Goal: Obtain resource: Download file/media

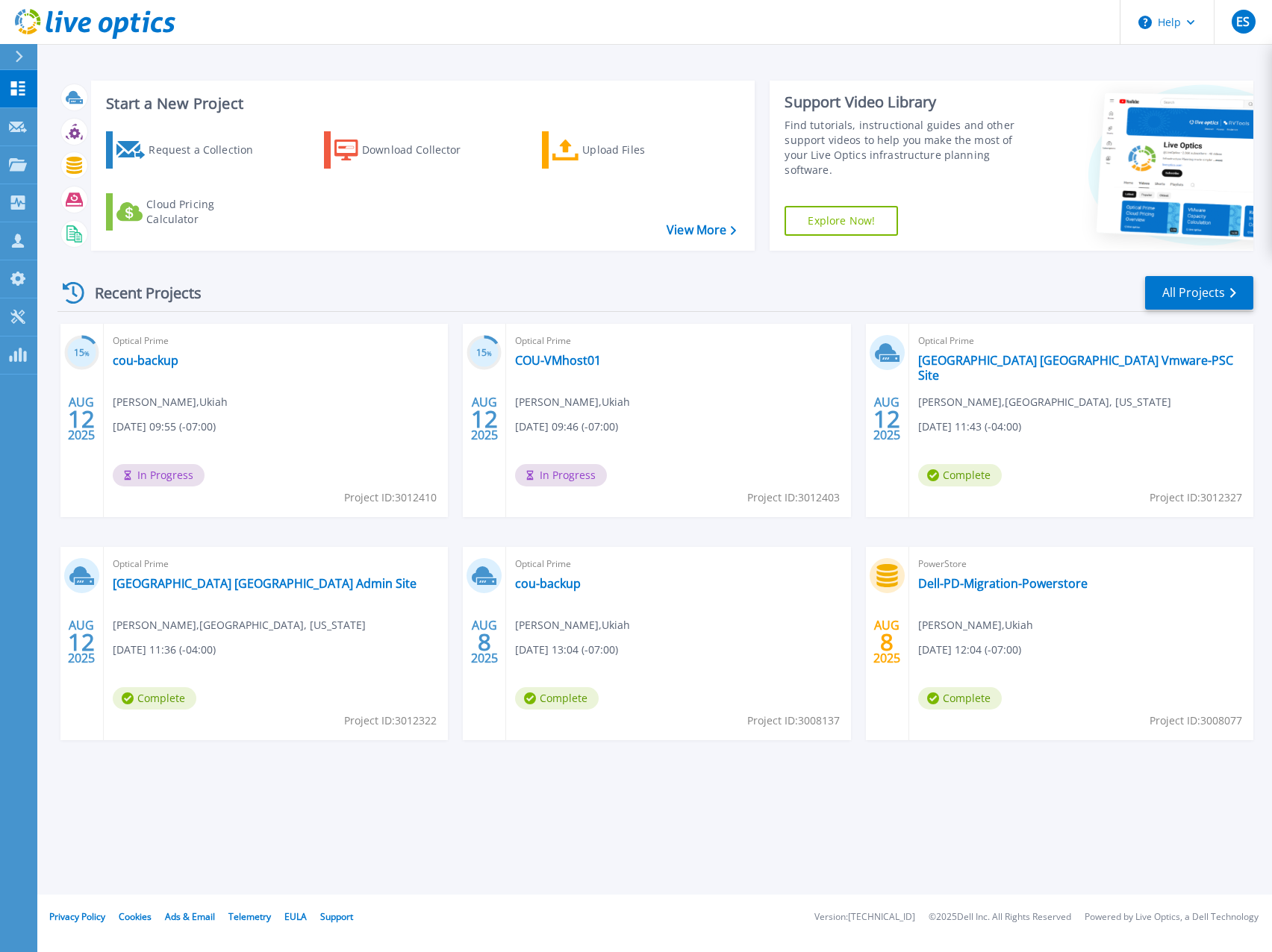
click at [613, 34] on header "Help ES Partner Team Member [PERSON_NAME] [EMAIL_ADDRESS][DOMAIN_NAME] redesign…" at bounding box center [636, 22] width 1272 height 45
click at [885, 20] on header "Help ES Partner Team Member [PERSON_NAME] [EMAIL_ADDRESS][DOMAIN_NAME] redesign…" at bounding box center [636, 22] width 1272 height 45
click at [1041, 361] on link "Forsyth County GA Vmware-PSC Site" at bounding box center [1081, 367] width 326 height 30
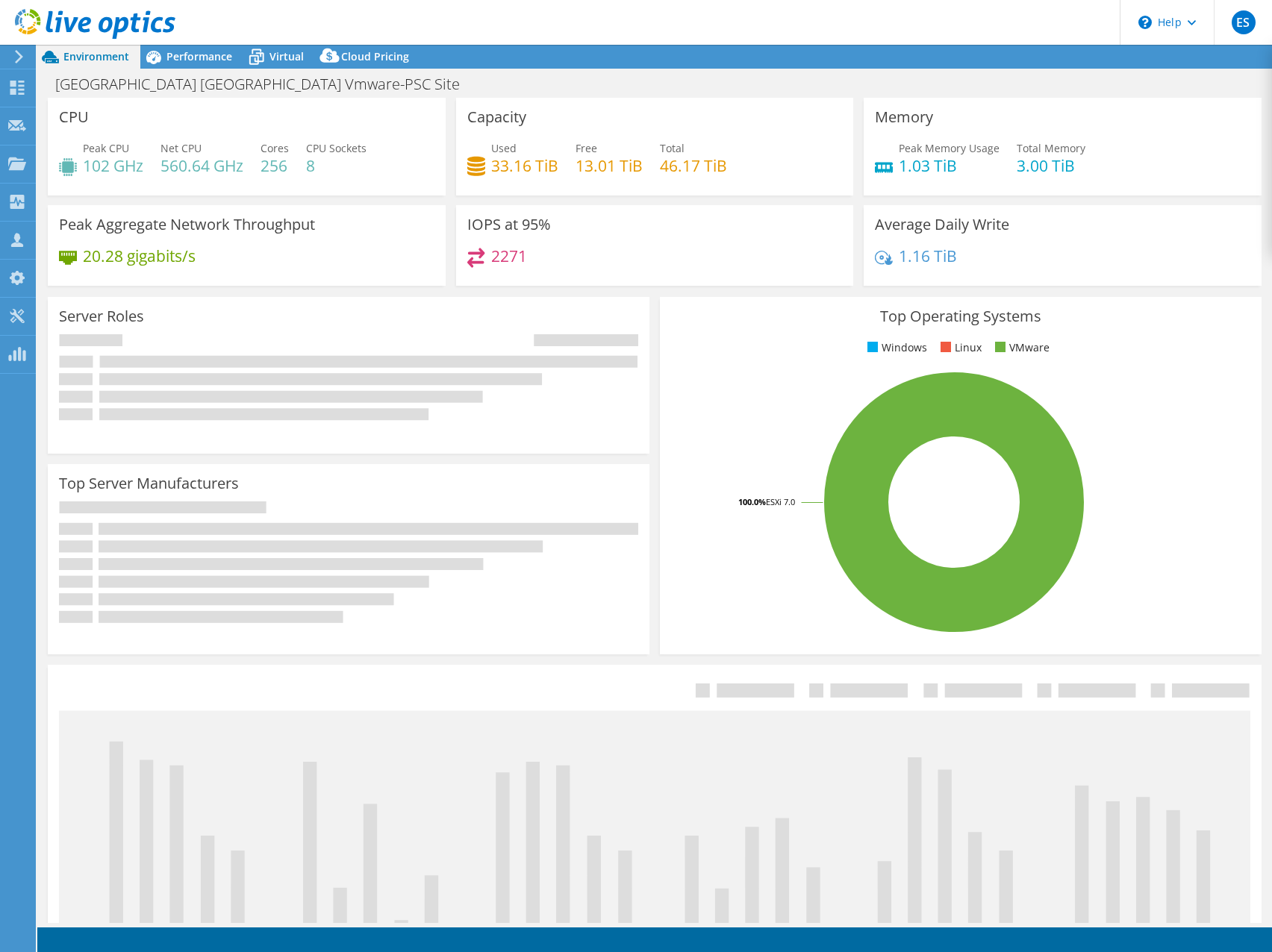
select select "USD"
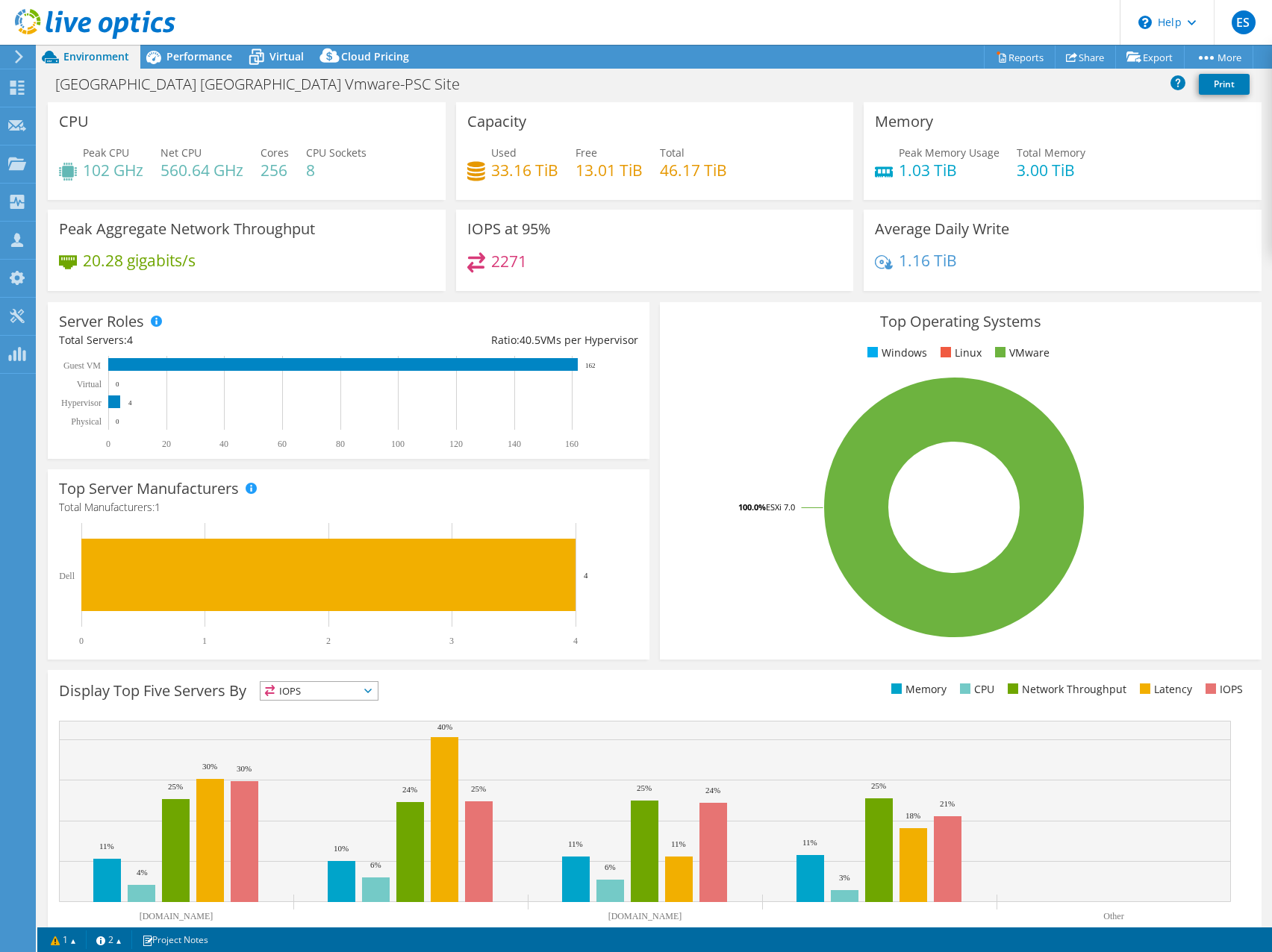
click at [772, 0] on header "ES Partner Team Member [PERSON_NAME] [EMAIL_ADDRESS][DOMAIN_NAME] redesign My P…" at bounding box center [636, 22] width 1272 height 45
click at [960, 11] on header "ES Partner Team Member Eric Shouse eshouse@redesign-group.com redesign My Profi…" at bounding box center [636, 22] width 1272 height 45
click at [200, 60] on span "Performance" at bounding box center [198, 56] width 66 height 14
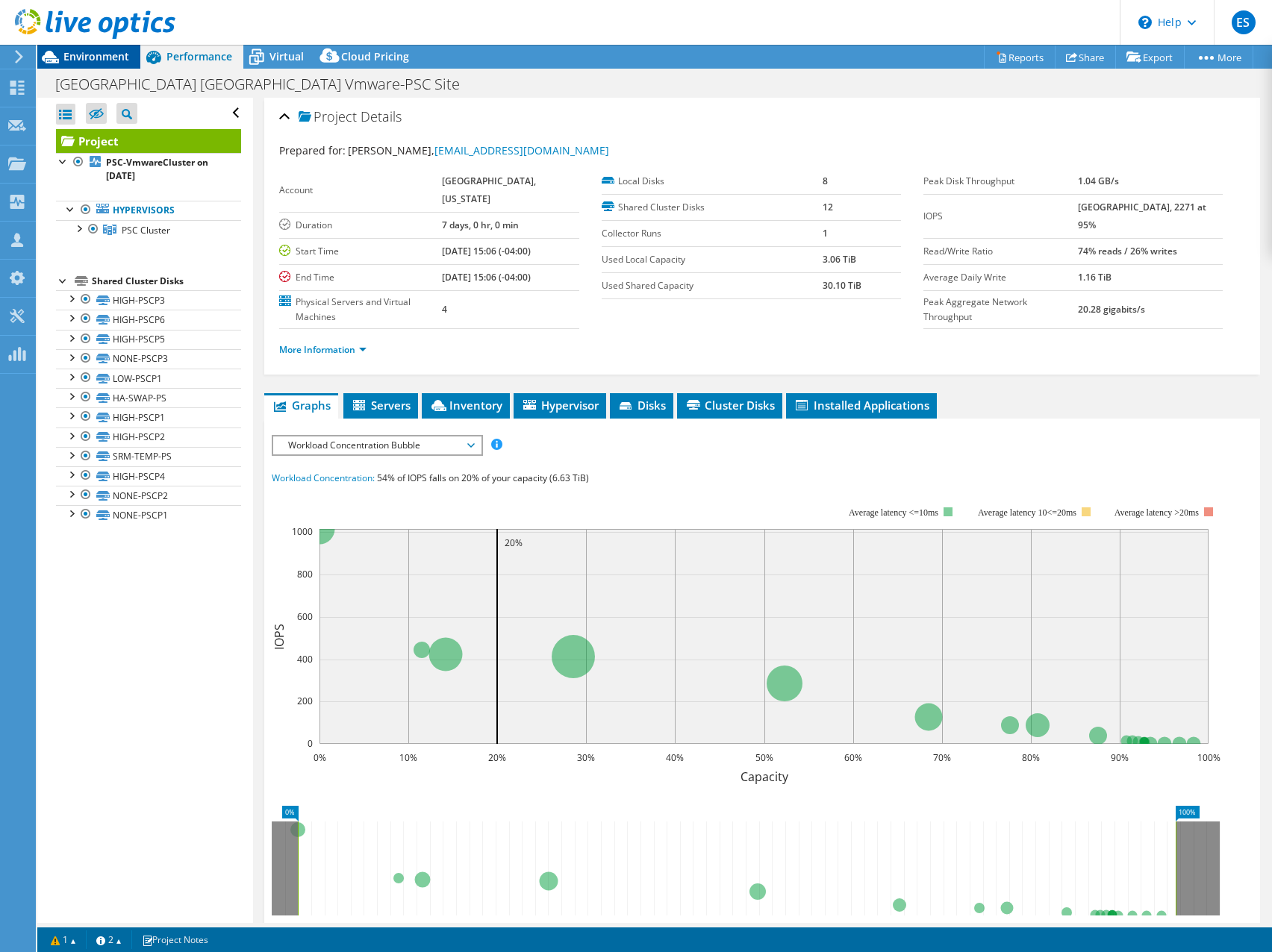
click at [83, 60] on span "Environment" at bounding box center [96, 56] width 66 height 14
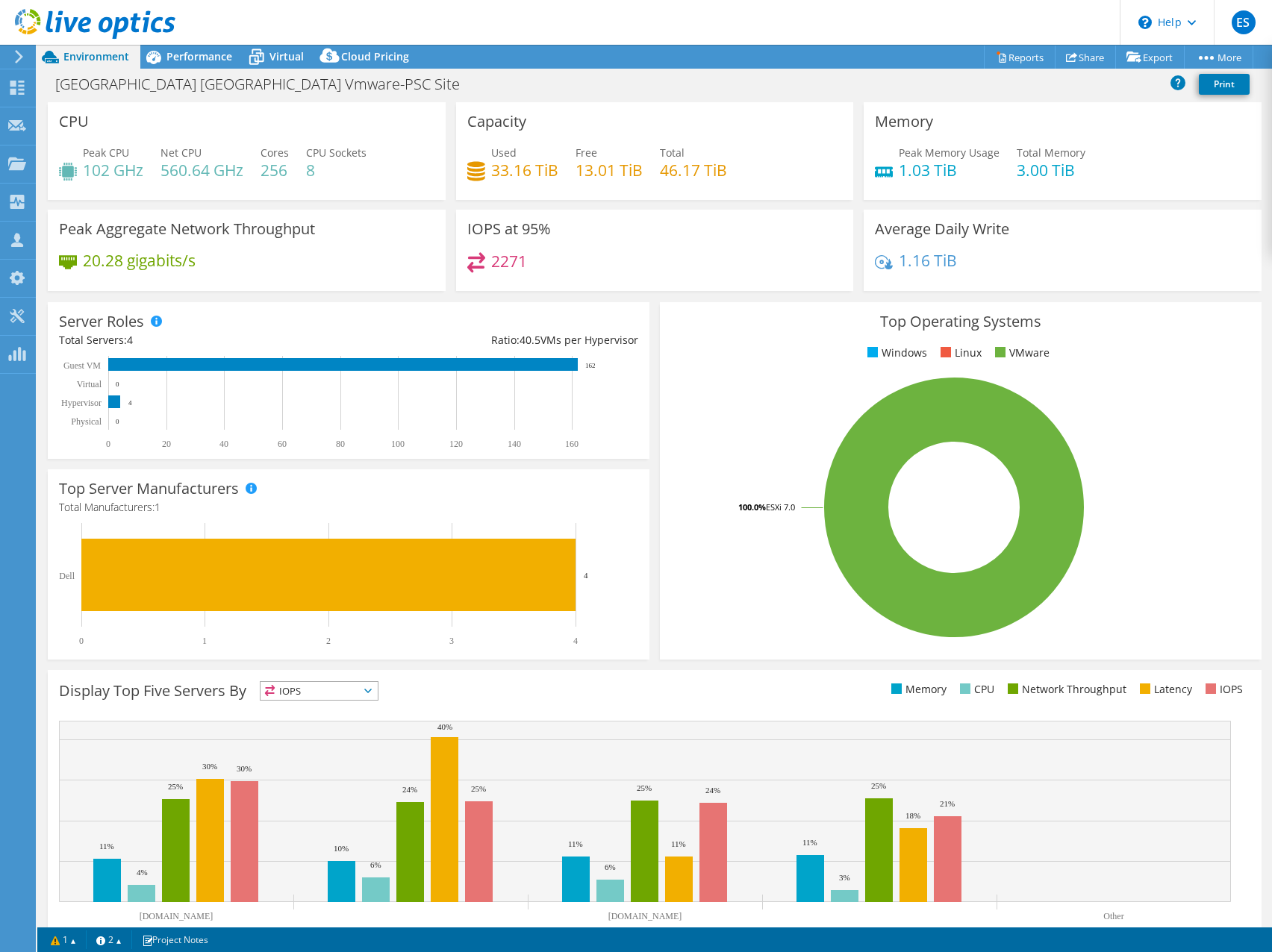
click at [901, 21] on header "ES Partner Team Member [PERSON_NAME] [EMAIL_ADDRESS][DOMAIN_NAME] redesign My P…" at bounding box center [636, 22] width 1272 height 45
click at [1020, 53] on link "Reports" at bounding box center [1019, 57] width 72 height 23
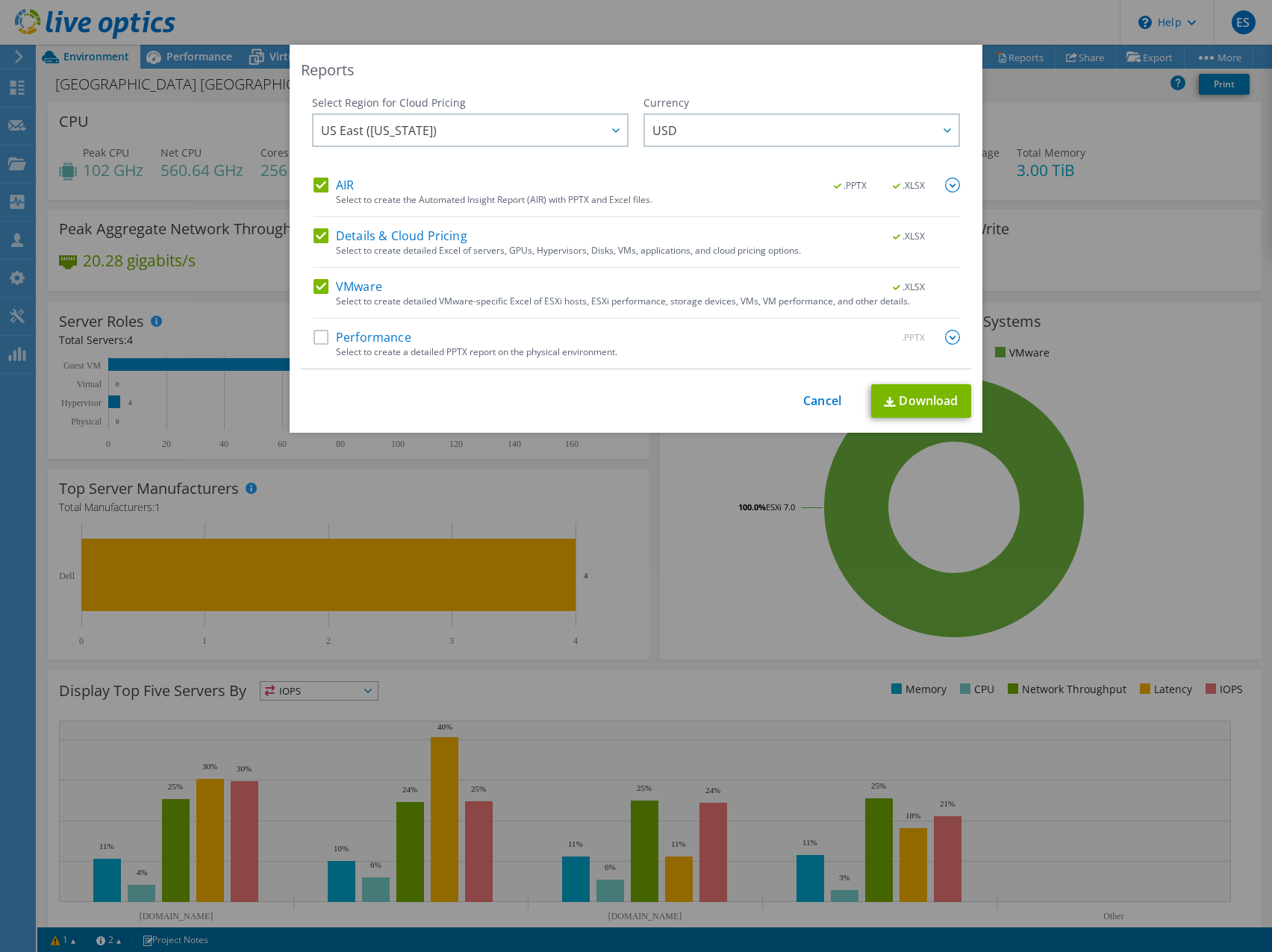
click at [315, 178] on label "AIR" at bounding box center [334, 185] width 40 height 15
click at [0, 0] on input "AIR" at bounding box center [0, 0] width 0 height 0
click at [314, 284] on label "VMware" at bounding box center [348, 287] width 69 height 15
click at [0, 0] on input "VMware" at bounding box center [0, 0] width 0 height 0
click at [314, 292] on label "VMware" at bounding box center [348, 287] width 69 height 15
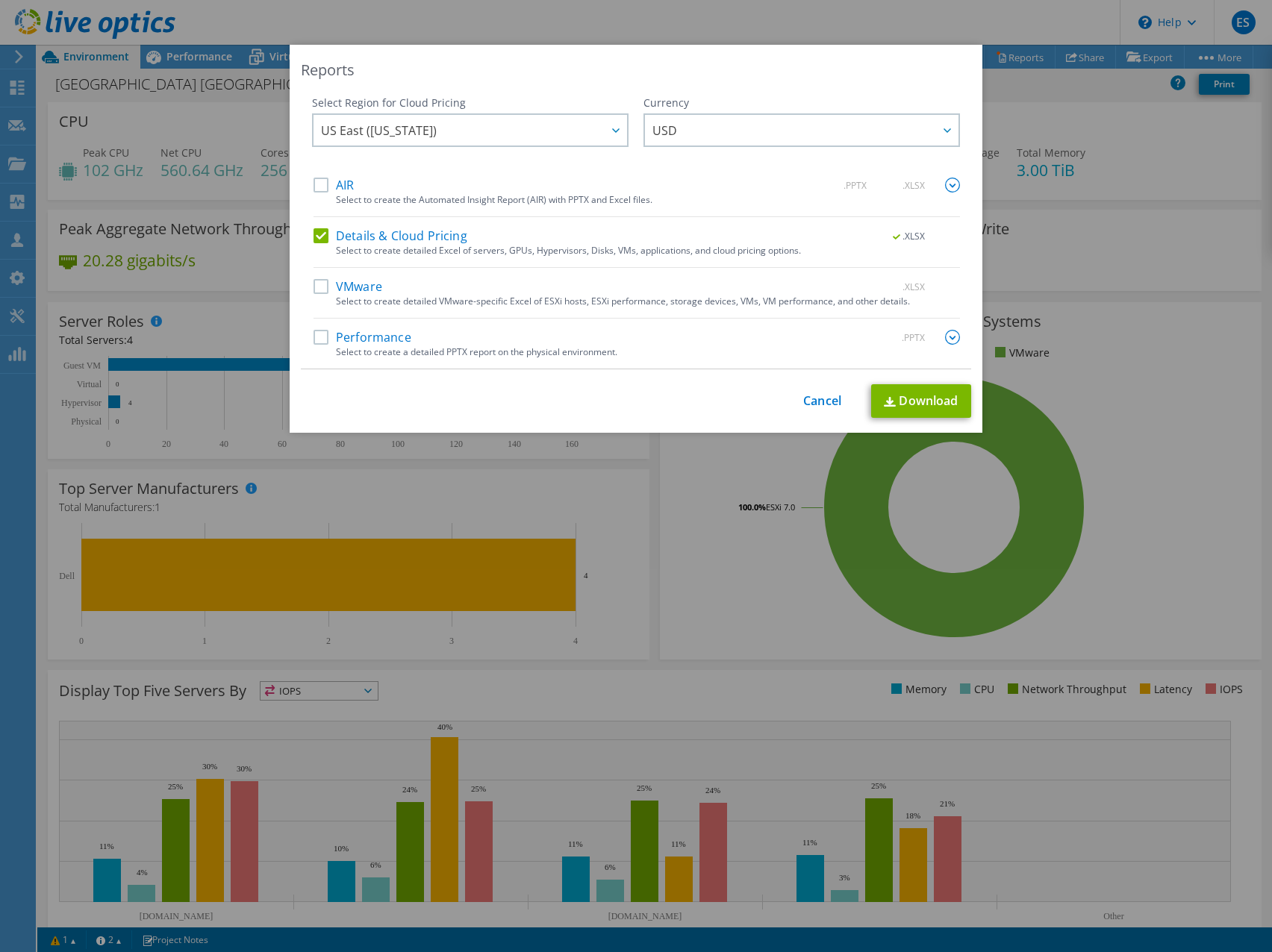
click at [0, 0] on input "VMware" at bounding box center [0, 0] width 0 height 0
click at [314, 235] on label "Details & Cloud Pricing" at bounding box center [390, 236] width 154 height 15
click at [0, 0] on input "Details & Cloud Pricing" at bounding box center [0, 0] width 0 height 0
click at [913, 406] on link "Download" at bounding box center [921, 401] width 100 height 33
click at [811, 404] on link "Cancel" at bounding box center [823, 401] width 38 height 14
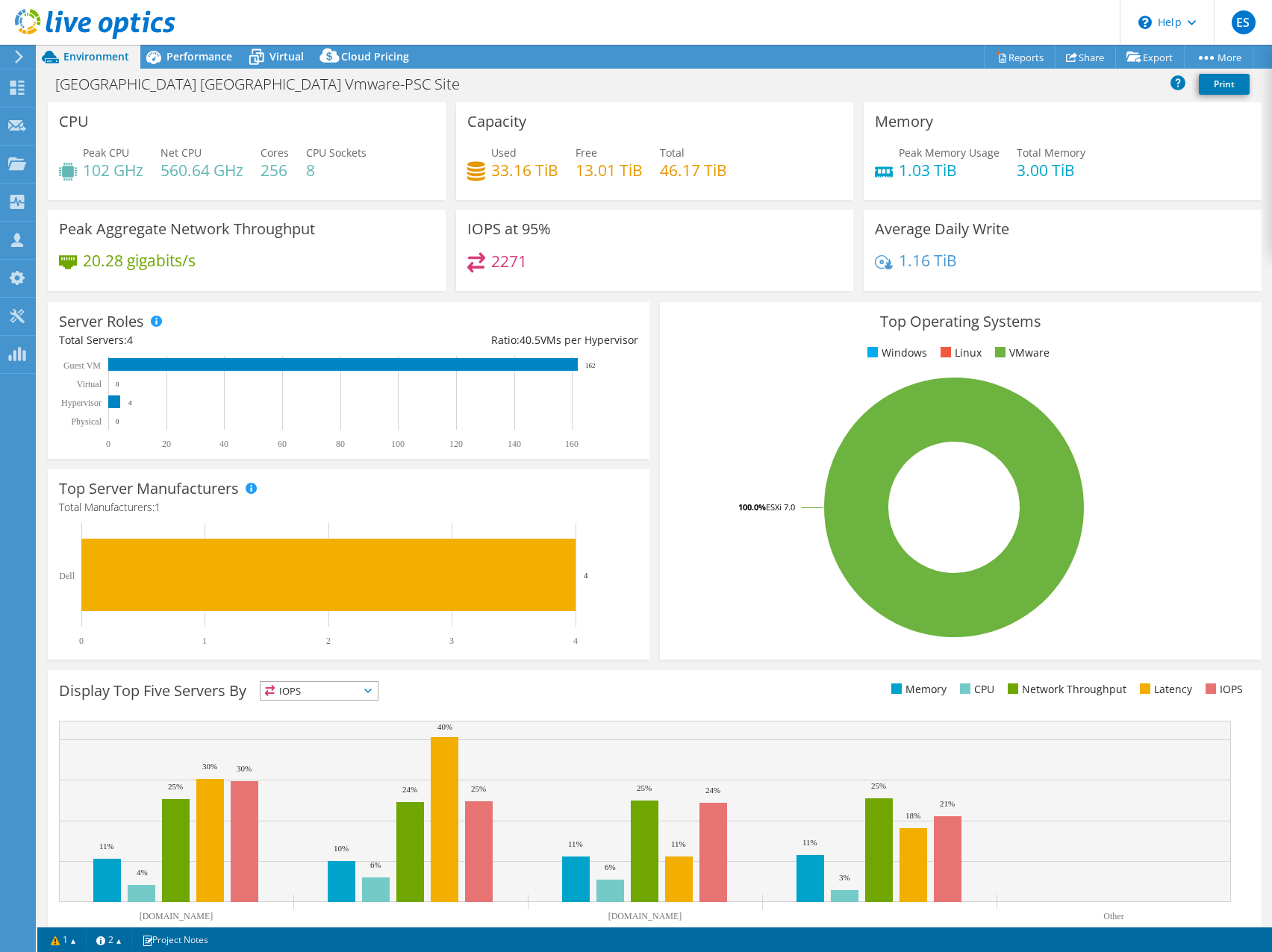
click at [36, 21] on icon at bounding box center [95, 24] width 160 height 31
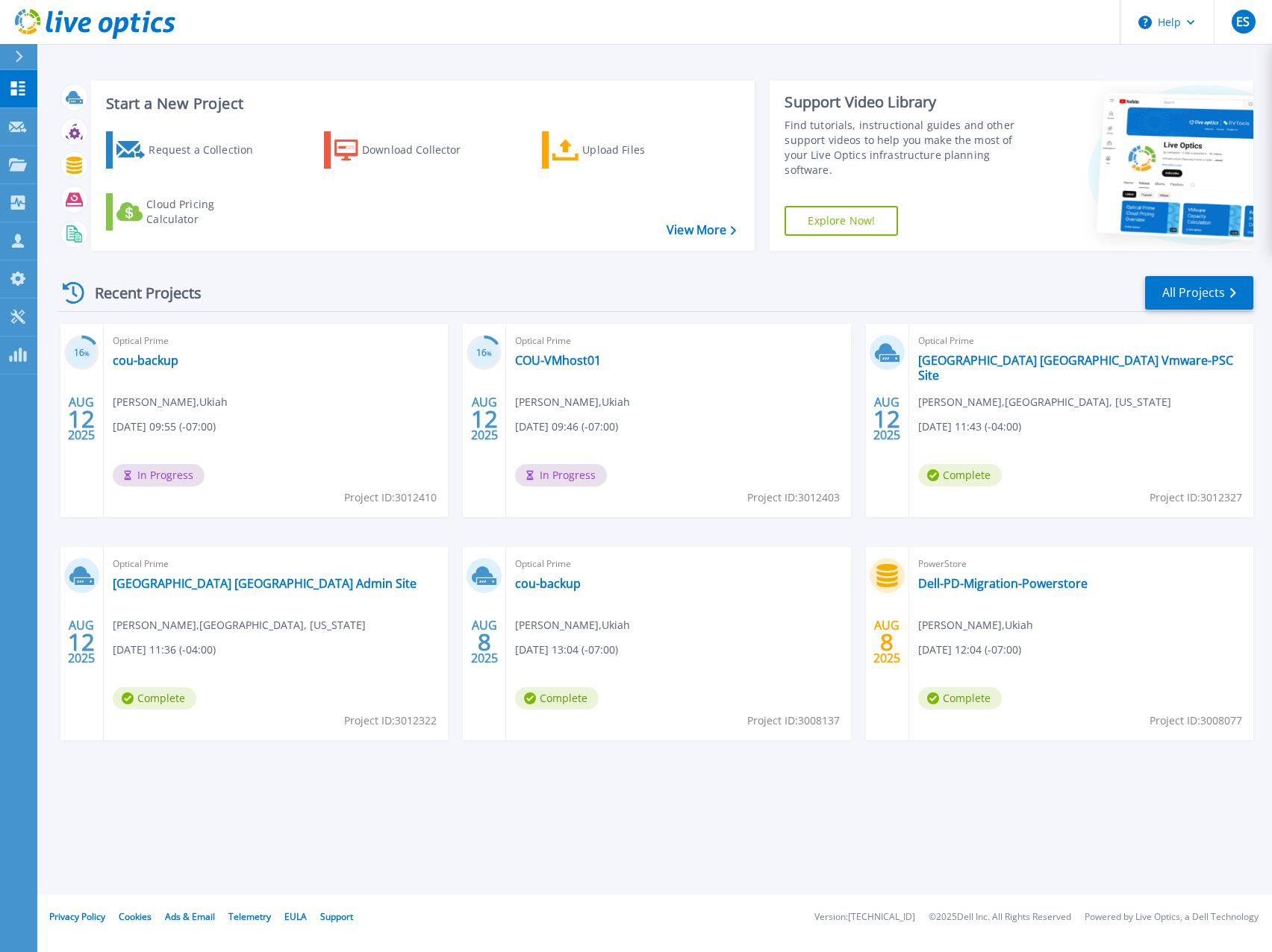
click at [716, 292] on div "Recent Projects All Projects" at bounding box center [656, 293] width 1197 height 37
click at [207, 584] on link "[GEOGRAPHIC_DATA] [GEOGRAPHIC_DATA] Admin Site" at bounding box center [264, 584] width 303 height 15
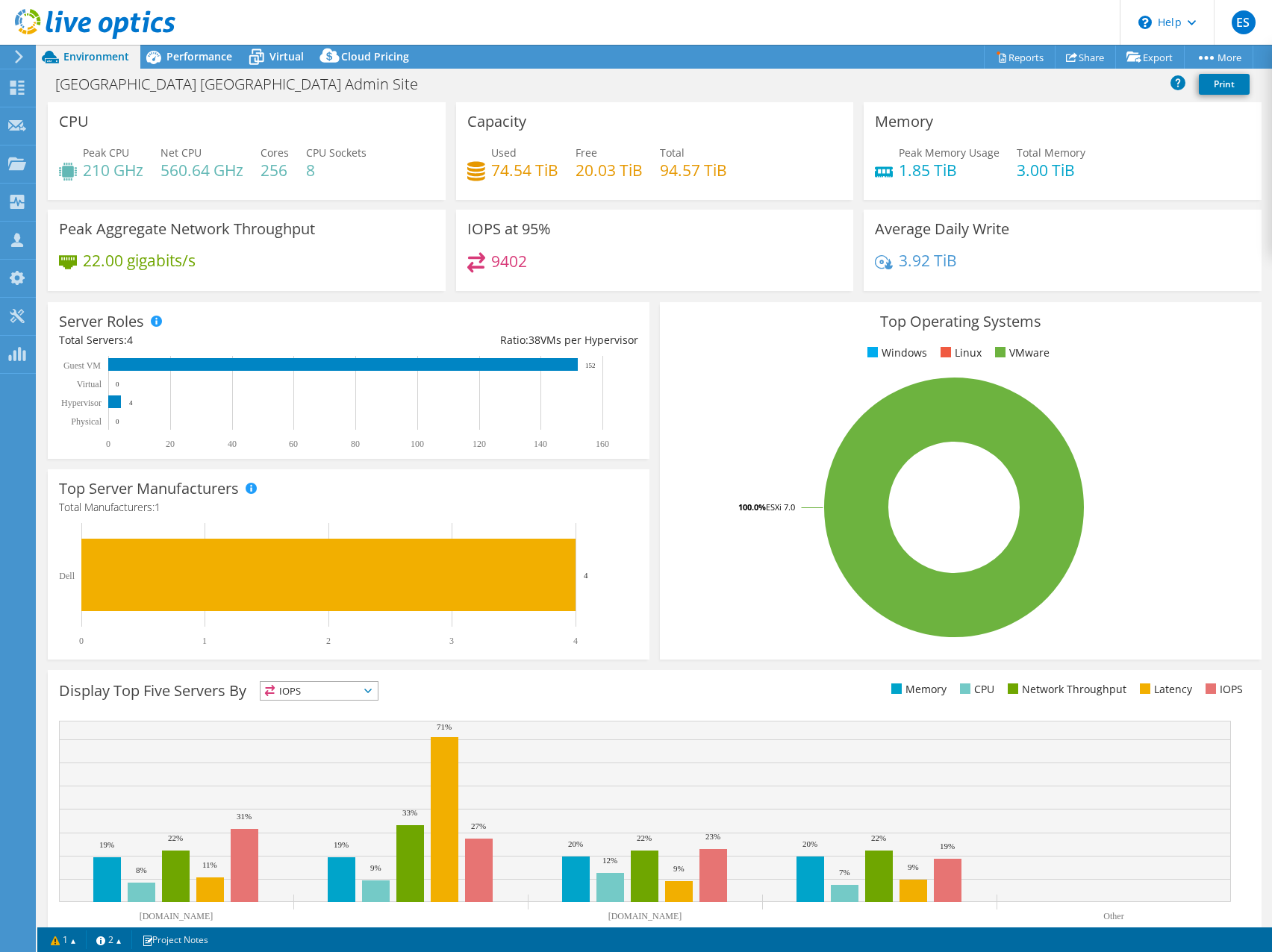
click at [766, 135] on div "Capacity Used 74.54 TiB Free 20.03 TiB Total 94.57 TiB" at bounding box center [655, 151] width 398 height 98
click at [1018, 55] on link "Reports" at bounding box center [1019, 57] width 72 height 23
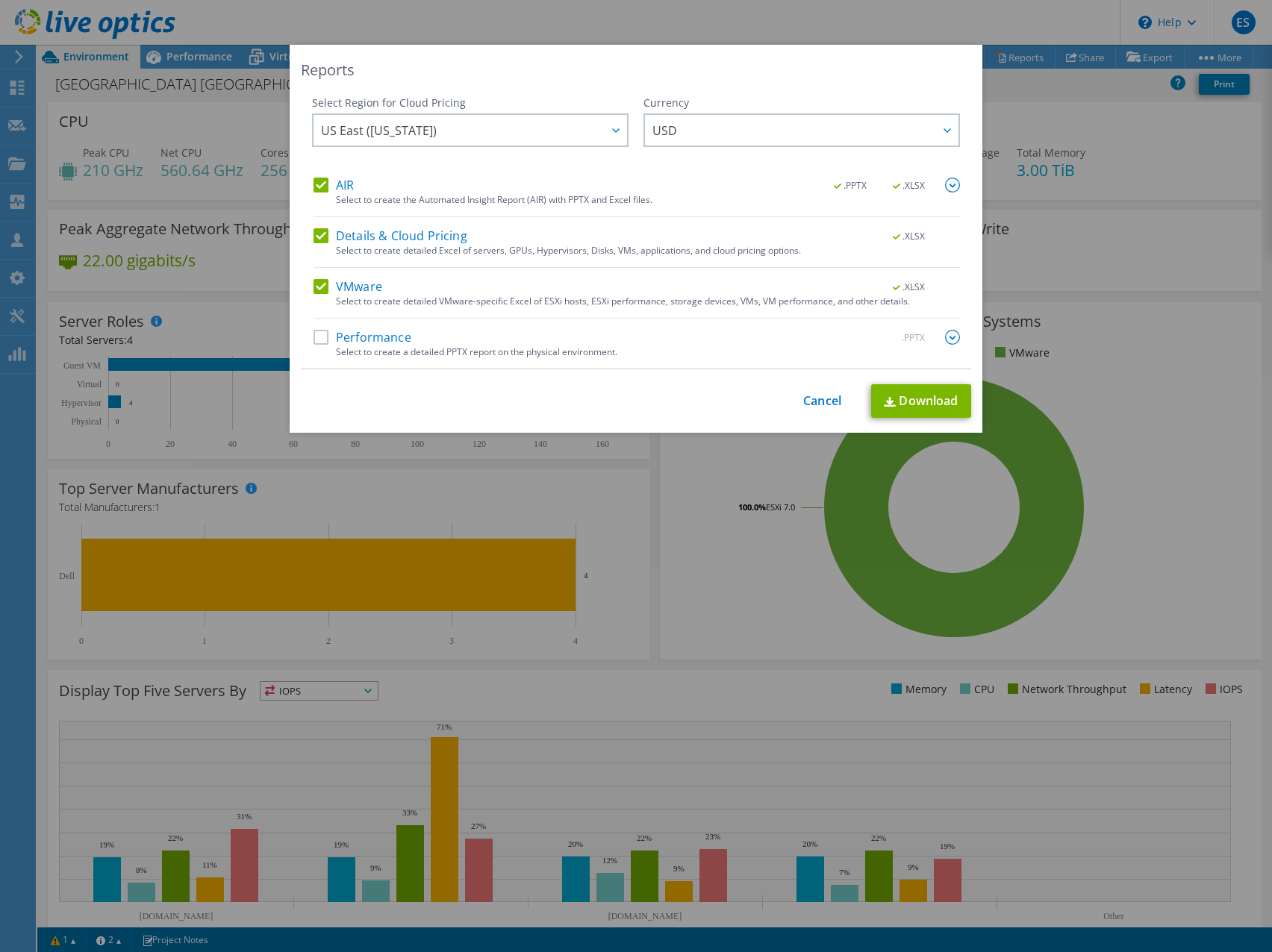
click at [314, 181] on label "AIR" at bounding box center [334, 185] width 40 height 15
click at [0, 0] on input "AIR" at bounding box center [0, 0] width 0 height 0
click at [314, 235] on label "Details & Cloud Pricing" at bounding box center [390, 236] width 154 height 15
click at [0, 0] on input "Details & Cloud Pricing" at bounding box center [0, 0] width 0 height 0
click at [903, 406] on link "Download" at bounding box center [921, 401] width 100 height 33
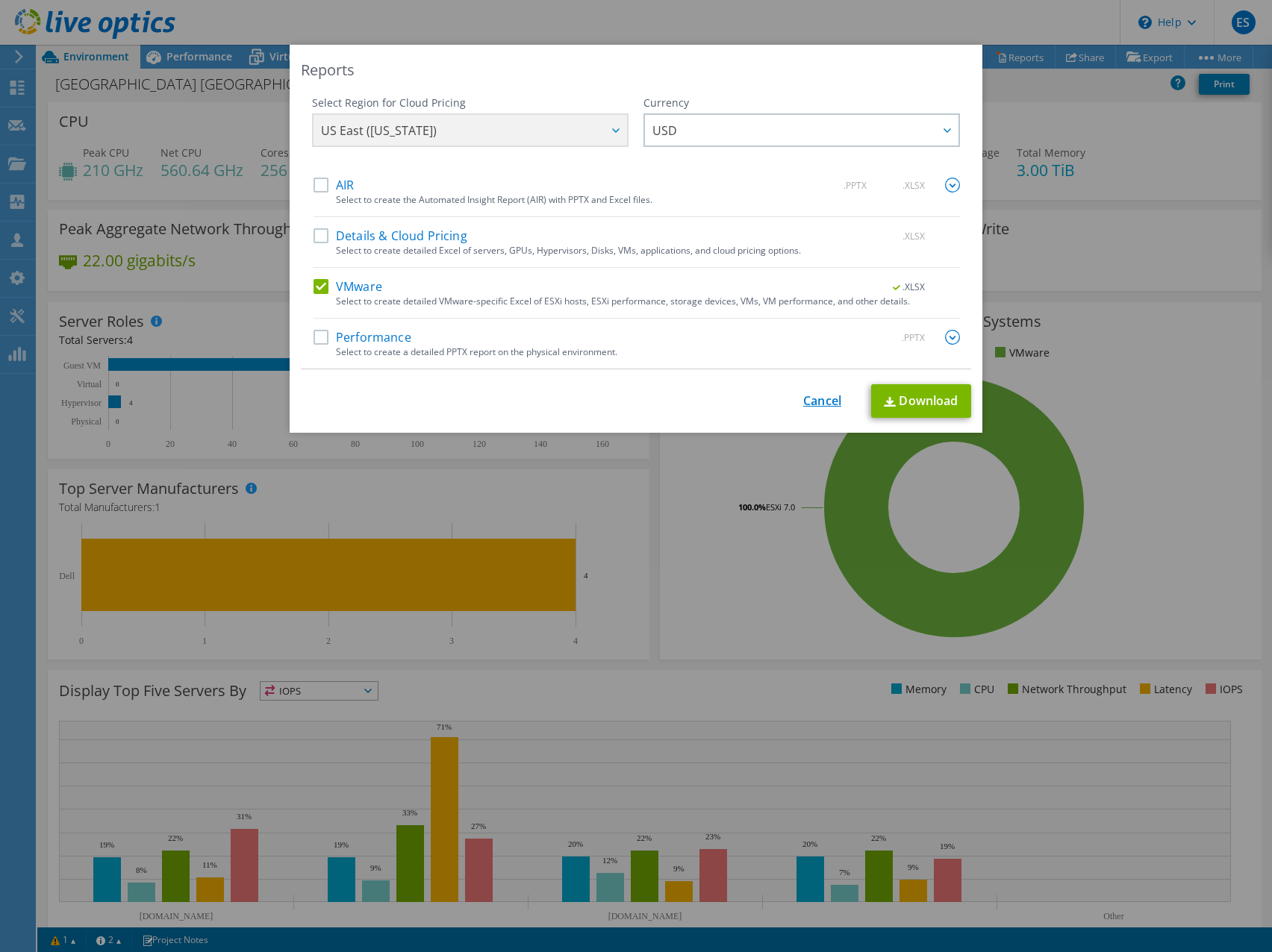
click at [809, 399] on link "Cancel" at bounding box center [823, 401] width 38 height 14
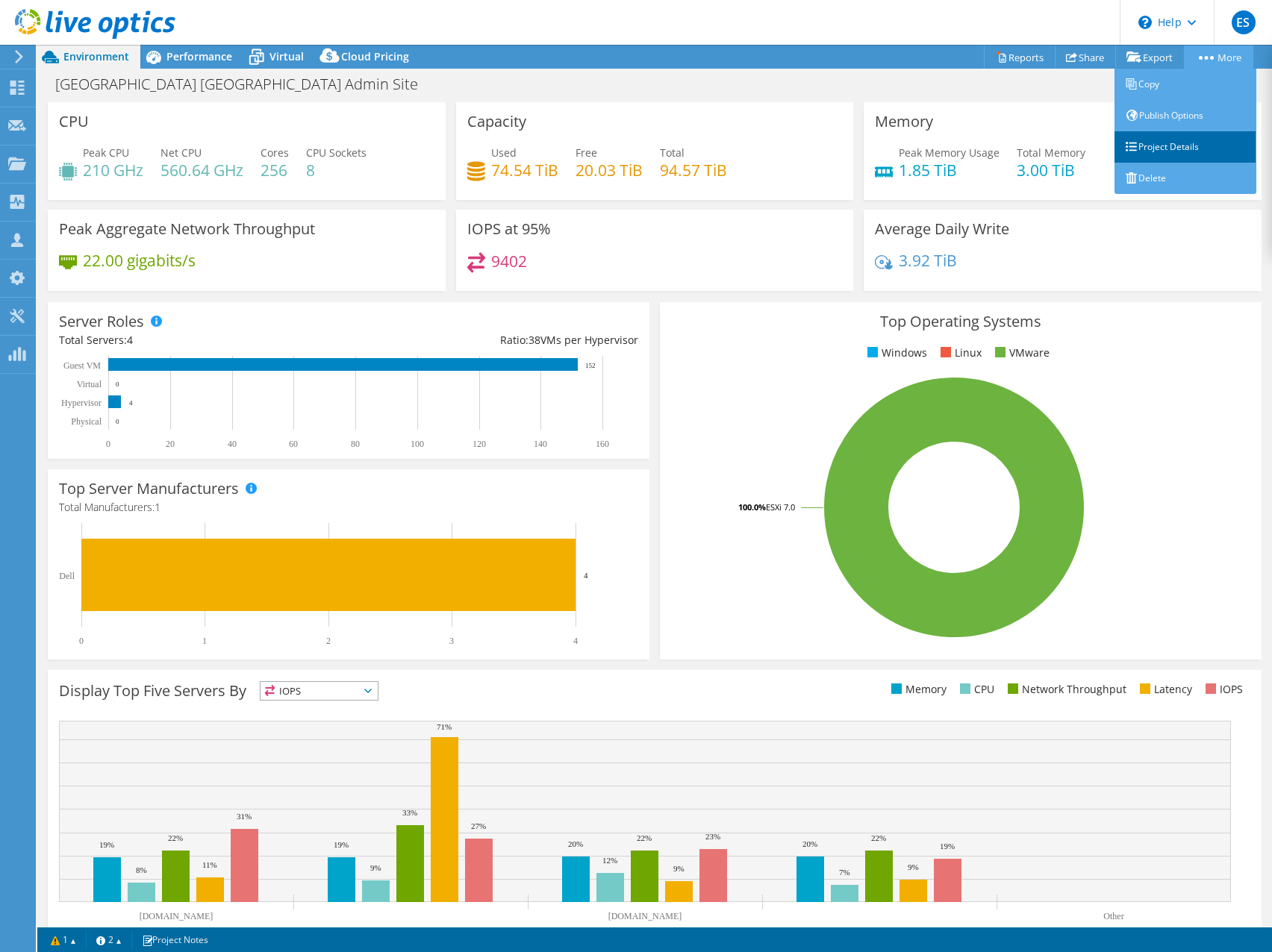
click at [1172, 146] on link "Project Details" at bounding box center [1185, 147] width 142 height 31
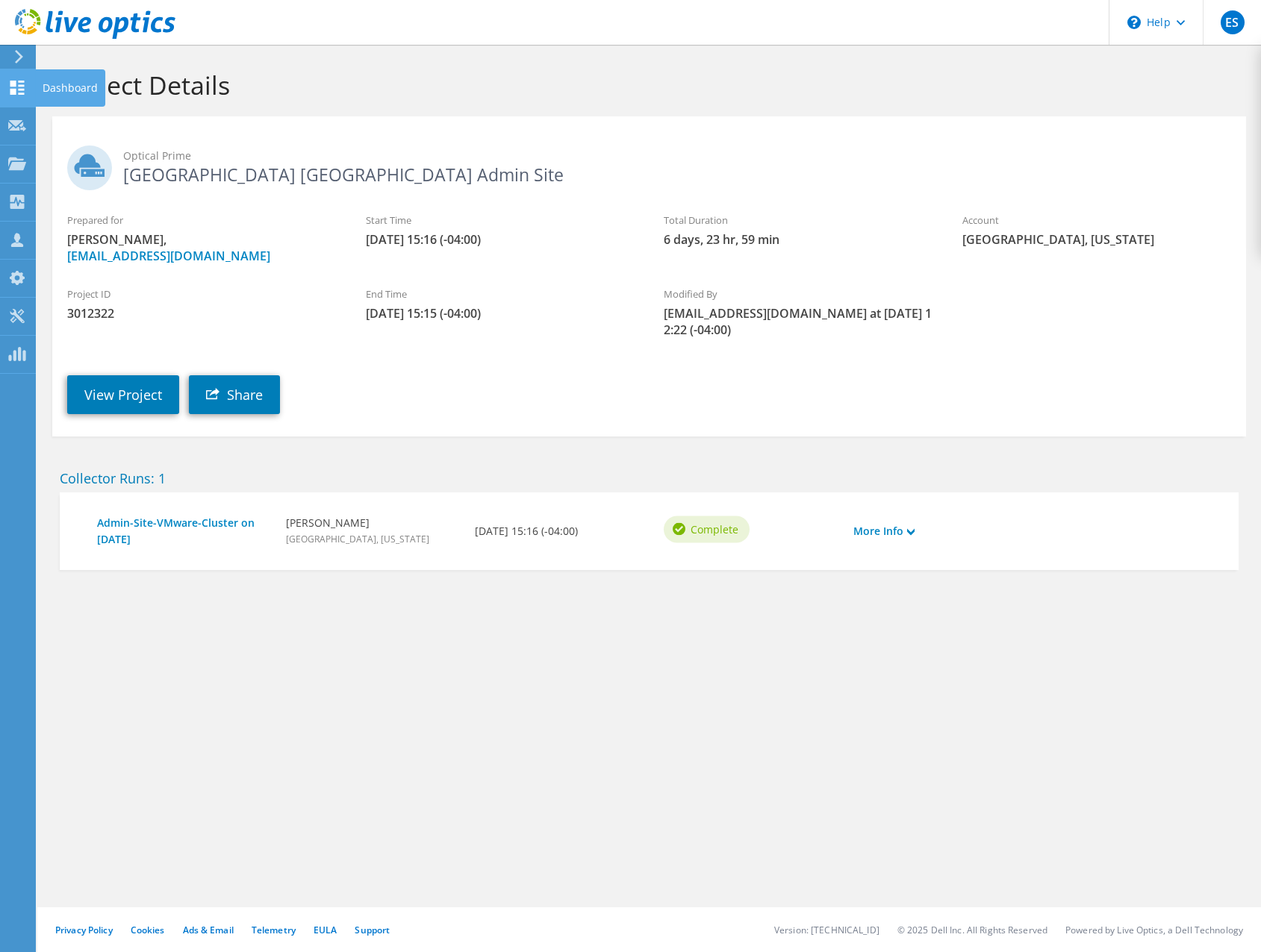
click at [13, 84] on use at bounding box center [17, 88] width 14 height 14
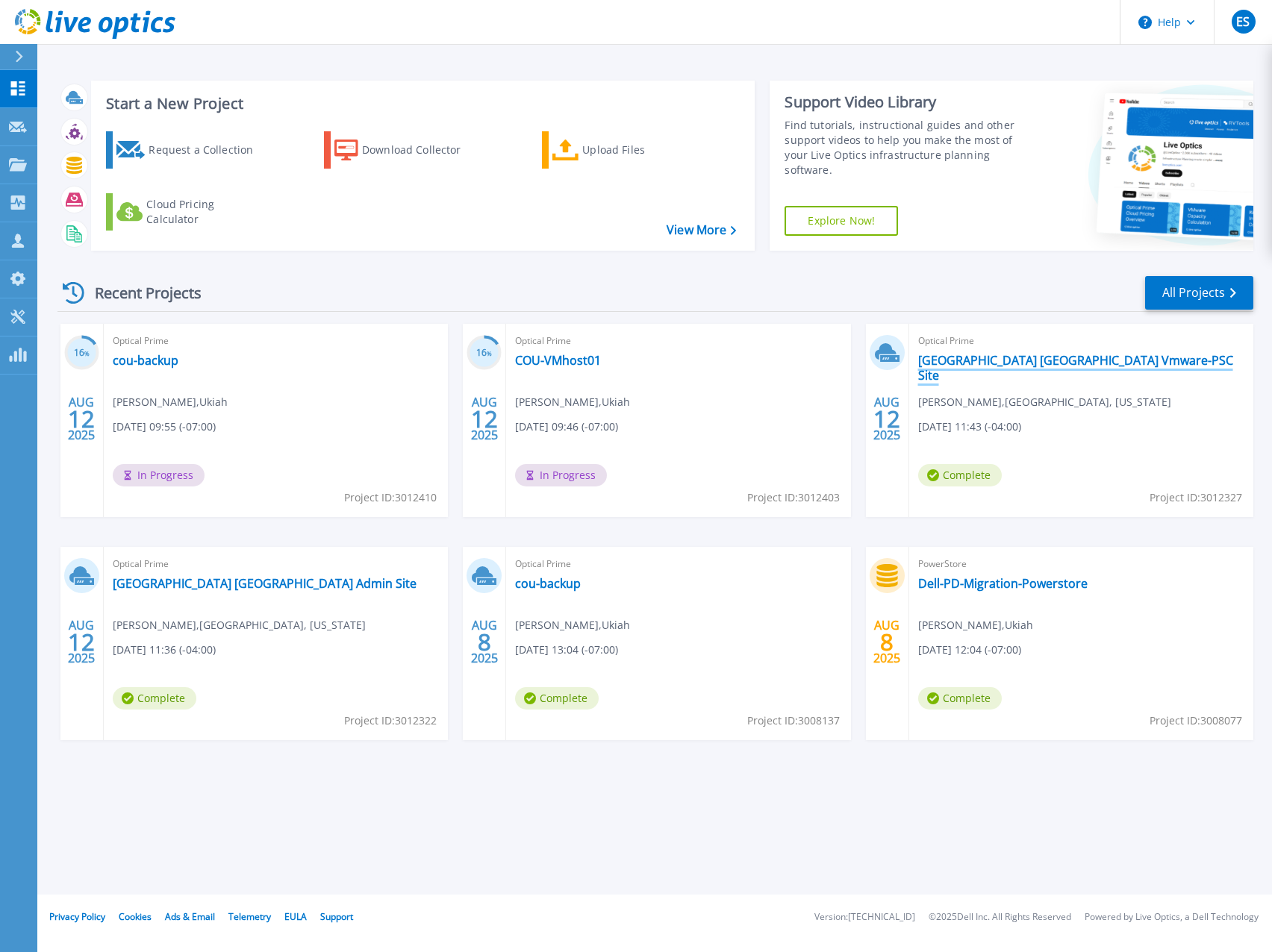
click at [1041, 362] on link "[GEOGRAPHIC_DATA] [GEOGRAPHIC_DATA] Vmware-PSC Site" at bounding box center [1081, 367] width 326 height 30
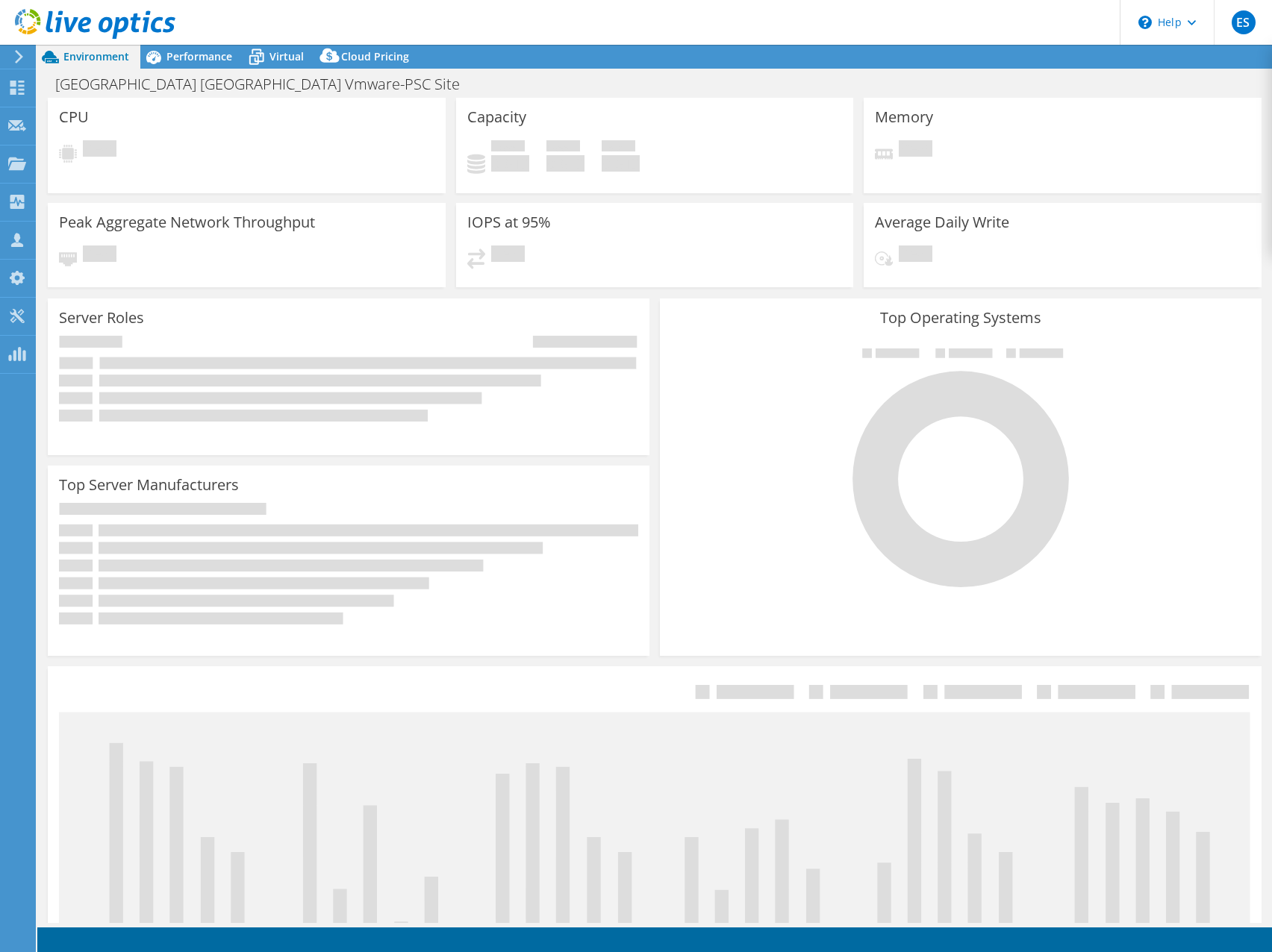
select select "USD"
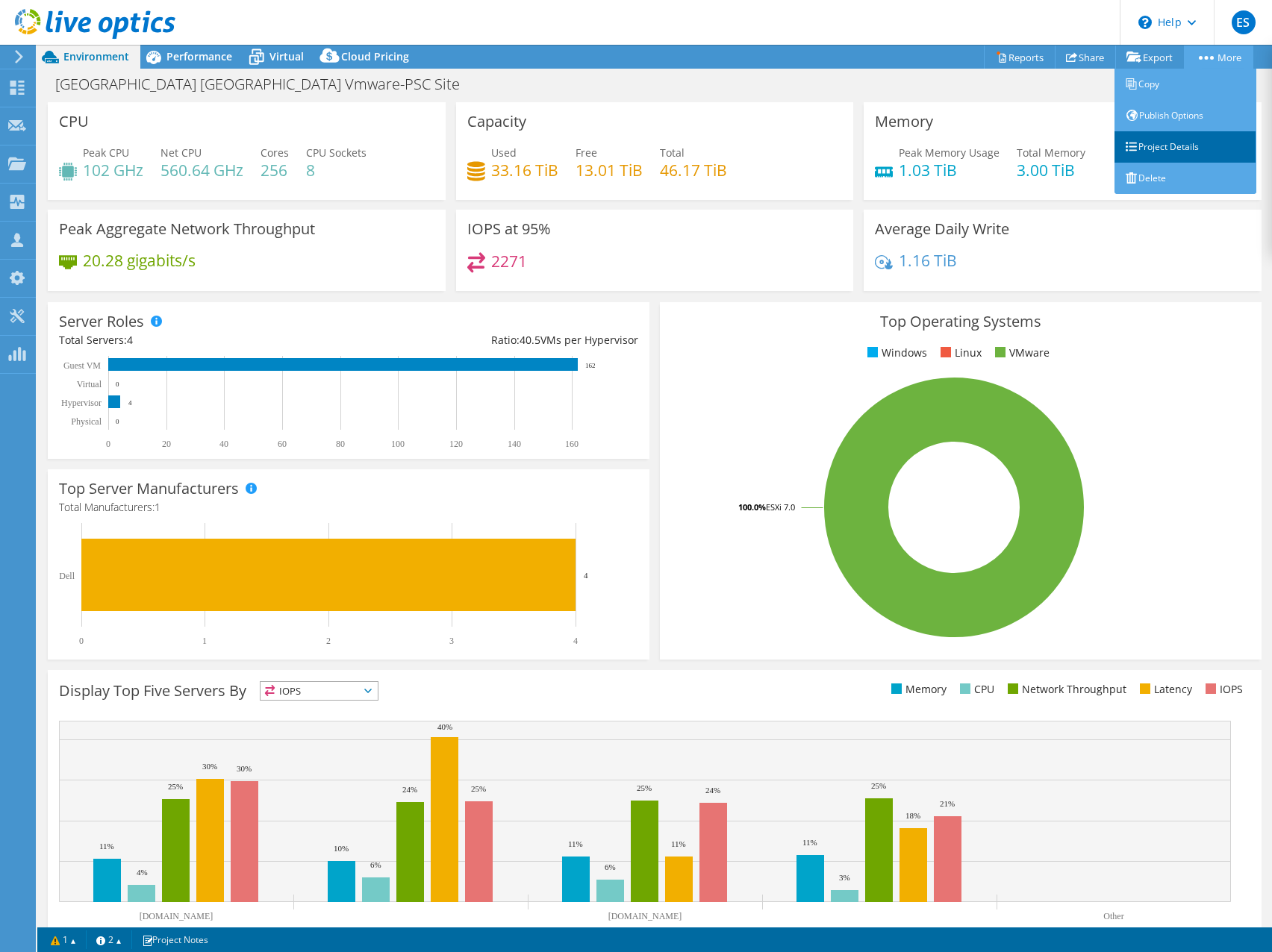
click at [1169, 139] on link "Project Details" at bounding box center [1185, 147] width 142 height 31
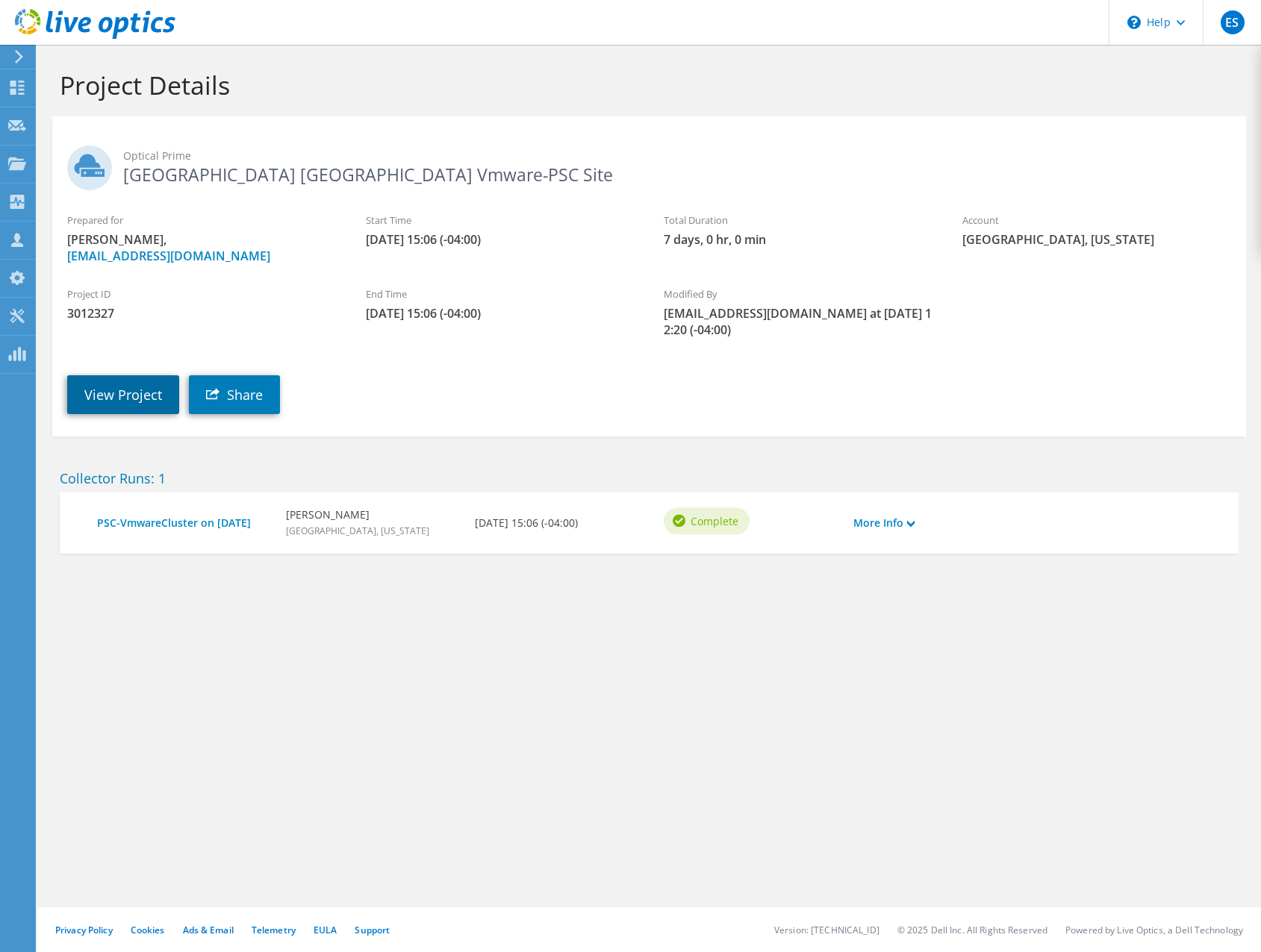
click at [135, 388] on link "View Project" at bounding box center [122, 395] width 112 height 39
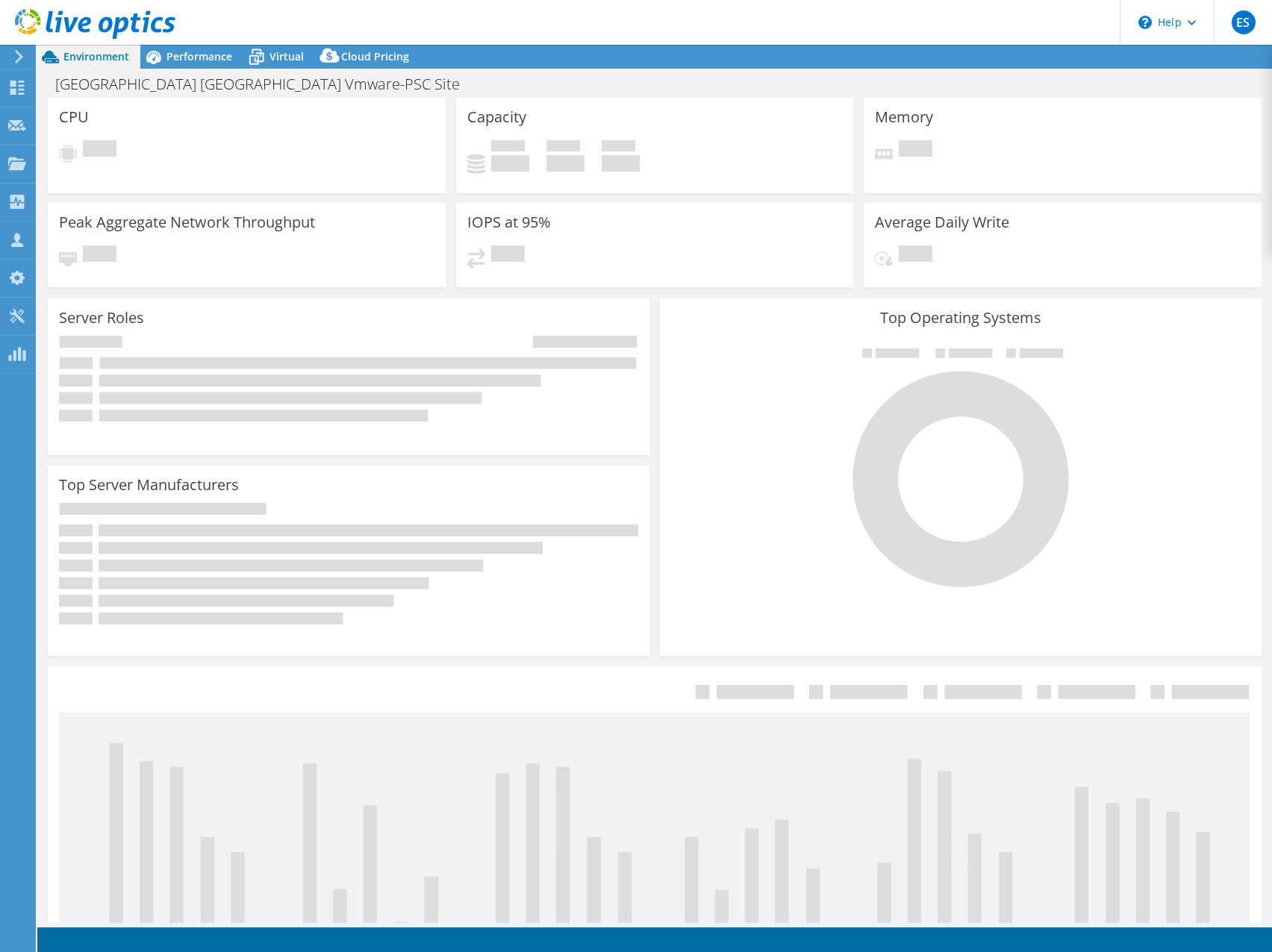
select select "USD"
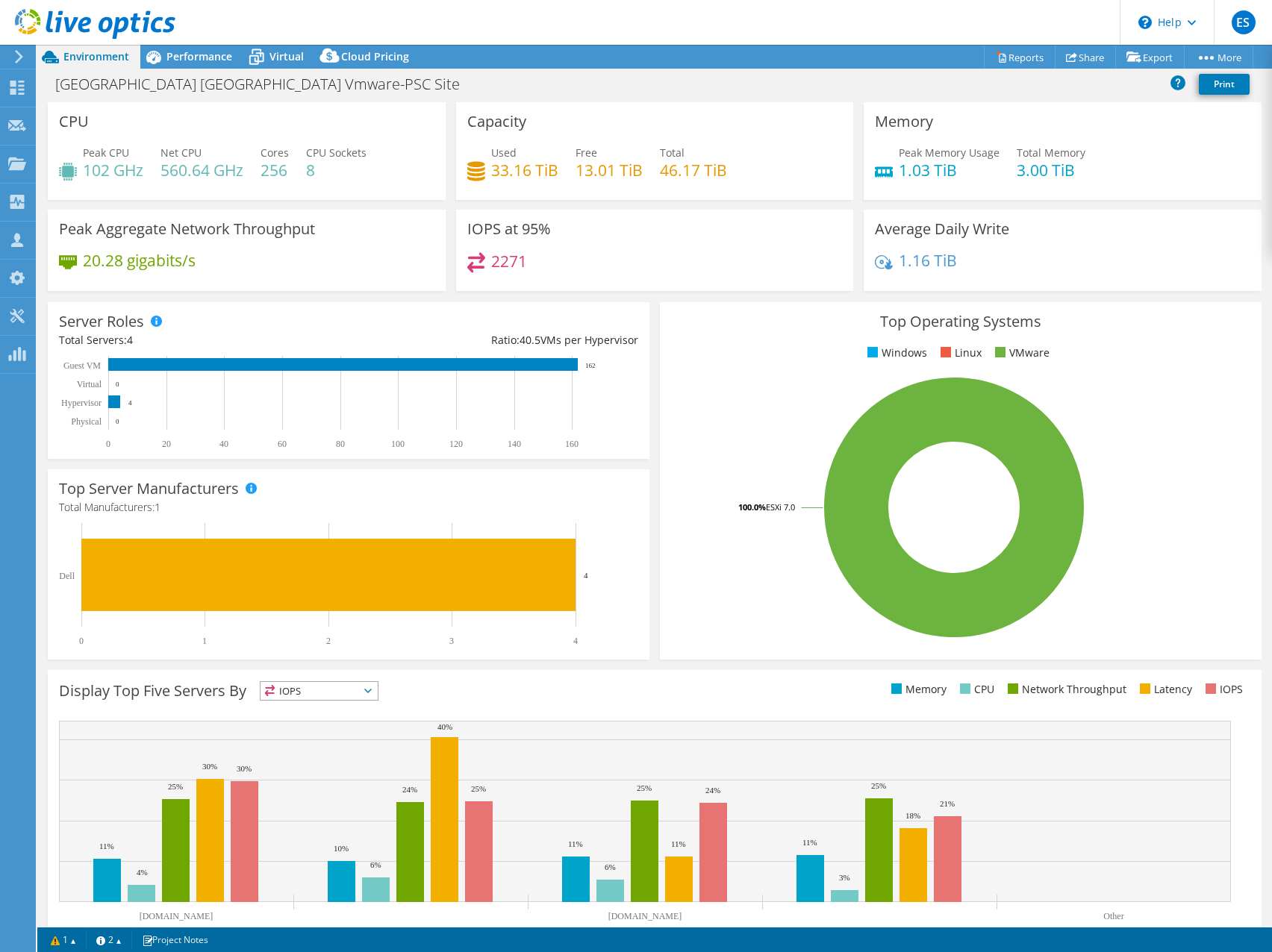
click at [753, 59] on div "Project Actions Project Actions Reports Share Export vSAN ReadyNode Sizer" at bounding box center [655, 56] width 1235 height 24
click at [789, 22] on header "ES Partner Team Member [PERSON_NAME] [EMAIL_ADDRESS][DOMAIN_NAME] redesign My P…" at bounding box center [636, 22] width 1272 height 45
click at [765, 31] on header "ES Partner Team Member [PERSON_NAME] [EMAIL_ADDRESS][DOMAIN_NAME] redesign My P…" at bounding box center [636, 22] width 1272 height 45
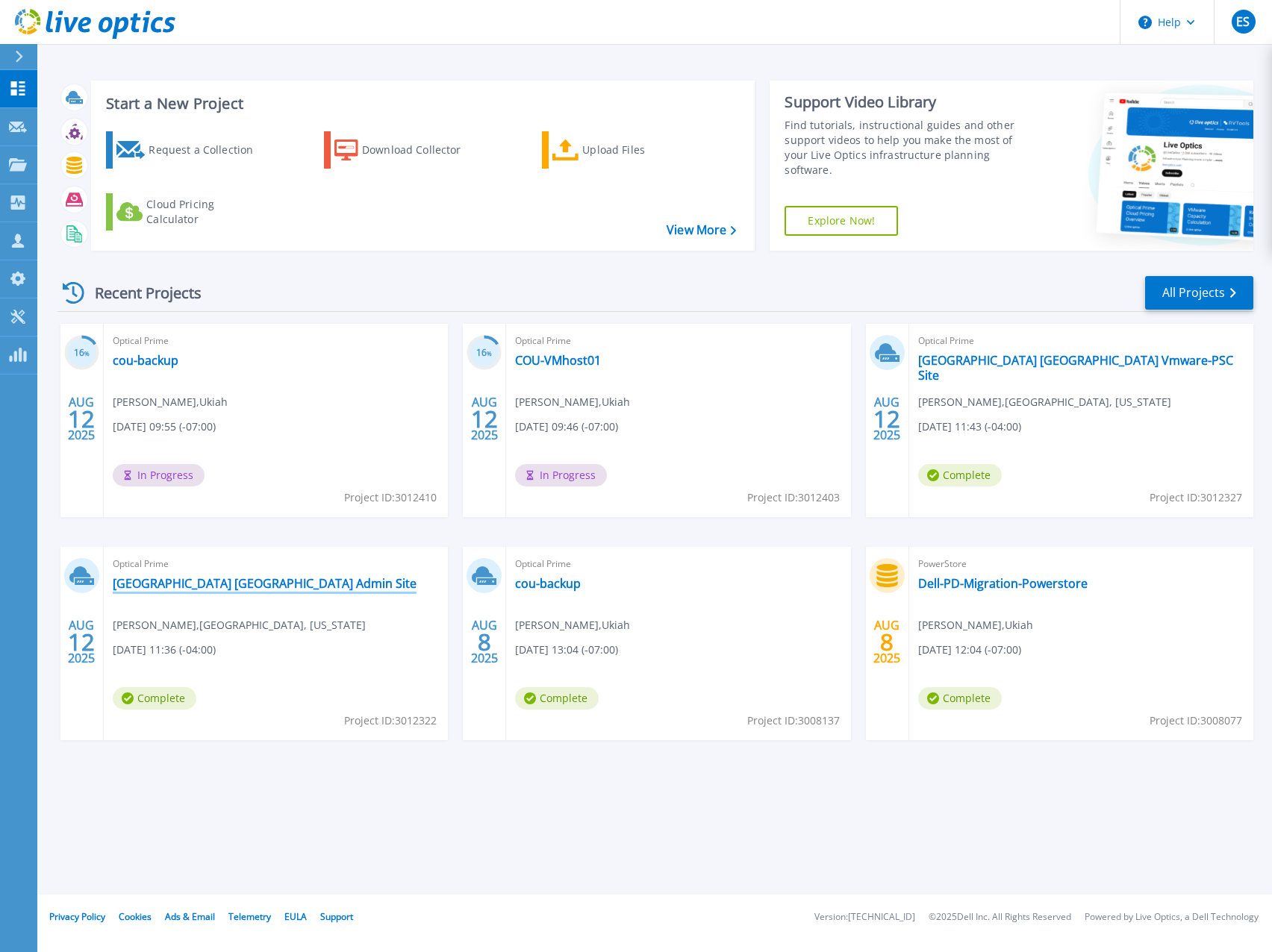
click at [210, 584] on link "[GEOGRAPHIC_DATA] [GEOGRAPHIC_DATA] Admin Site" at bounding box center [264, 584] width 303 height 15
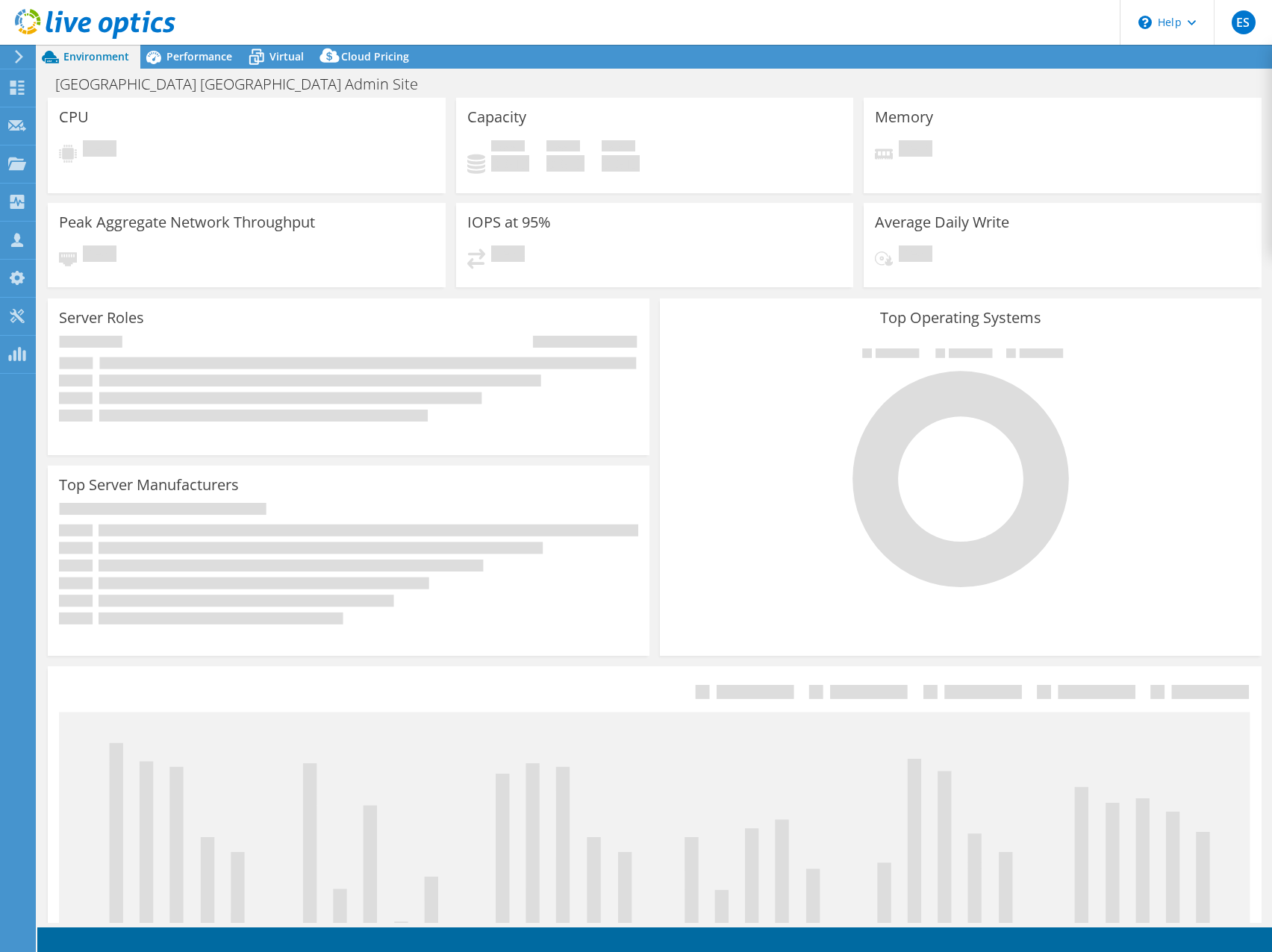
select select "USD"
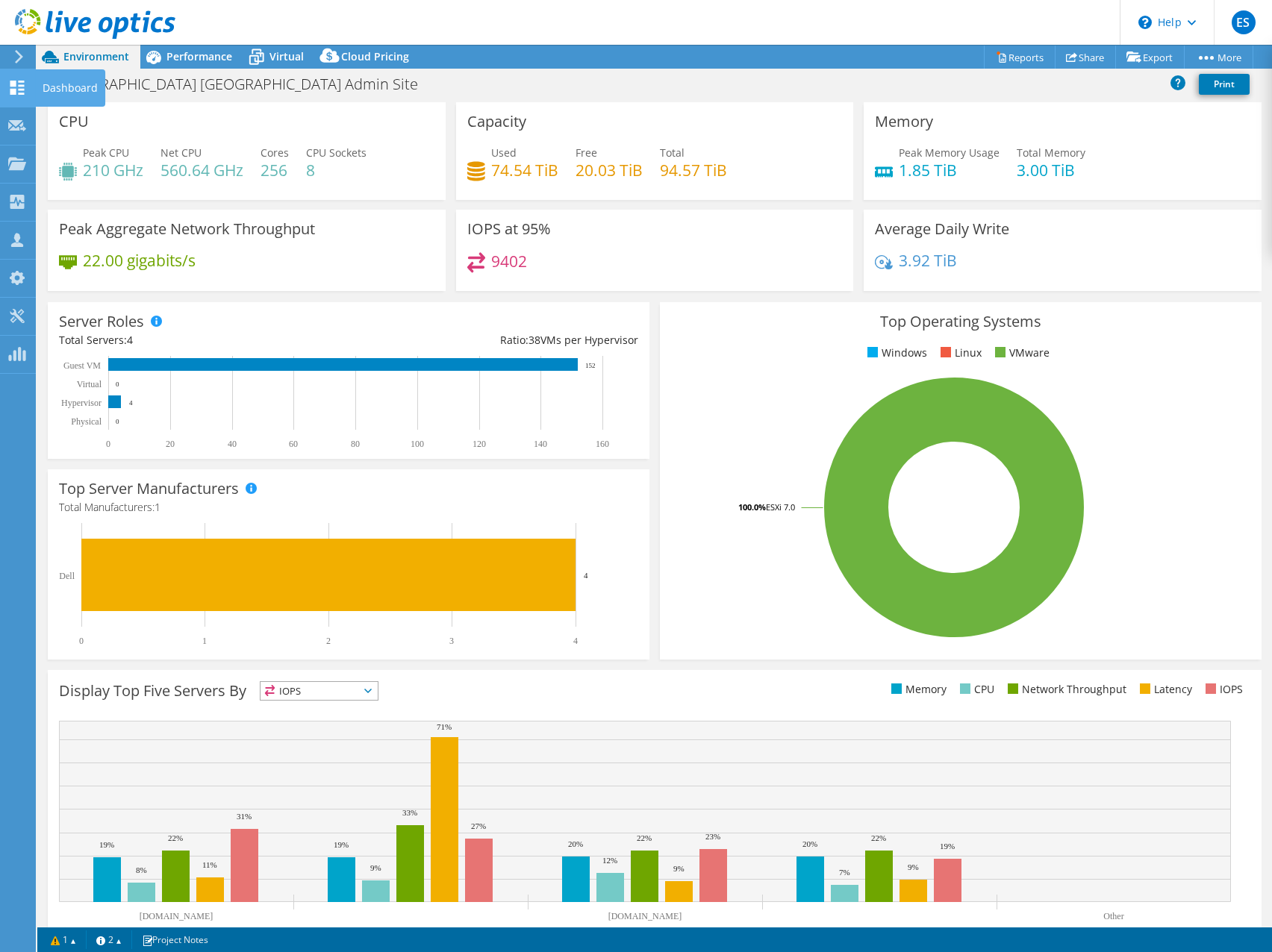
click at [12, 84] on use at bounding box center [17, 88] width 14 height 14
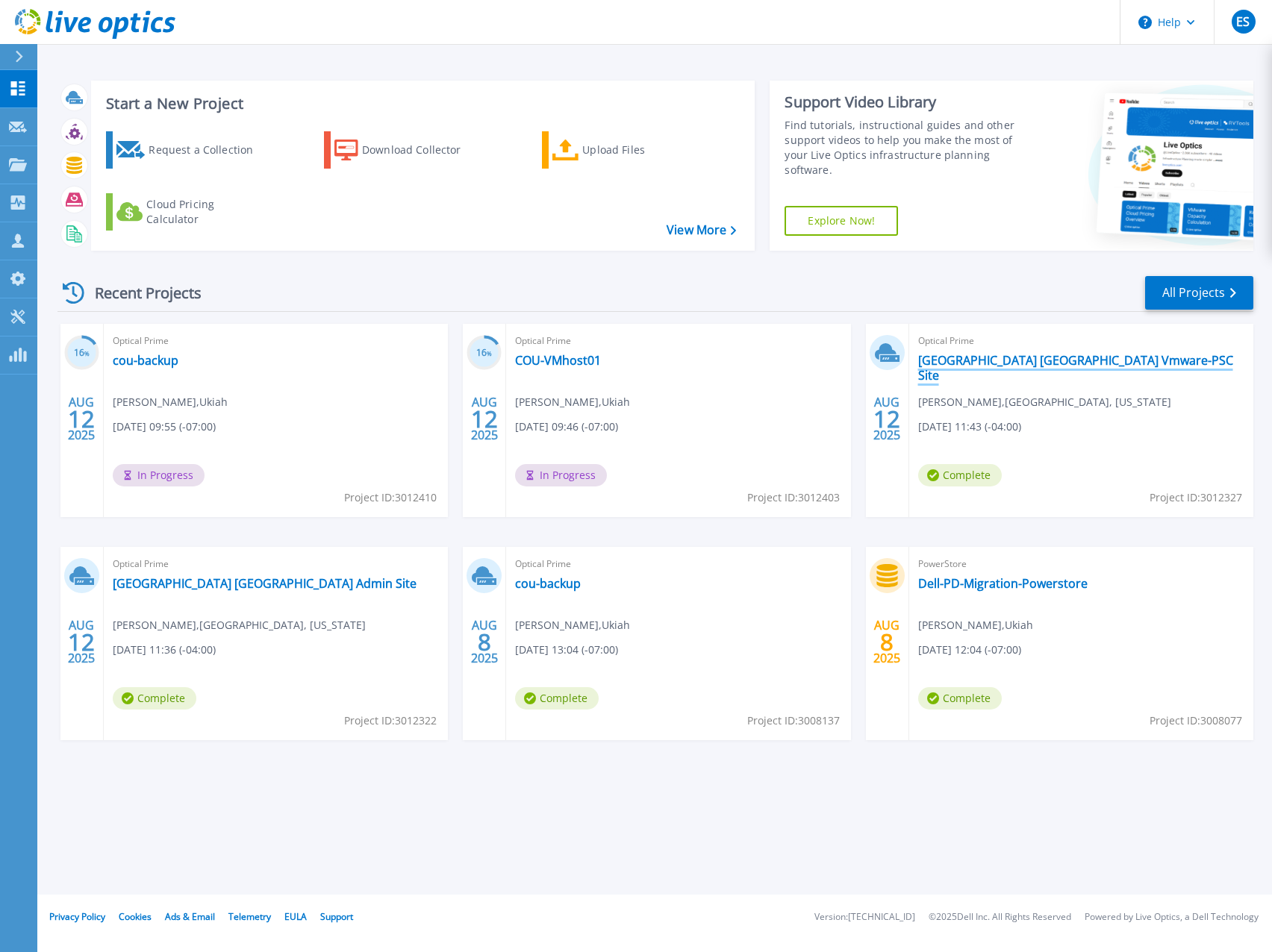
click at [1010, 362] on link "[GEOGRAPHIC_DATA] [GEOGRAPHIC_DATA] Vmware-PSC Site" at bounding box center [1081, 367] width 326 height 30
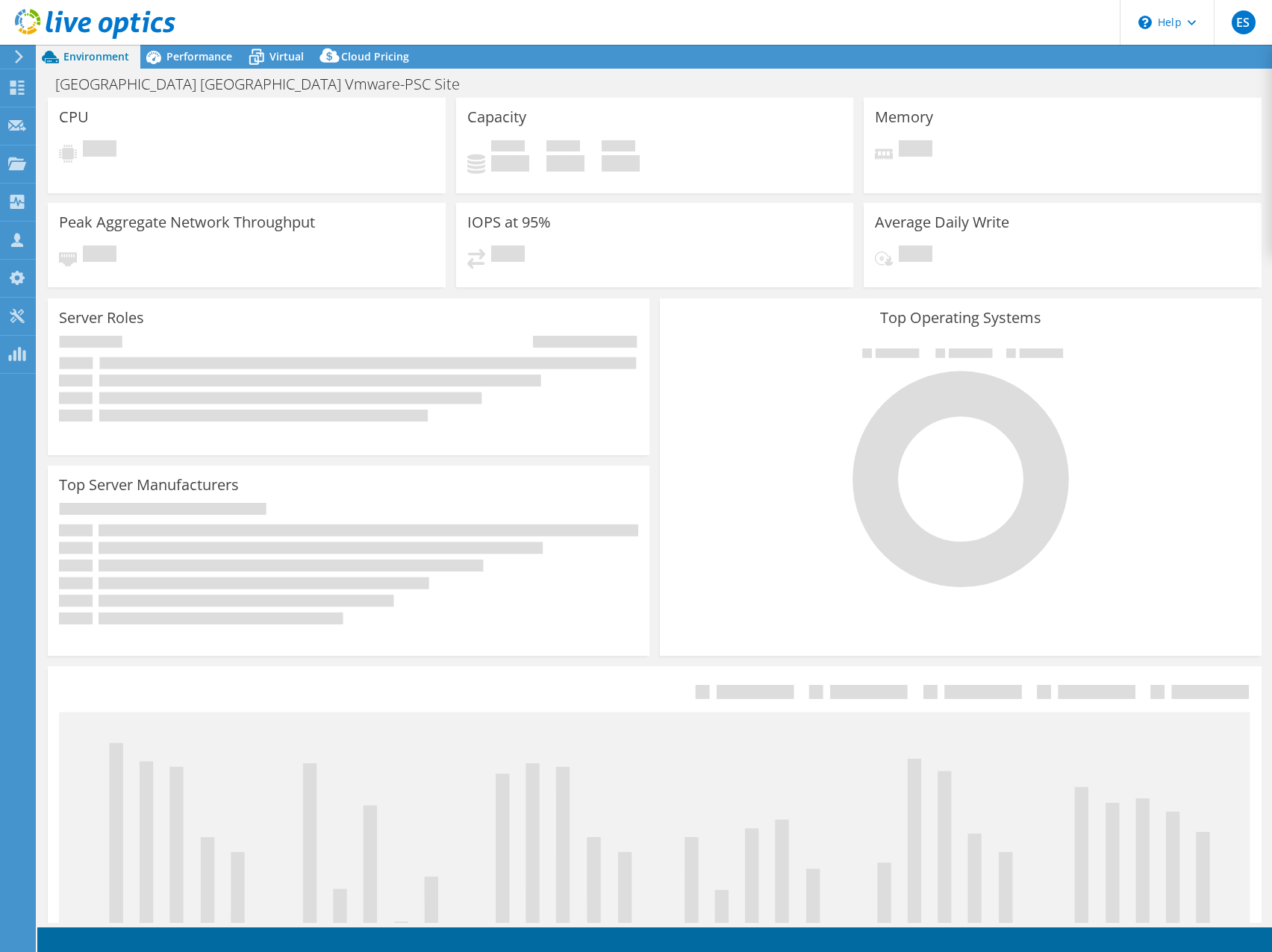
select select "USD"
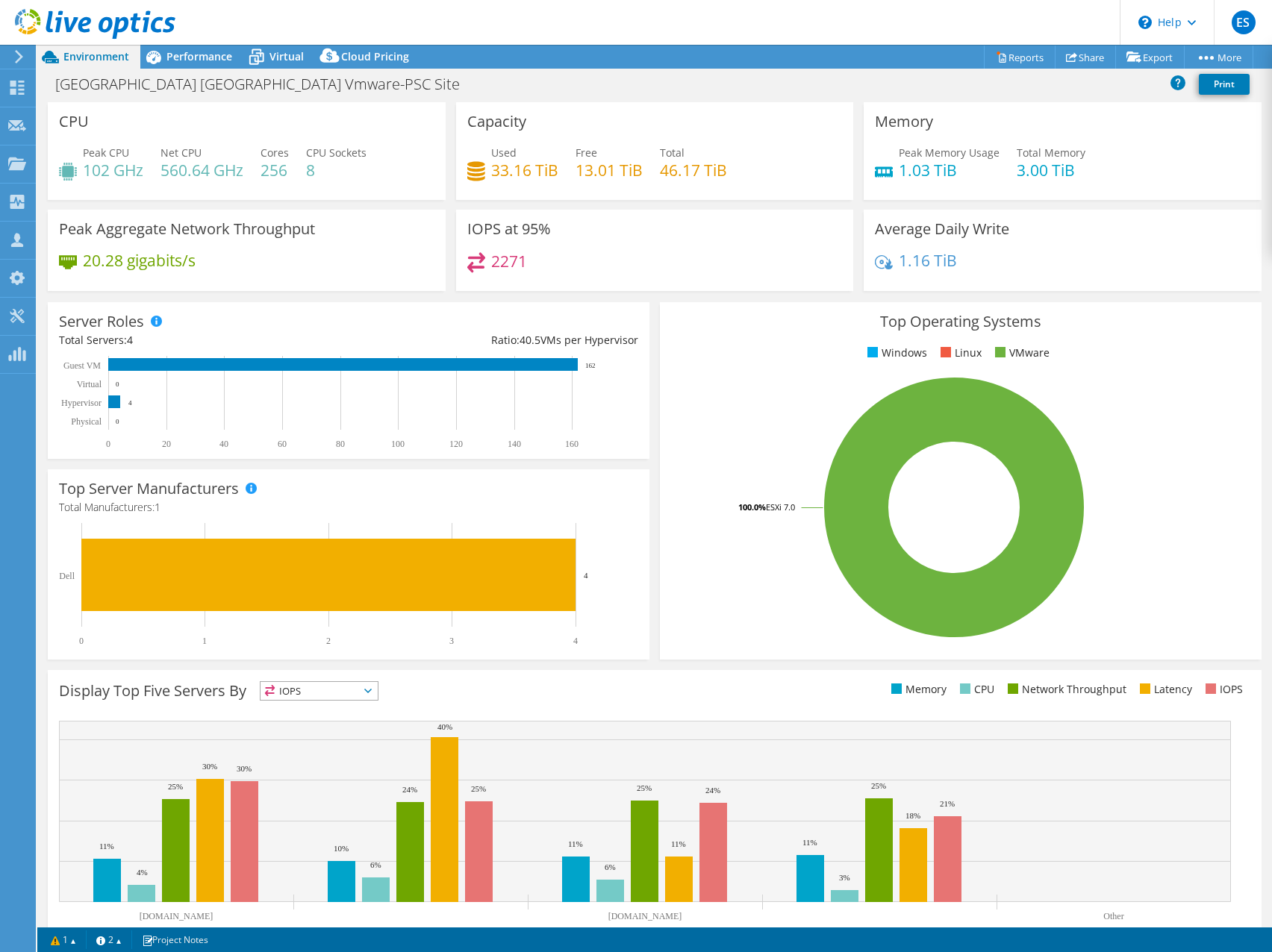
click at [724, 242] on div "IOPS at 95% 2271" at bounding box center [655, 250] width 398 height 81
click at [15, 87] on icon at bounding box center [17, 88] width 18 height 14
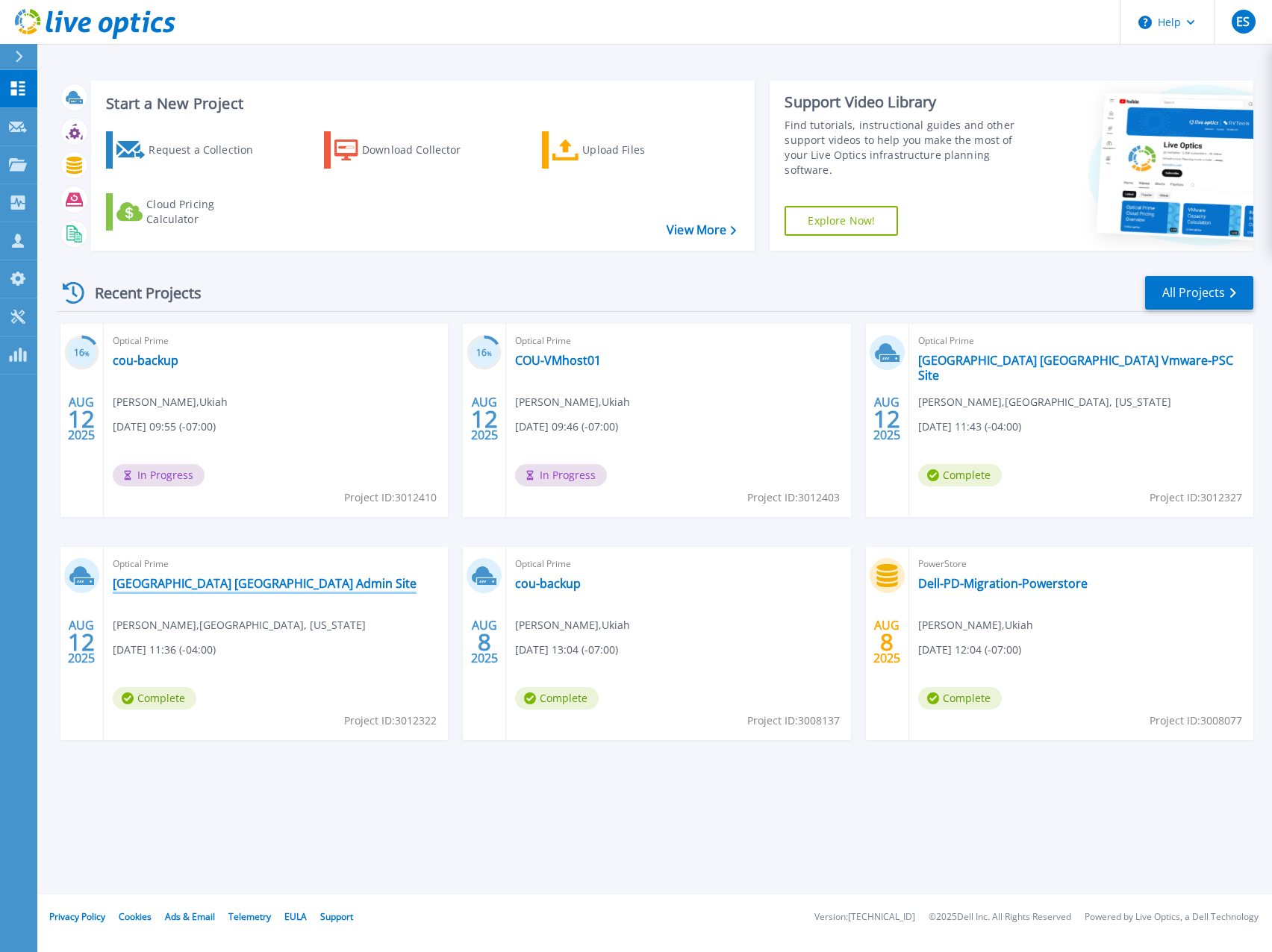
click at [218, 582] on link "[GEOGRAPHIC_DATA] [GEOGRAPHIC_DATA] Admin Site" at bounding box center [264, 584] width 303 height 15
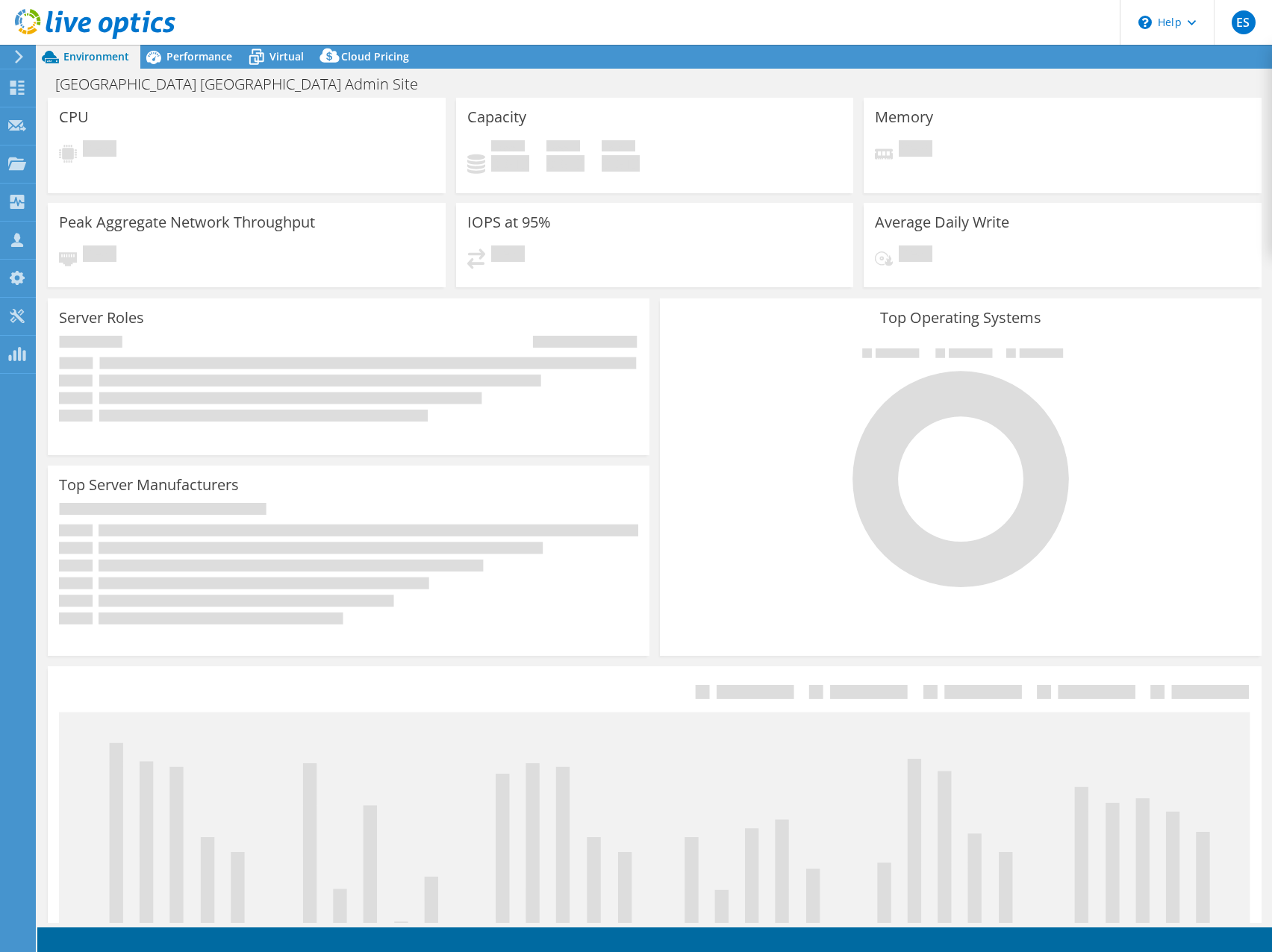
select select "USD"
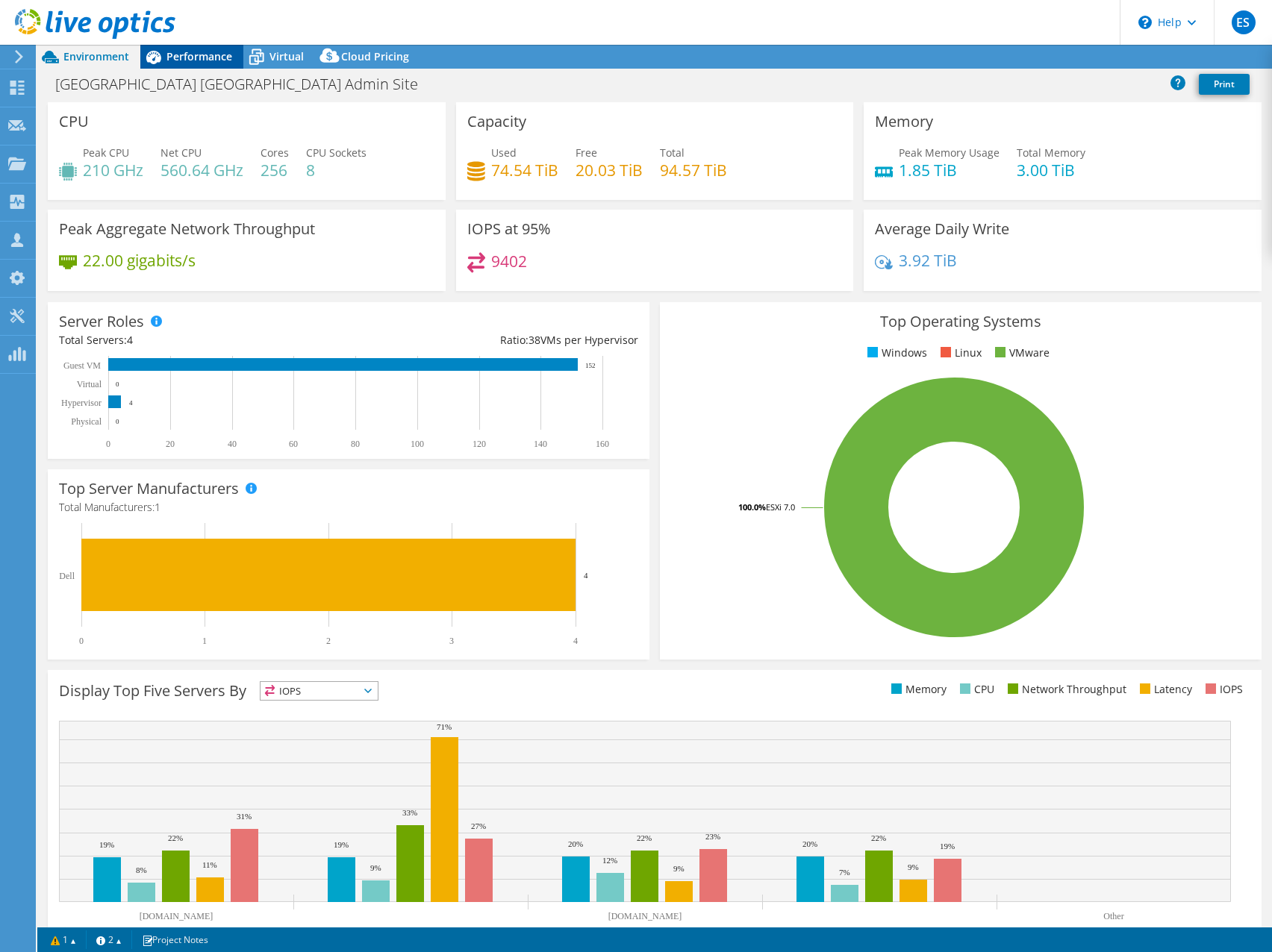
click at [189, 53] on span "Performance" at bounding box center [198, 56] width 66 height 14
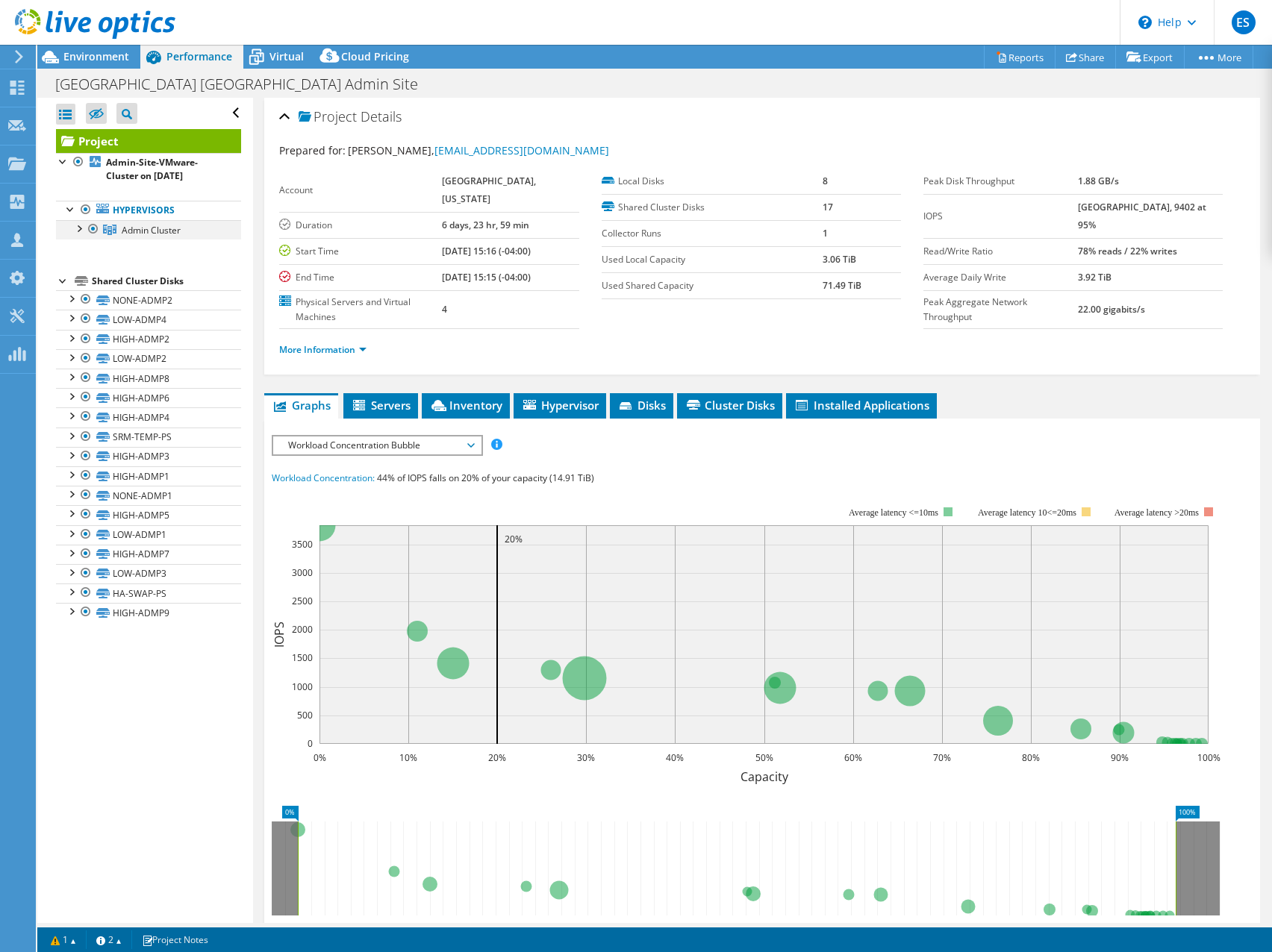
click at [79, 228] on div at bounding box center [78, 228] width 15 height 15
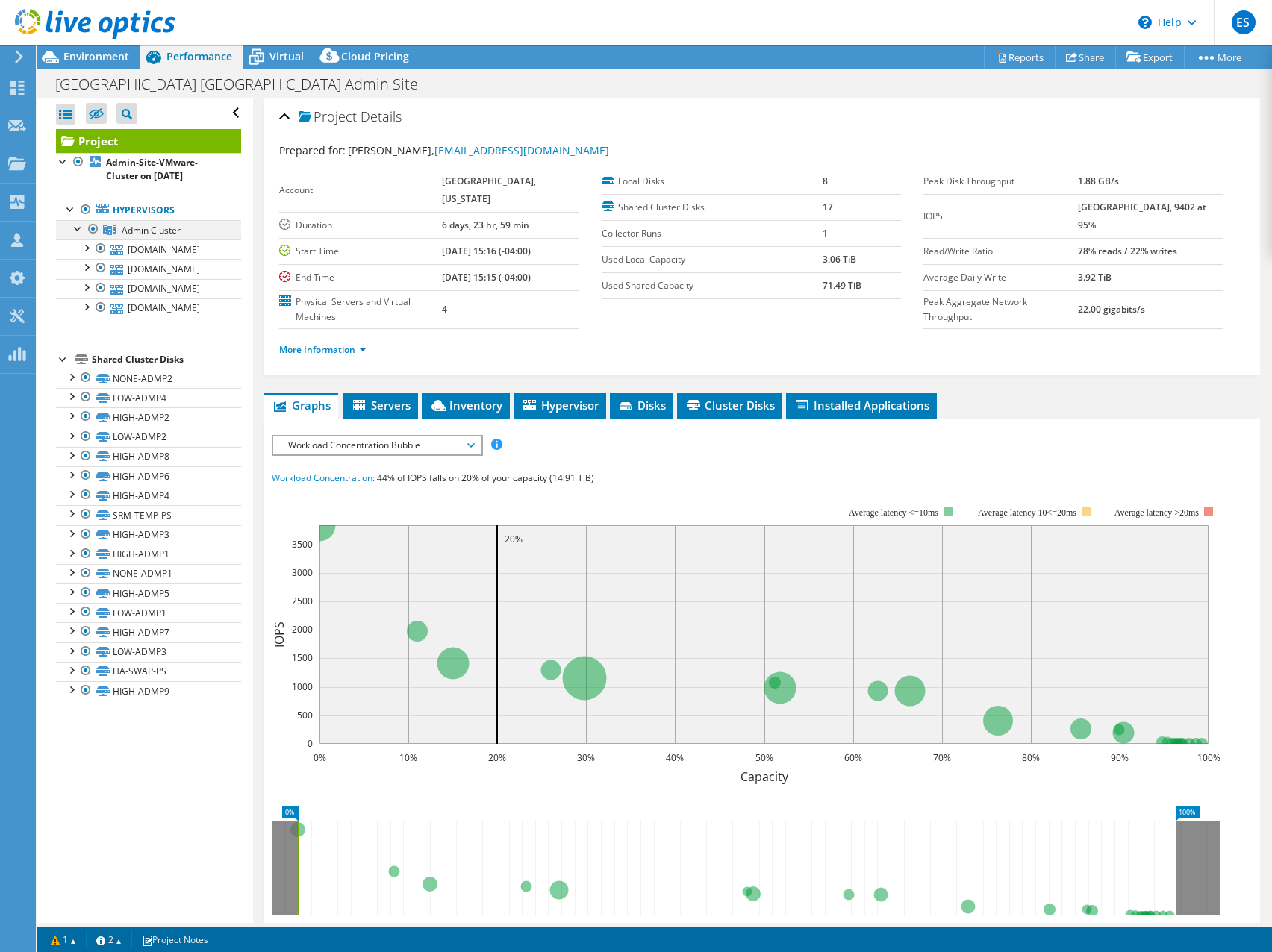
click at [79, 228] on div at bounding box center [78, 228] width 15 height 15
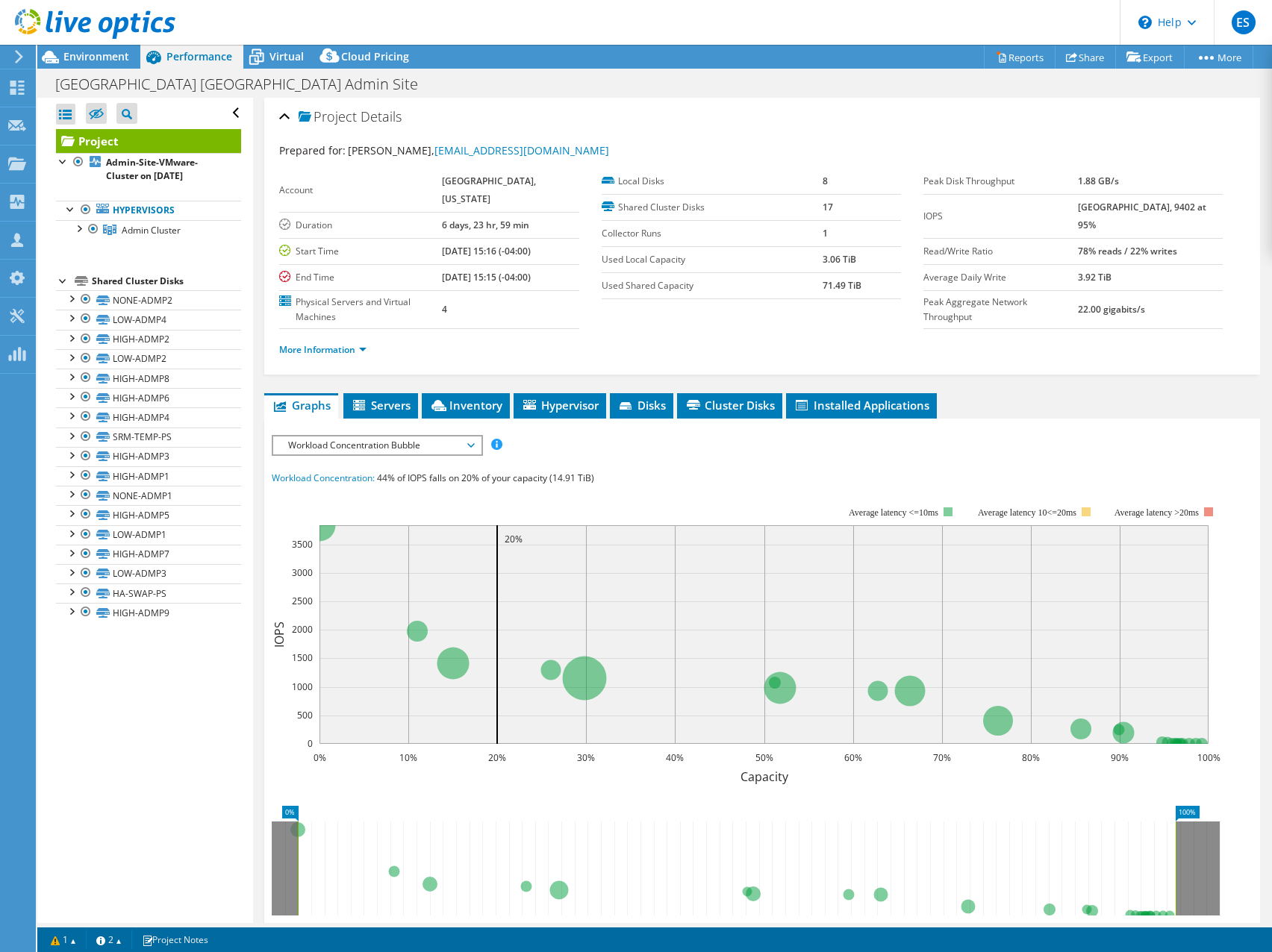
click at [857, 17] on header "ES Partner Team Member [PERSON_NAME] [EMAIL_ADDRESS][DOMAIN_NAME] redesign My P…" at bounding box center [636, 22] width 1272 height 45
click at [770, 28] on header "ES Partner Team Member [PERSON_NAME] [EMAIL_ADDRESS][DOMAIN_NAME] redesign My P…" at bounding box center [636, 22] width 1272 height 45
click at [80, 231] on div at bounding box center [78, 228] width 15 height 15
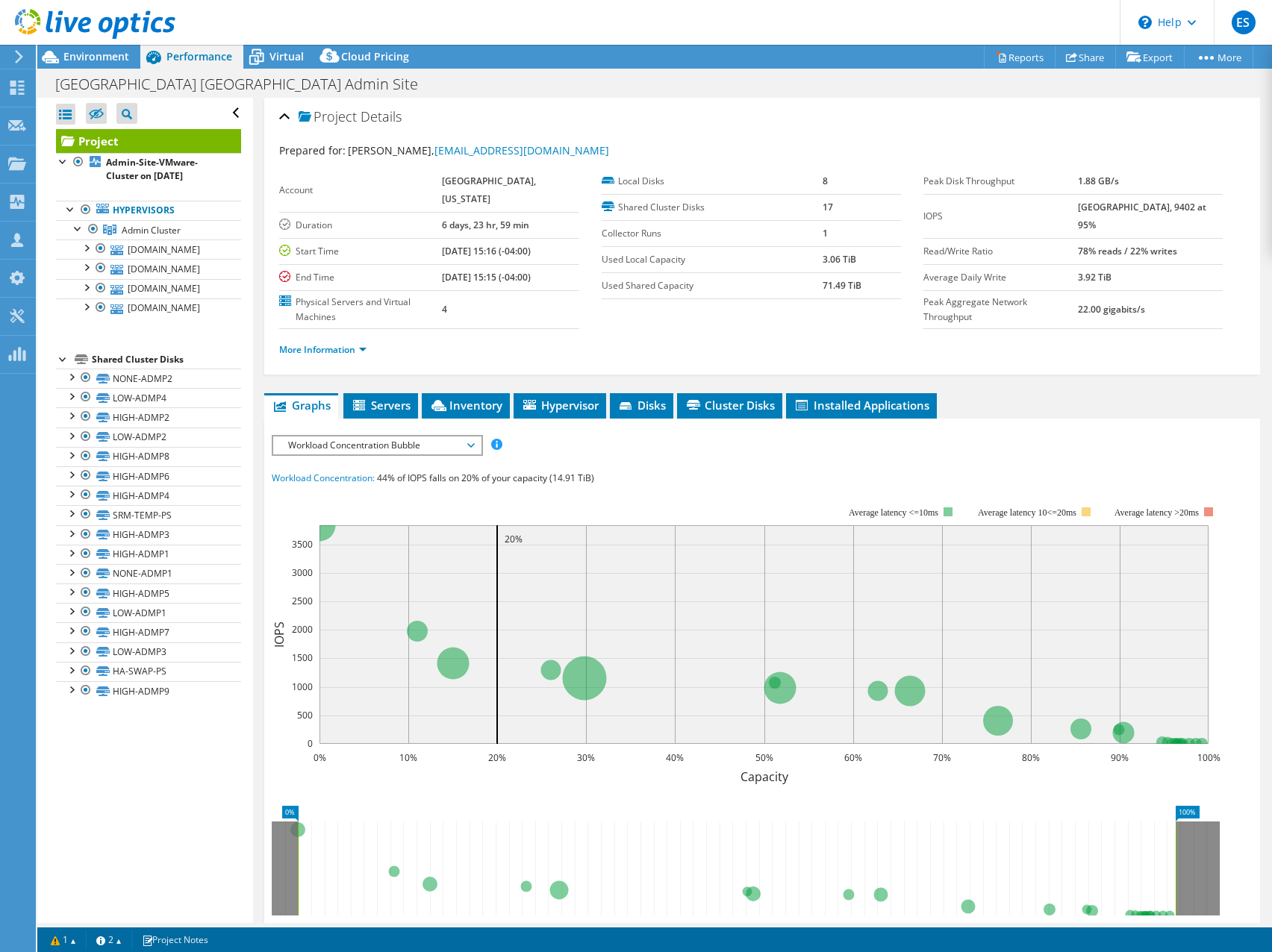
click at [708, 116] on div "Project Details" at bounding box center [762, 117] width 967 height 32
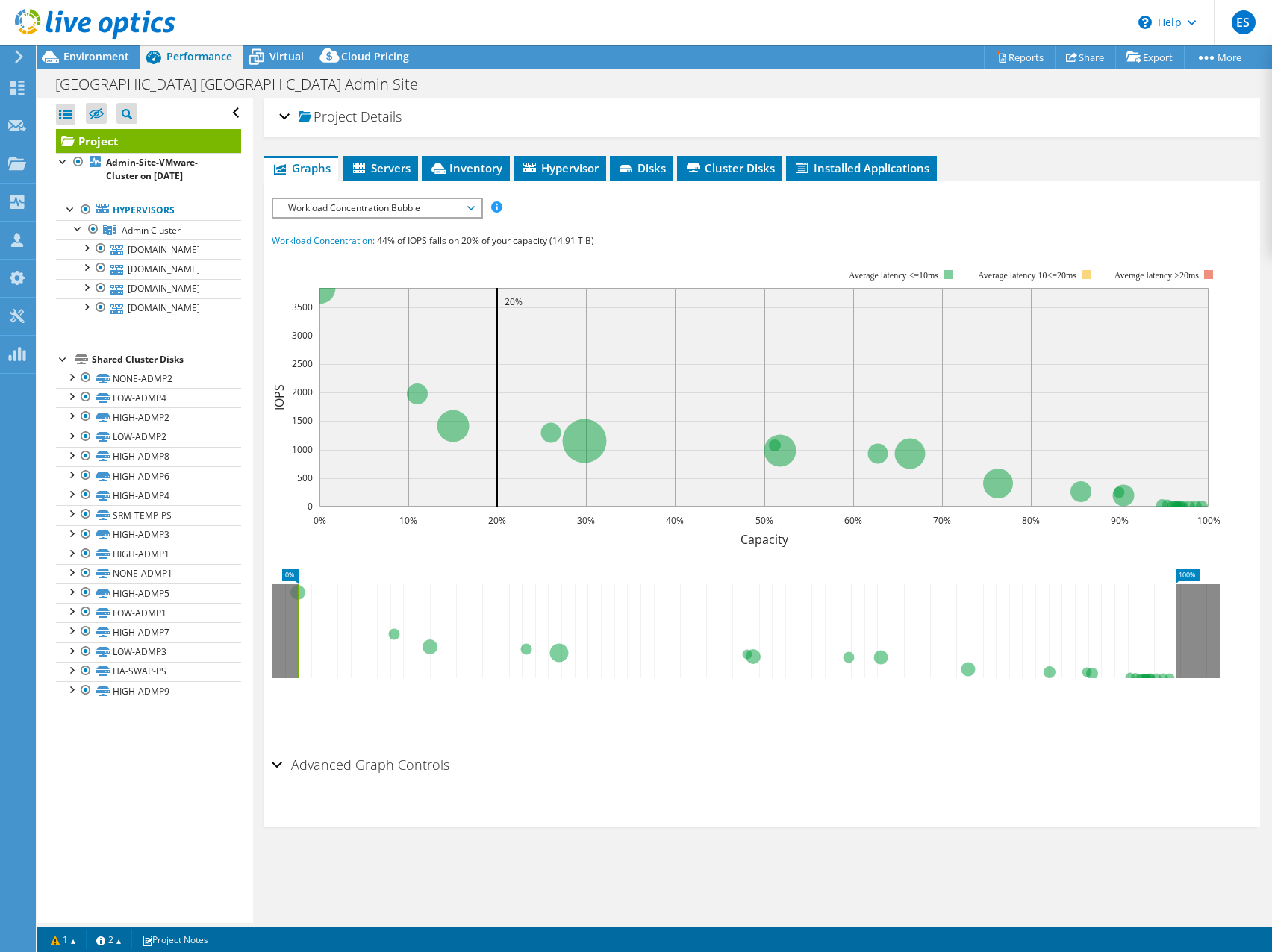
click at [709, 116] on div "Project Details" at bounding box center [762, 117] width 967 height 32
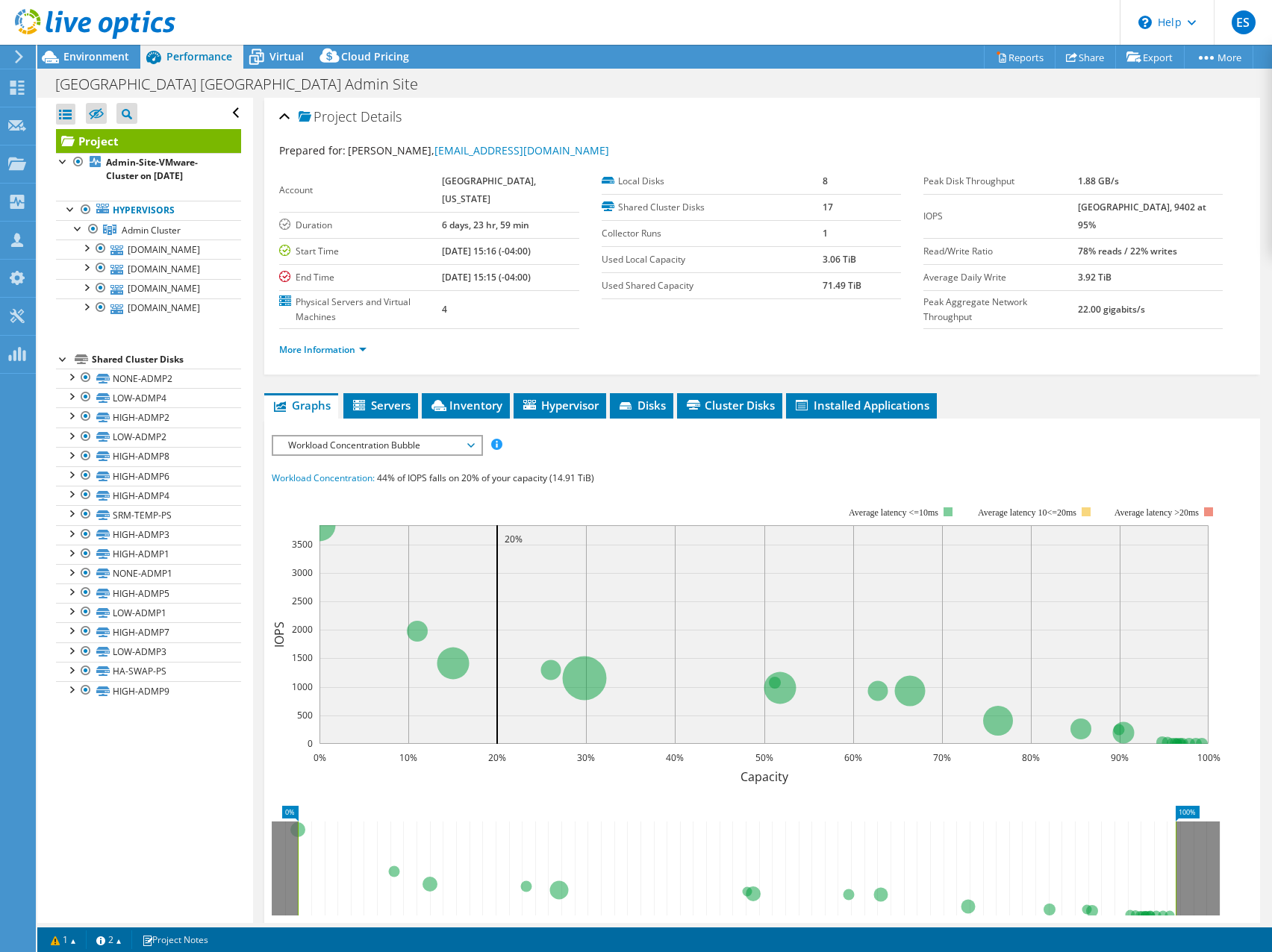
click at [708, 86] on div "[GEOGRAPHIC_DATA] [GEOGRAPHIC_DATA] Admin Site Print" at bounding box center [655, 84] width 1235 height 28
click at [699, 84] on div "[GEOGRAPHIC_DATA] [GEOGRAPHIC_DATA] Admin Site Print" at bounding box center [655, 84] width 1235 height 28
click at [107, 56] on span "Environment" at bounding box center [96, 56] width 66 height 14
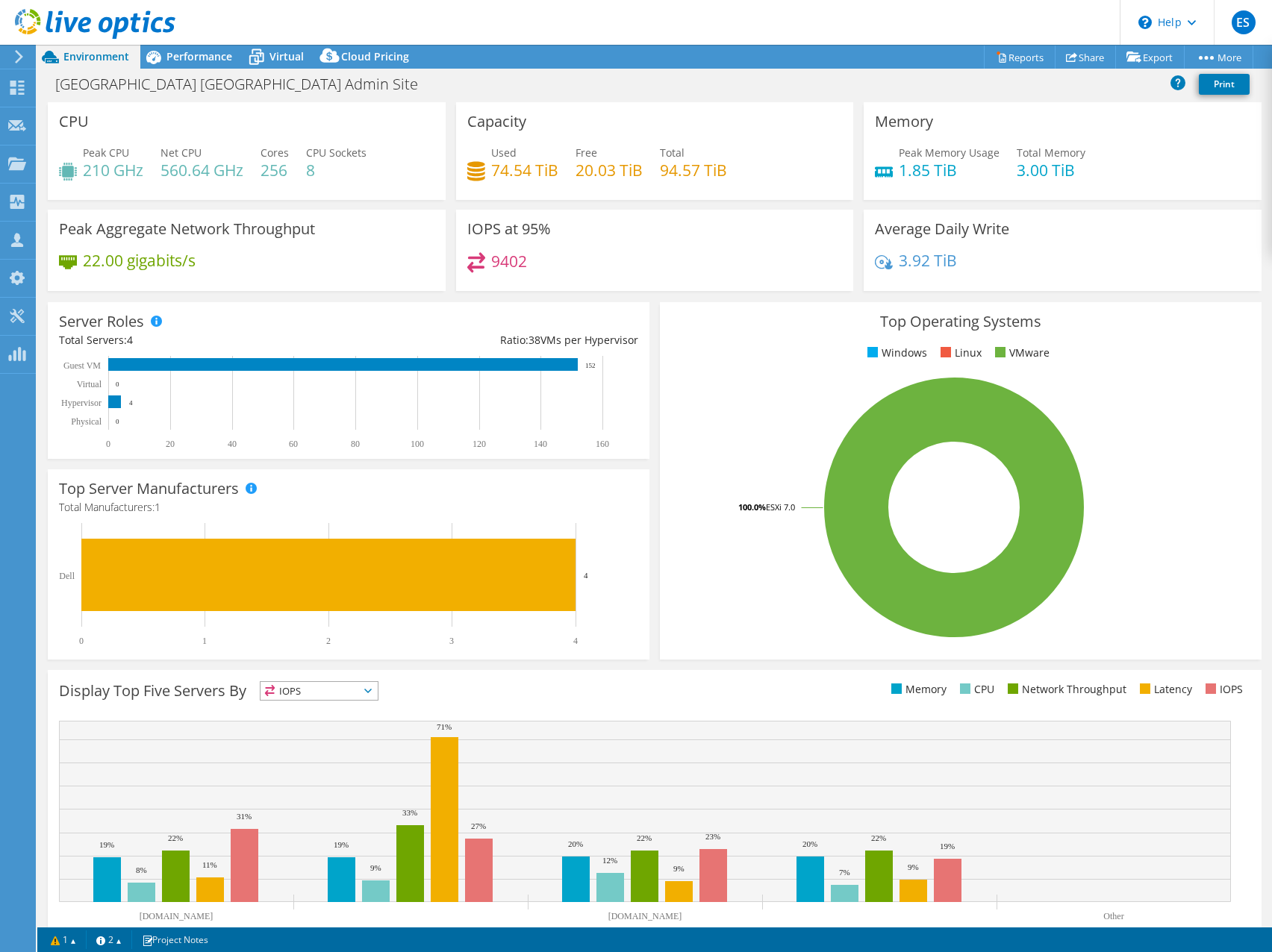
click at [708, 256] on div "9402" at bounding box center [656, 268] width 376 height 32
click at [200, 58] on span "Performance" at bounding box center [198, 56] width 66 height 14
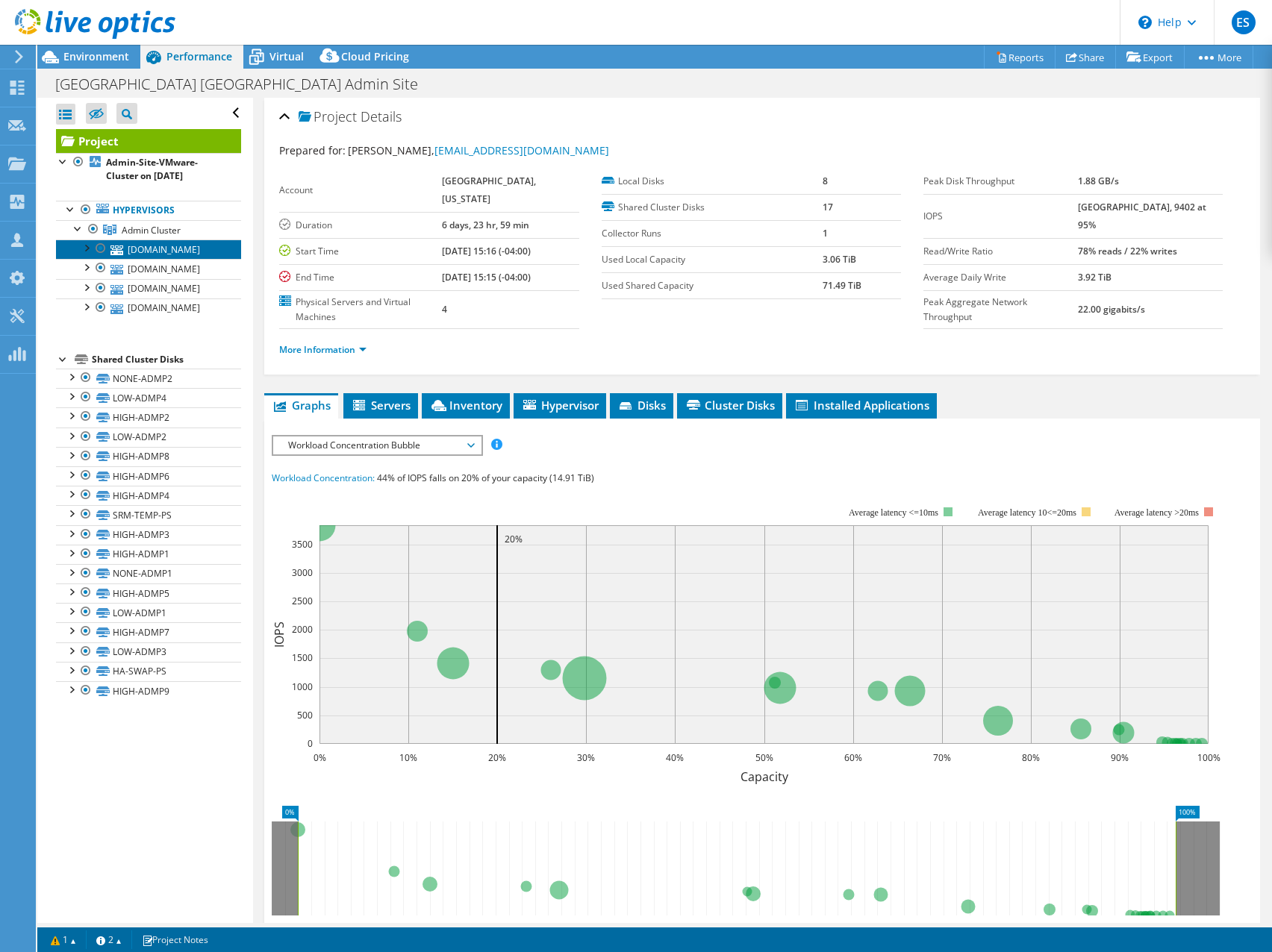
click at [170, 247] on link "[DOMAIN_NAME]" at bounding box center [149, 249] width 185 height 19
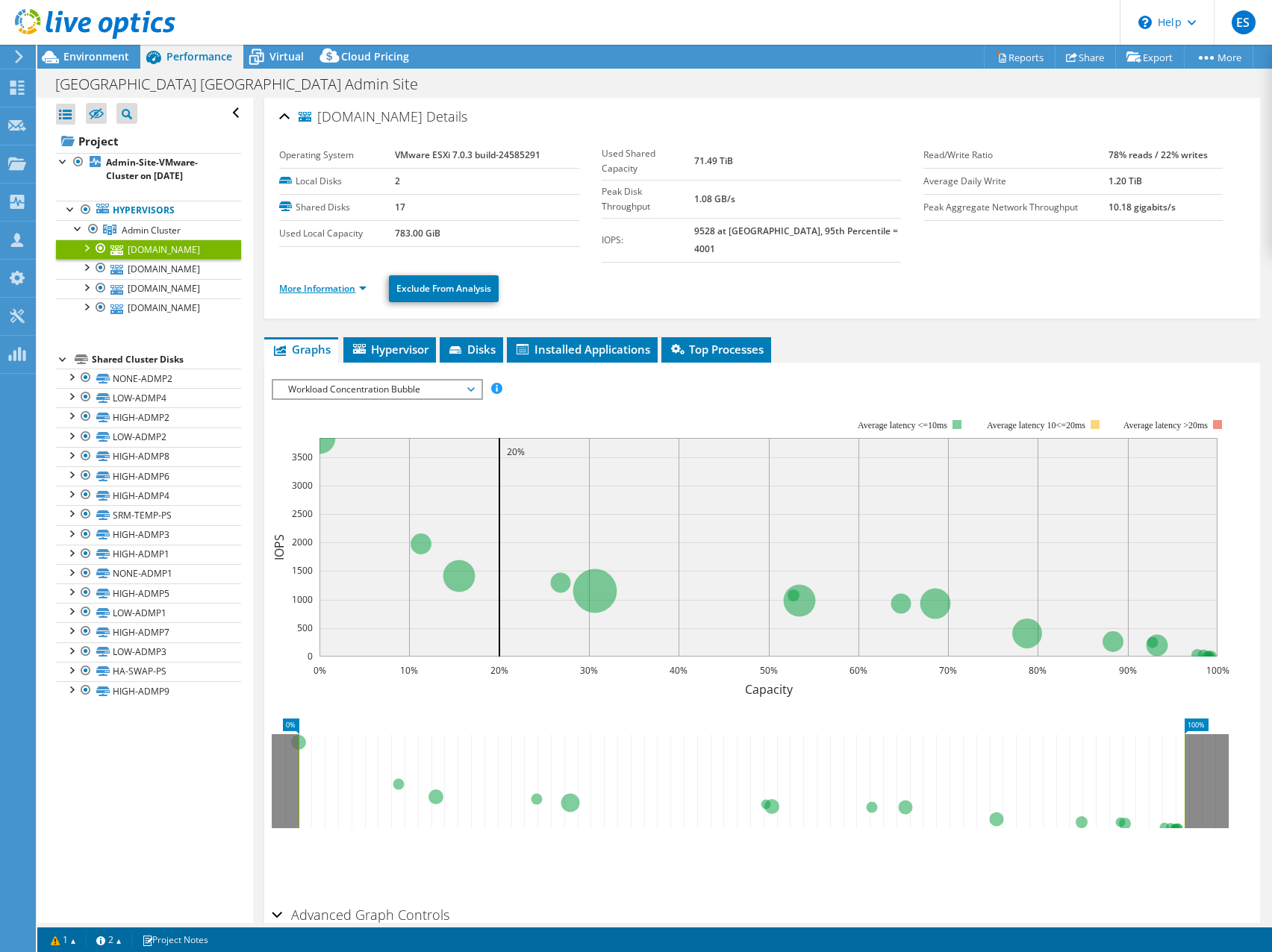
click at [364, 282] on link "More Information" at bounding box center [323, 288] width 88 height 12
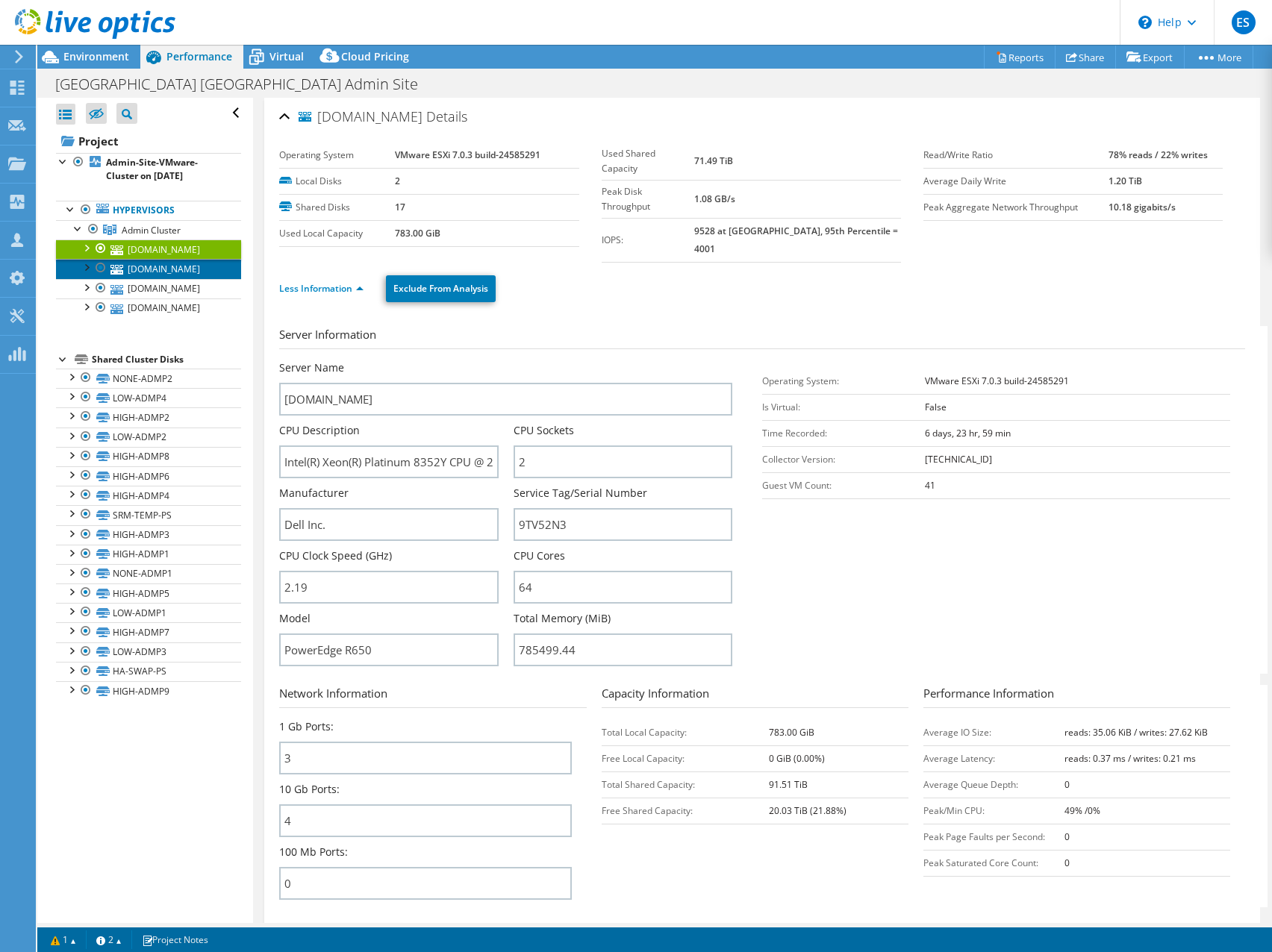
click at [149, 274] on link "[DOMAIN_NAME]" at bounding box center [149, 269] width 185 height 19
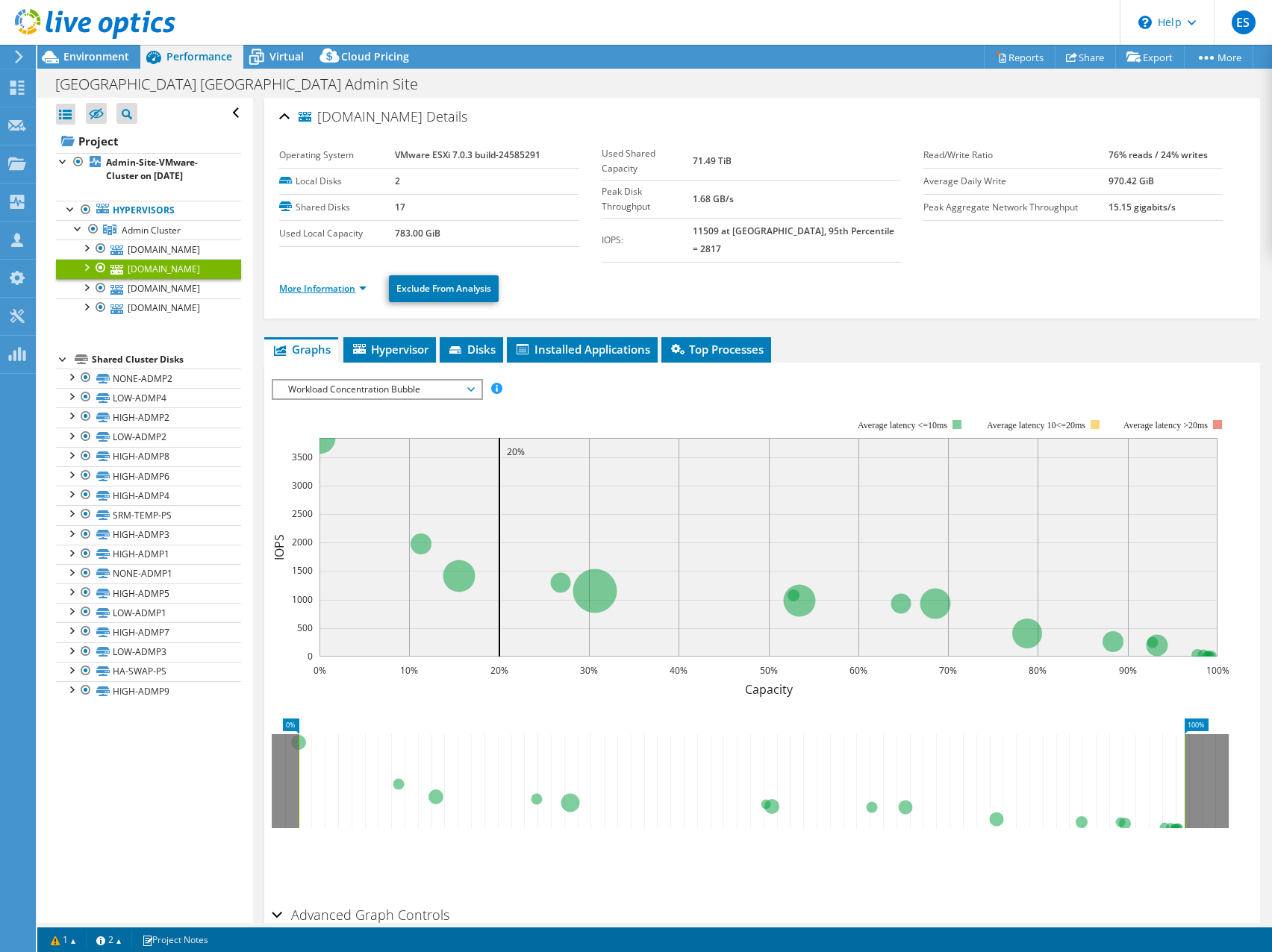
click at [366, 282] on link "More Information" at bounding box center [323, 288] width 88 height 12
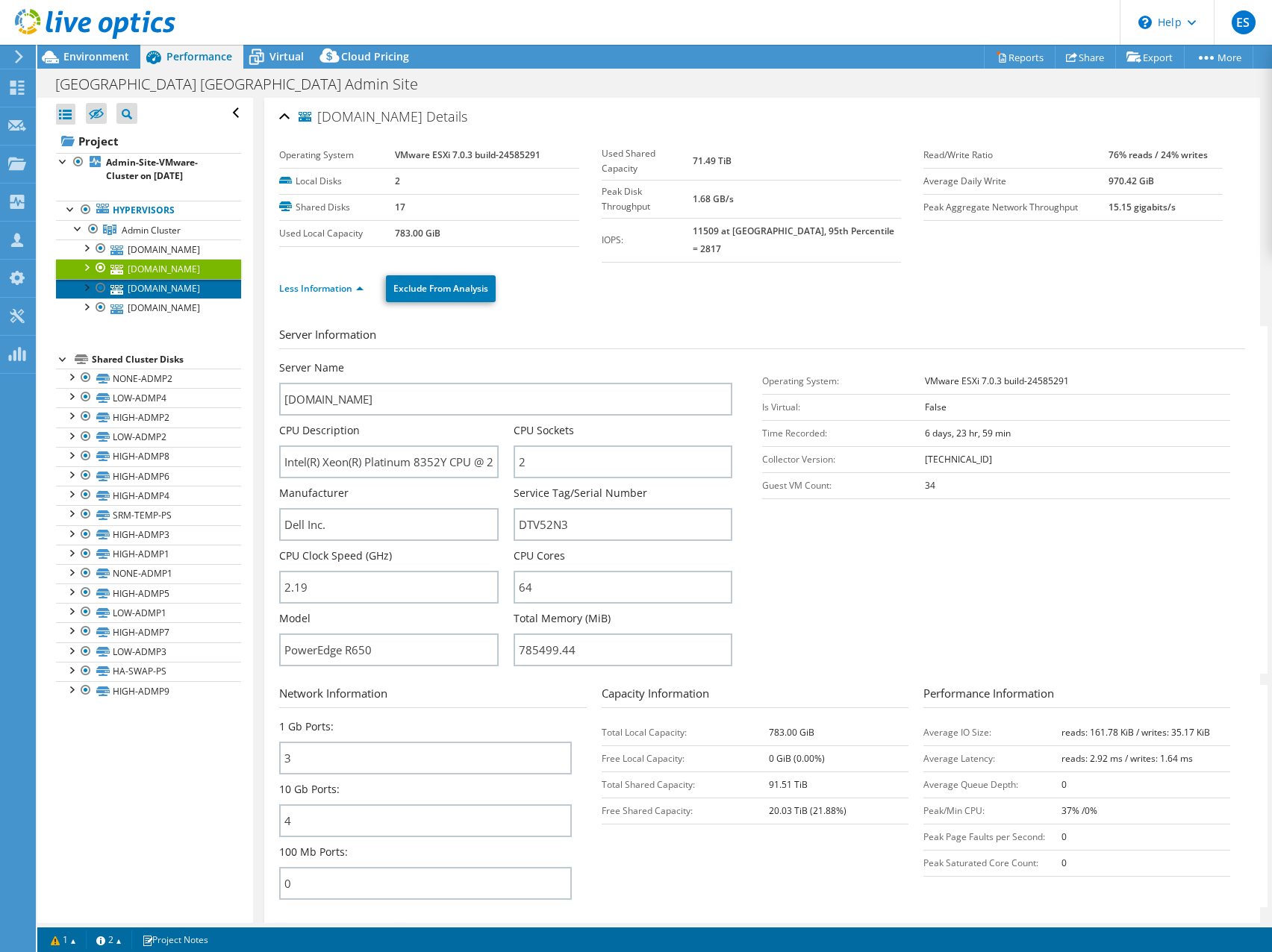
click at [164, 286] on link "[DOMAIN_NAME]" at bounding box center [149, 289] width 185 height 19
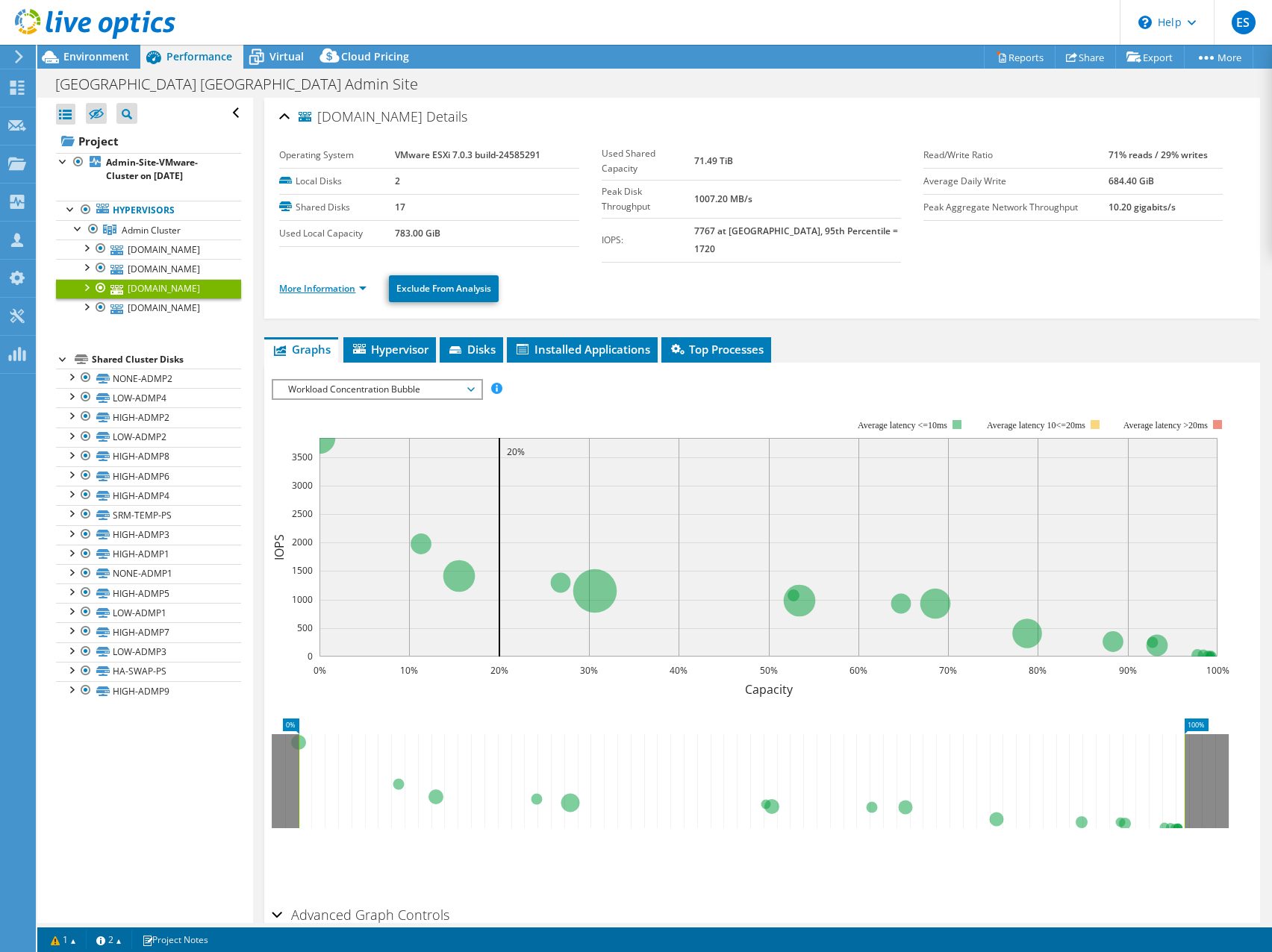
click at [365, 282] on link "More Information" at bounding box center [323, 288] width 88 height 12
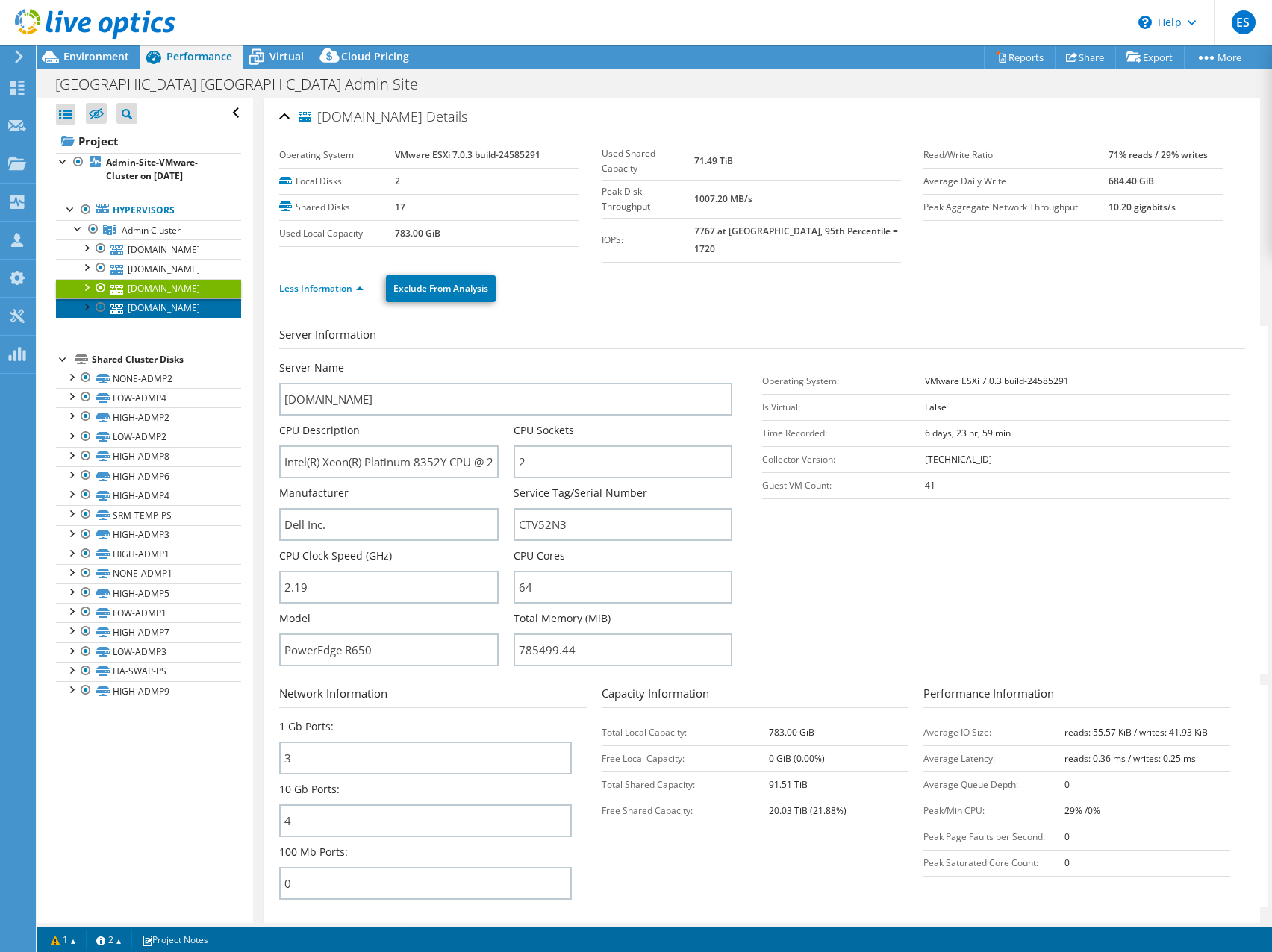
click at [174, 313] on link "[DOMAIN_NAME]" at bounding box center [149, 308] width 185 height 19
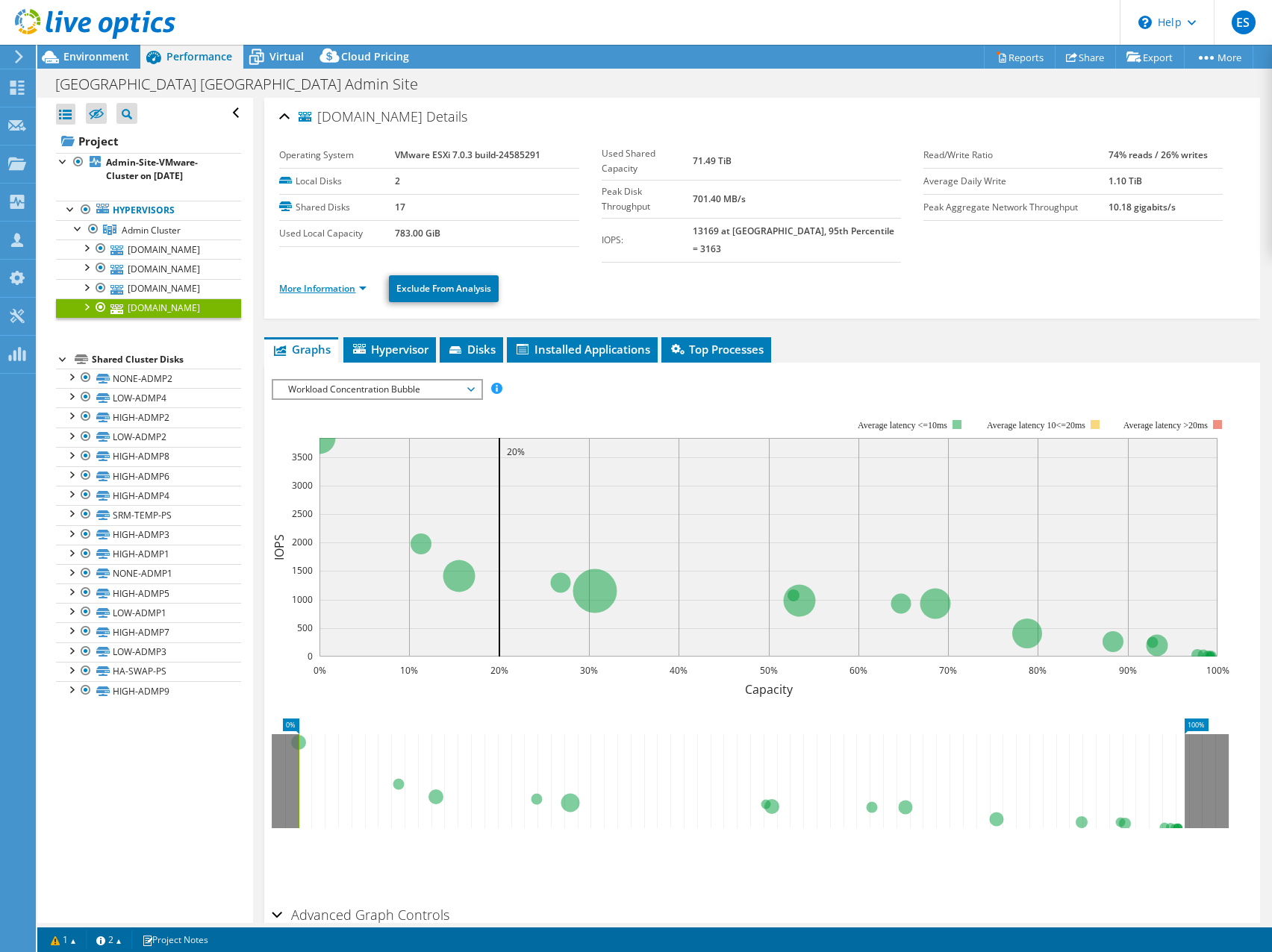
click at [366, 282] on link "More Information" at bounding box center [323, 288] width 88 height 12
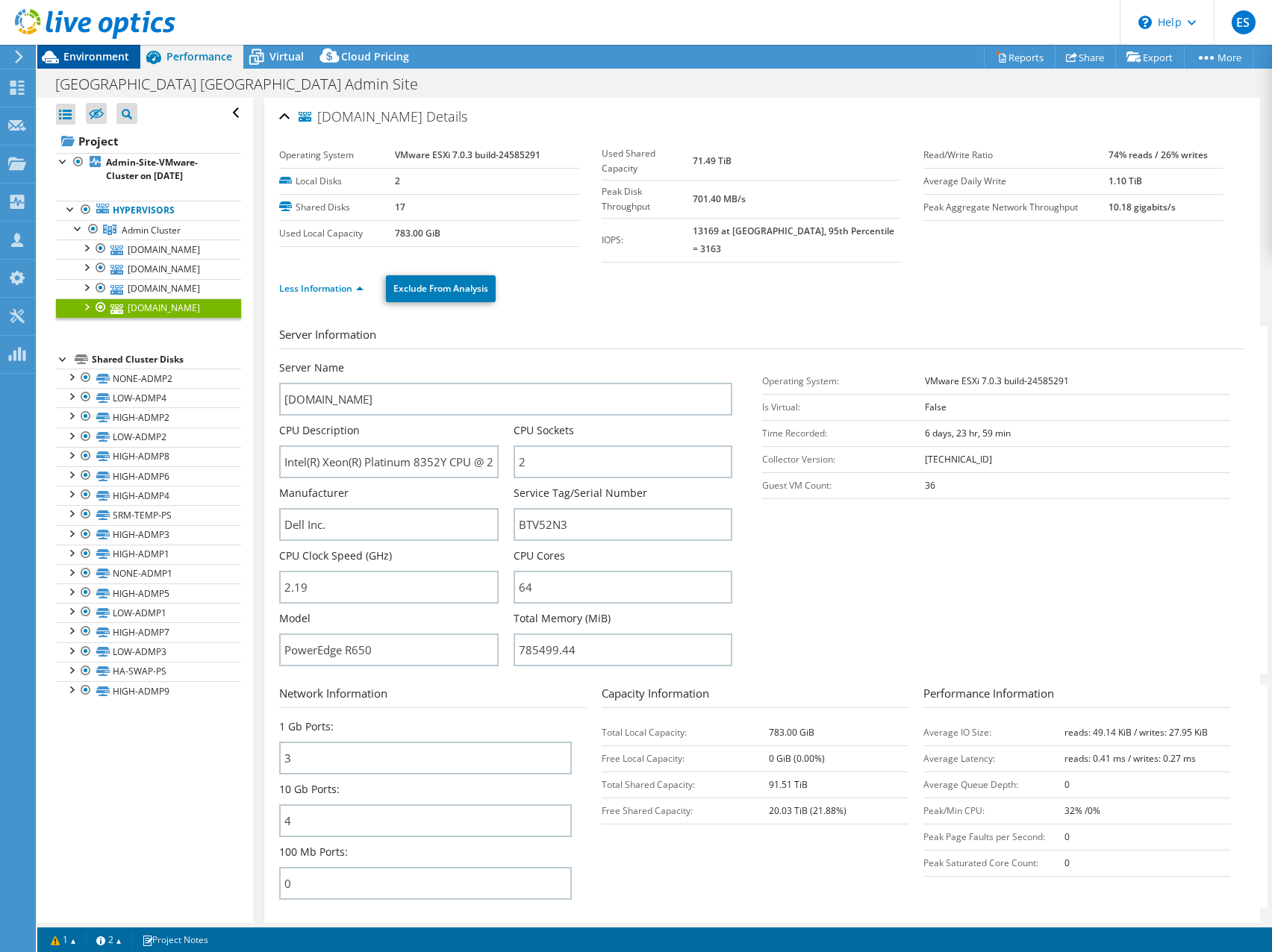
click at [93, 56] on span "Environment" at bounding box center [96, 56] width 66 height 14
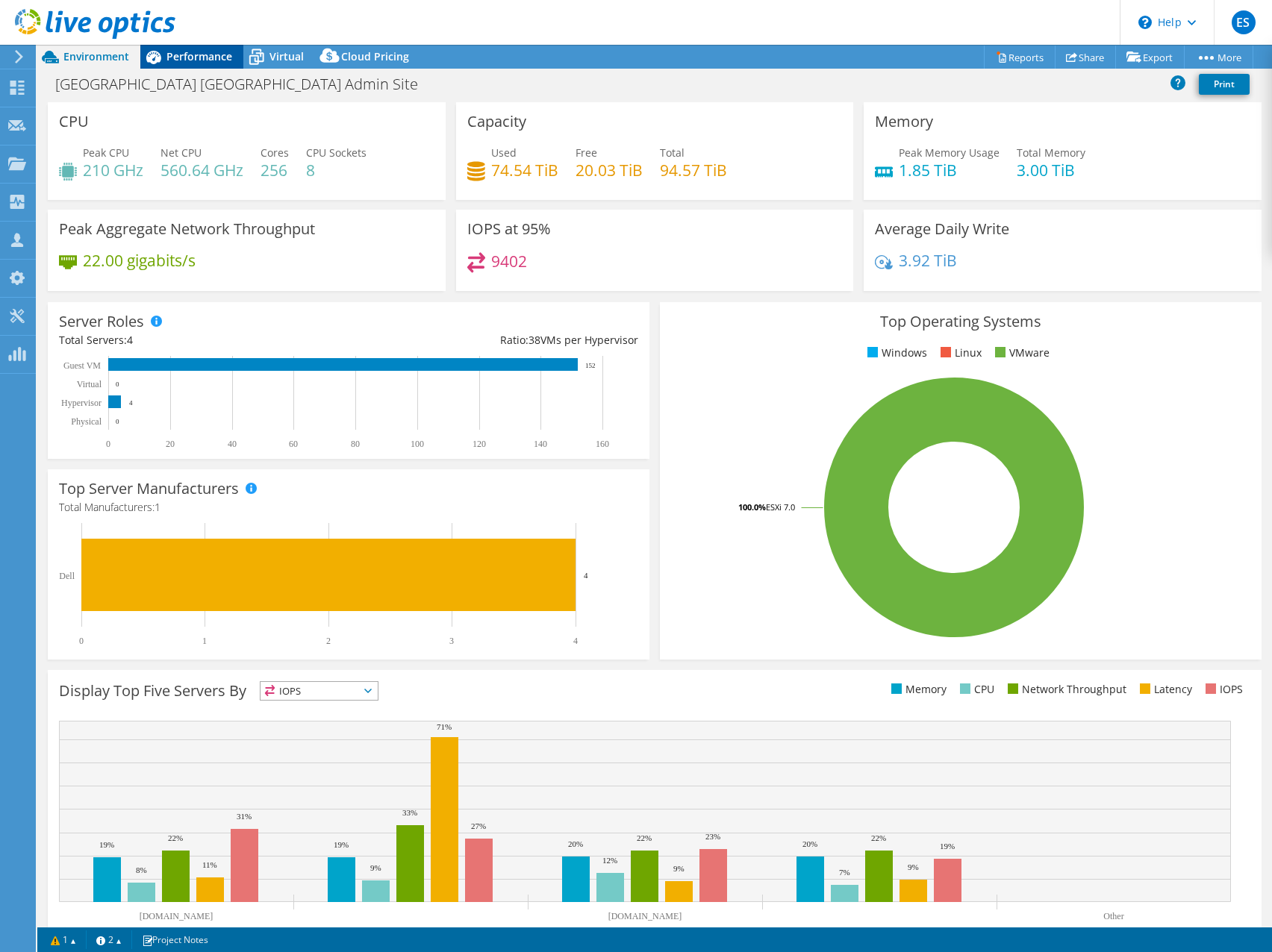
click at [185, 56] on span "Performance" at bounding box center [198, 56] width 66 height 14
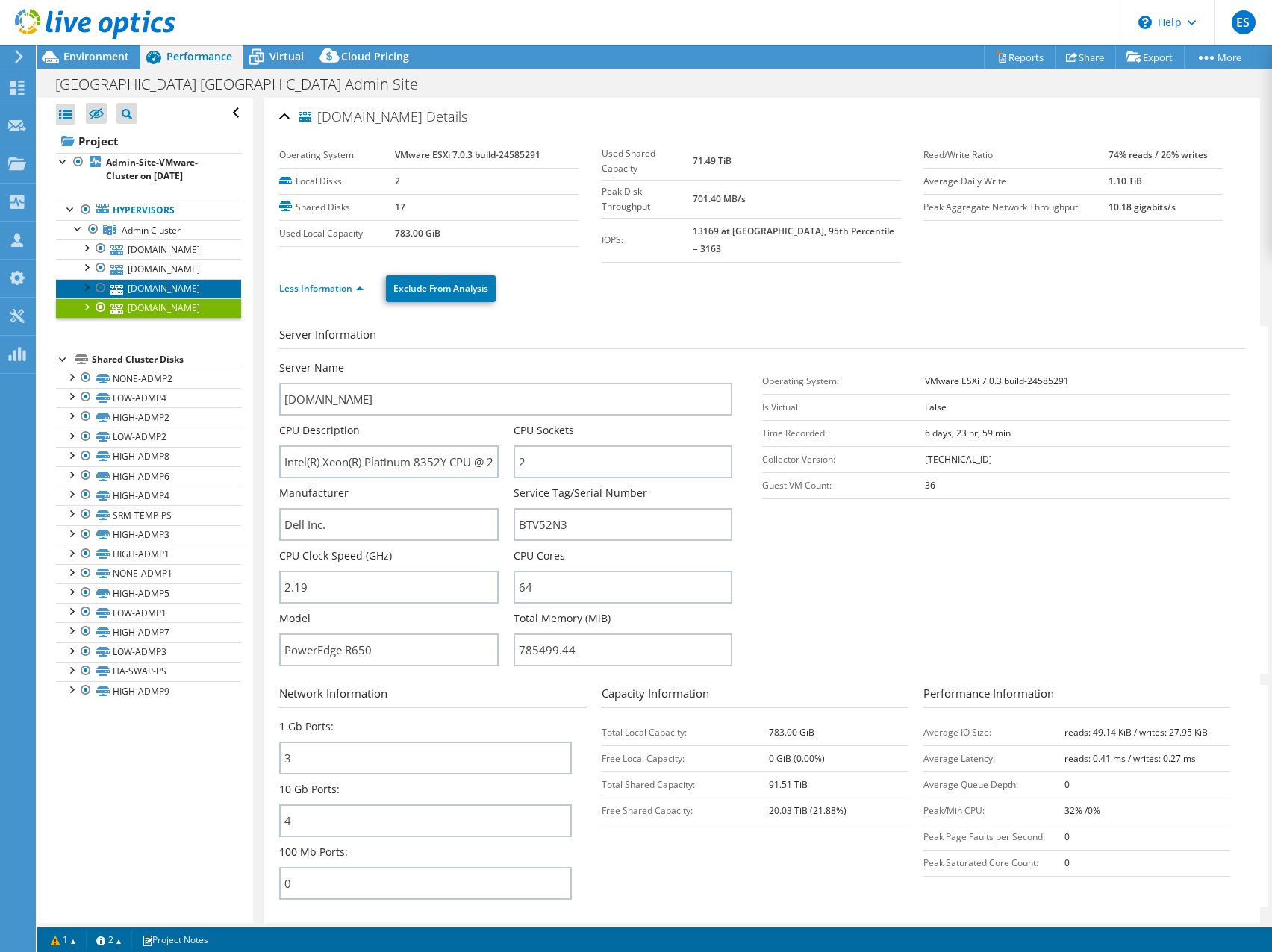
click at [156, 285] on link "[DOMAIN_NAME]" at bounding box center [149, 289] width 185 height 19
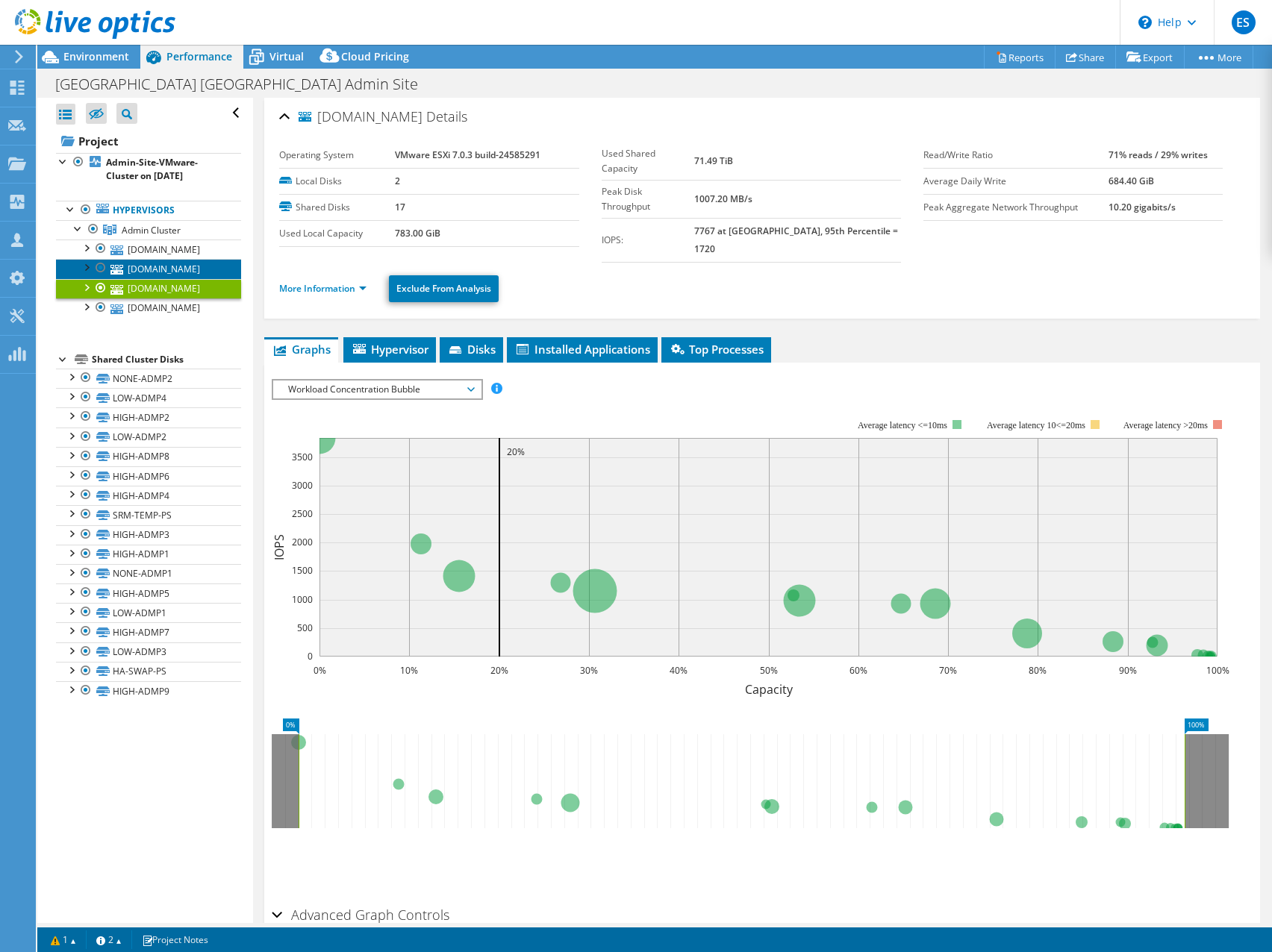
click at [159, 264] on link "[DOMAIN_NAME]" at bounding box center [149, 269] width 185 height 19
click at [157, 246] on link "fcvmhost04.int.forsythco.com" at bounding box center [149, 249] width 185 height 19
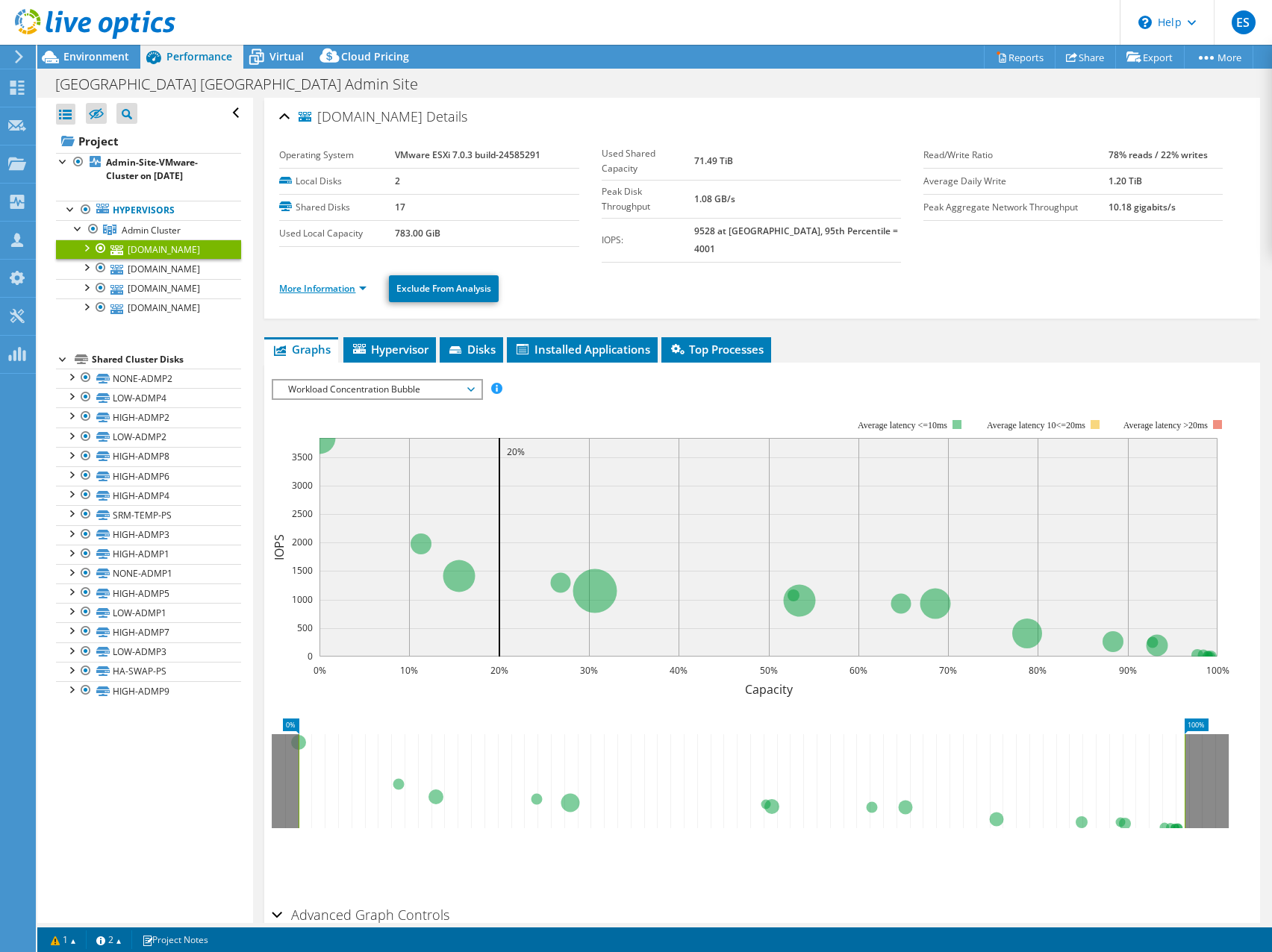
click at [354, 282] on link "More Information" at bounding box center [323, 288] width 88 height 12
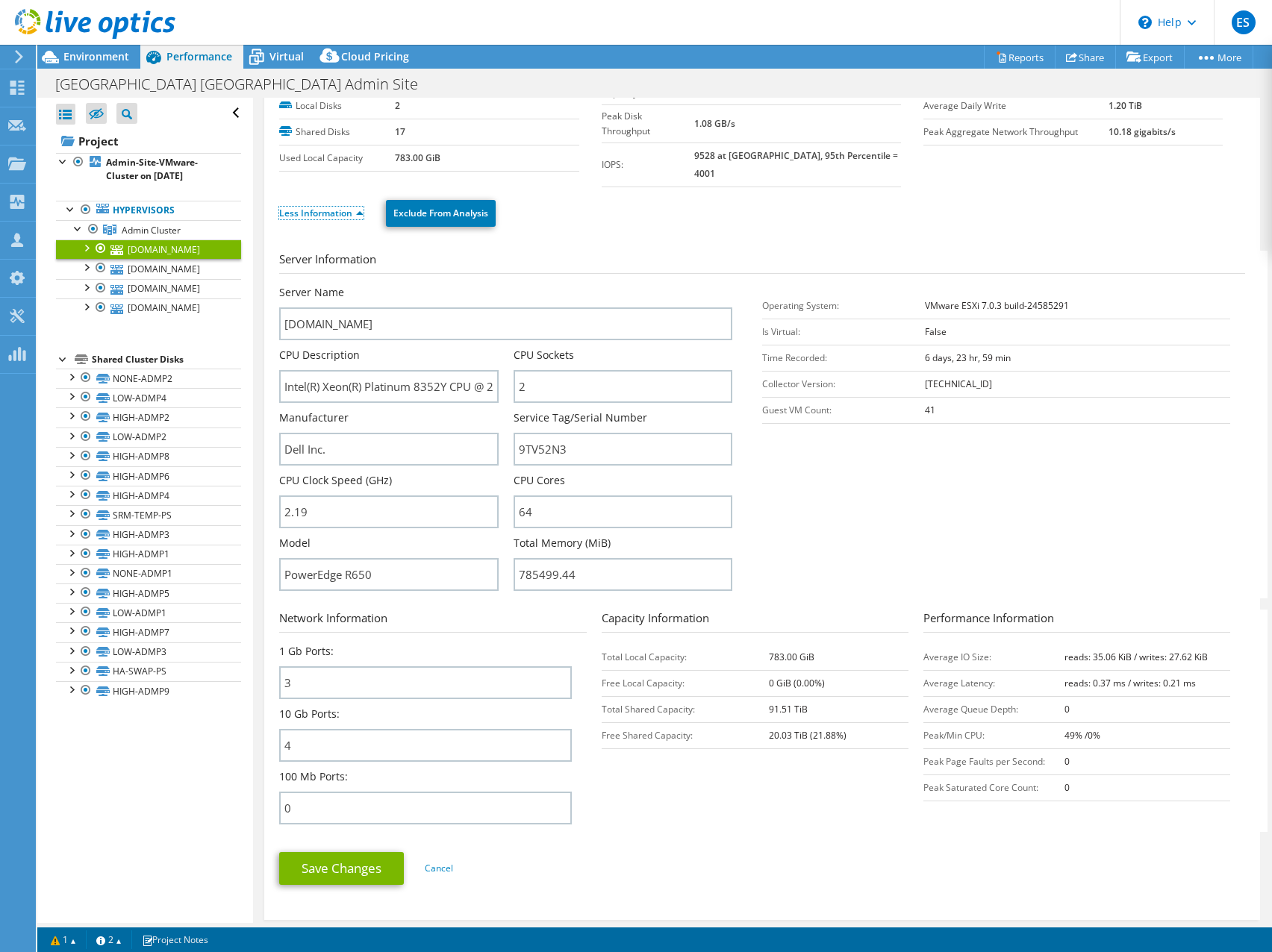
scroll to position [149, 0]
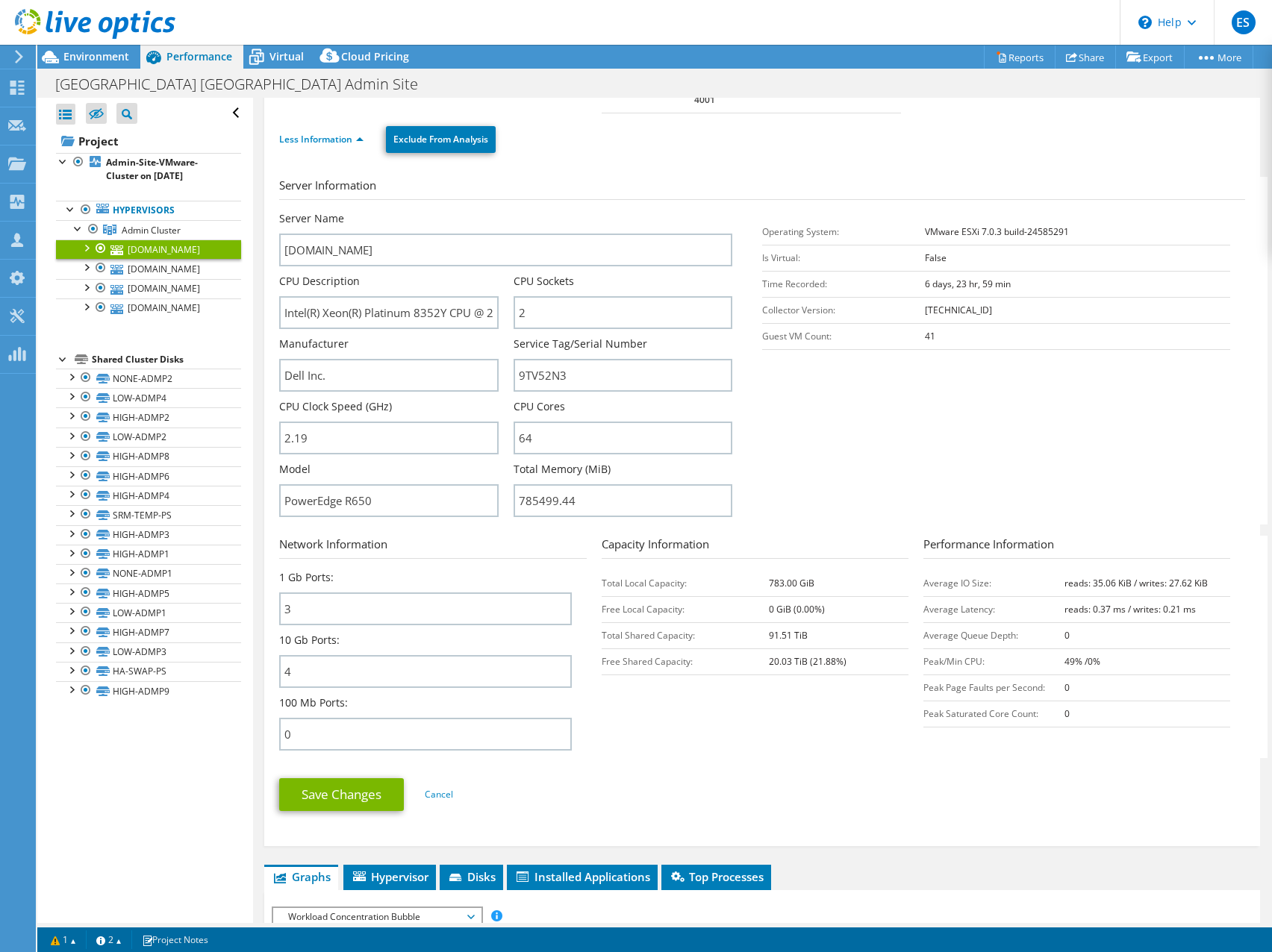
click at [912, 427] on section "Server Information Server Name fcvmhost04.int.forsythco.com CPU Description Int…" at bounding box center [766, 350] width 973 height 348
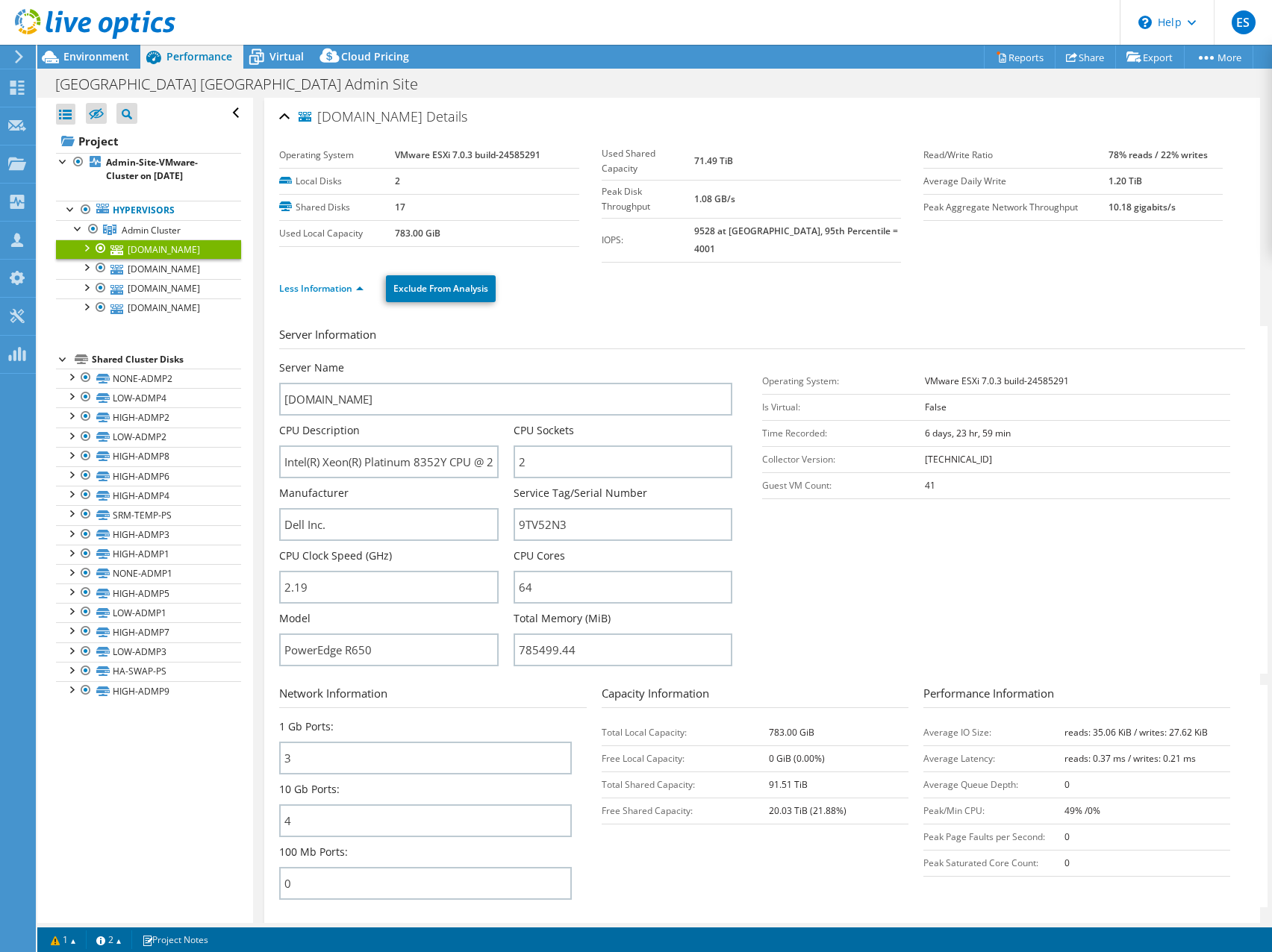
click at [791, 286] on div "Less Information Exclude From Analysis" at bounding box center [762, 288] width 966 height 52
click at [149, 167] on b "Admin-Site-VMware-Cluster on 8/12/2025" at bounding box center [152, 169] width 92 height 26
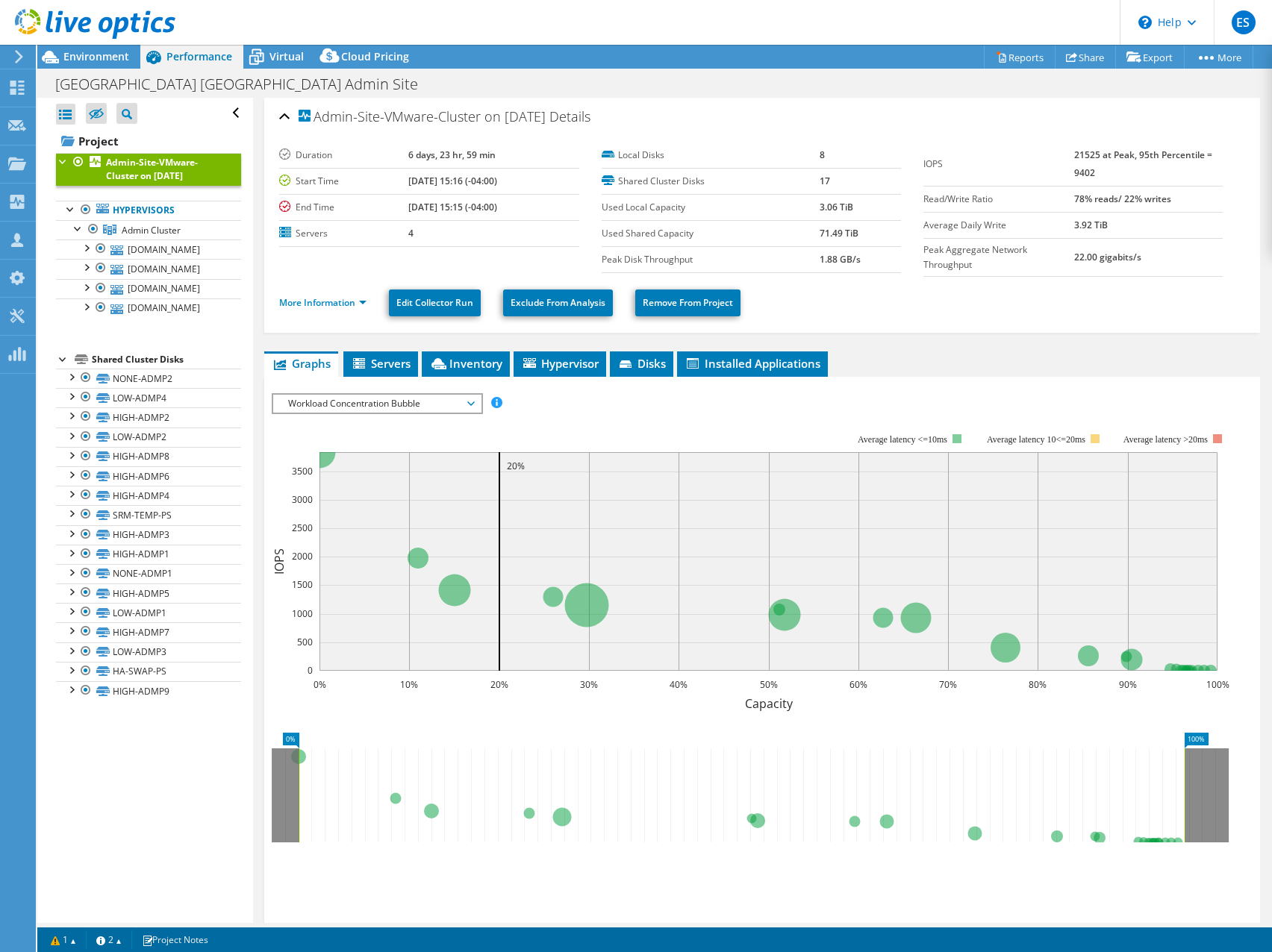
click at [469, 404] on span "Workload Concentration Bubble" at bounding box center [376, 404] width 192 height 18
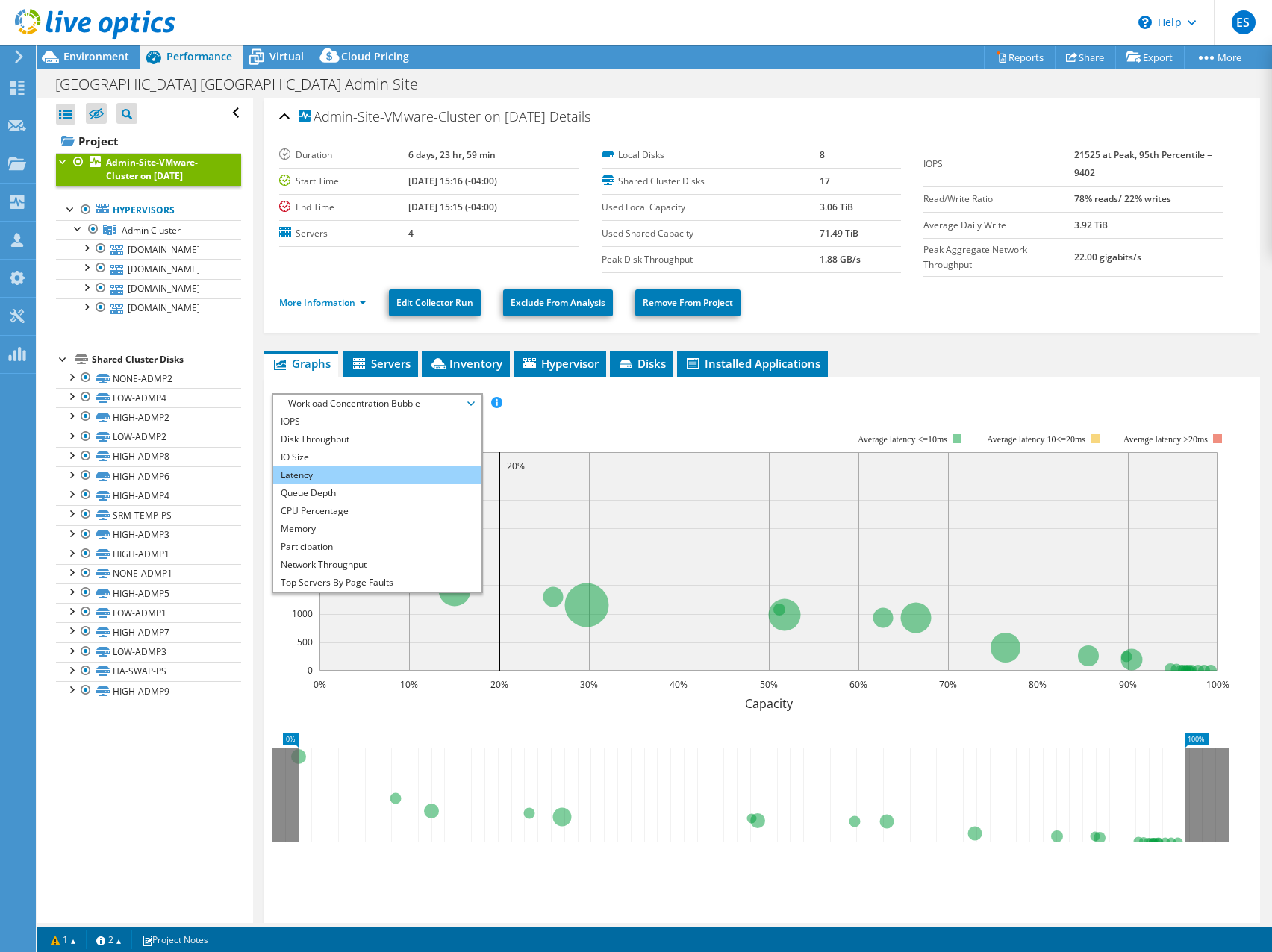
click at [335, 476] on li "Latency" at bounding box center [376, 475] width 207 height 18
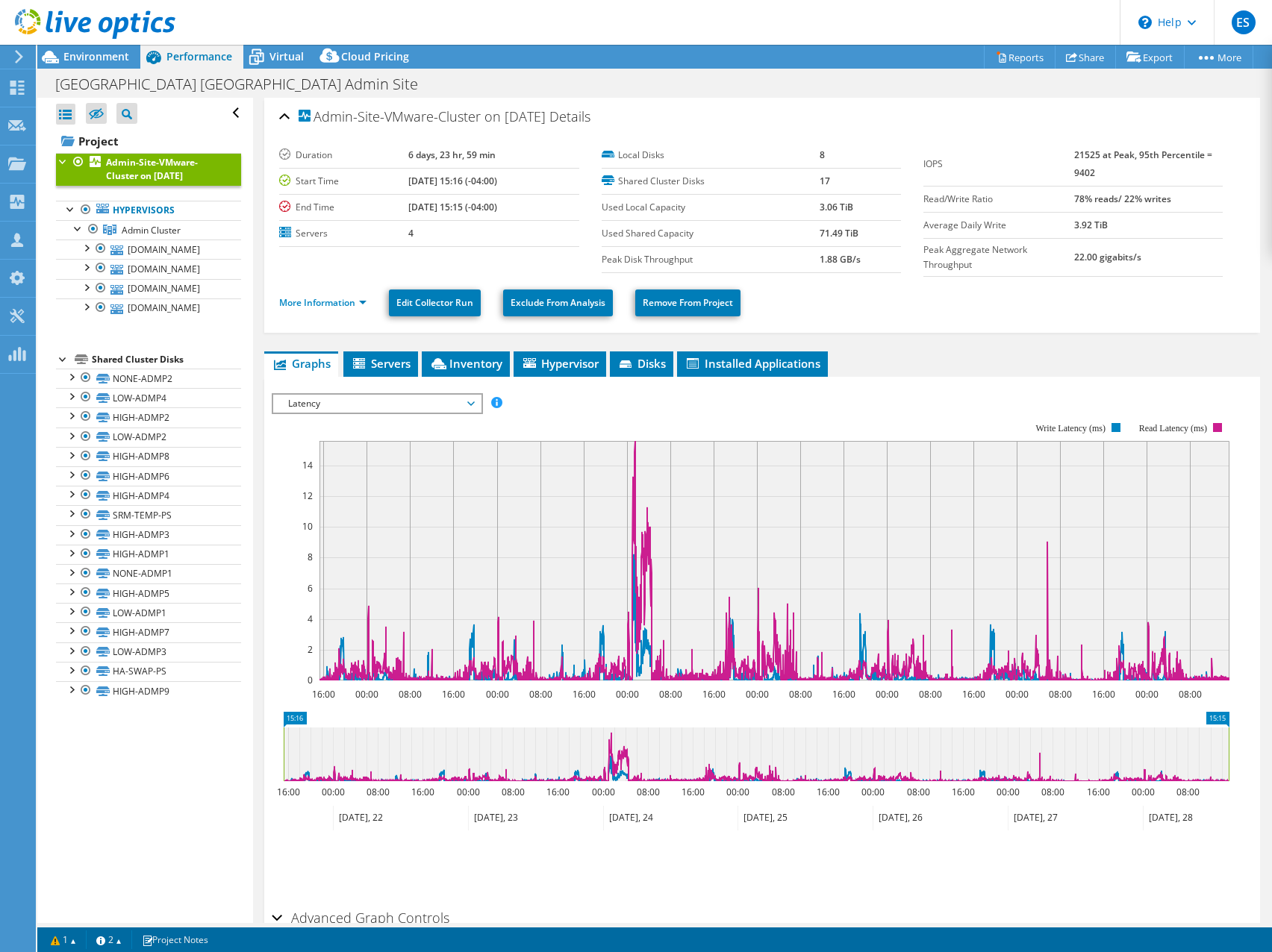
click at [457, 404] on span "Latency" at bounding box center [376, 404] width 192 height 18
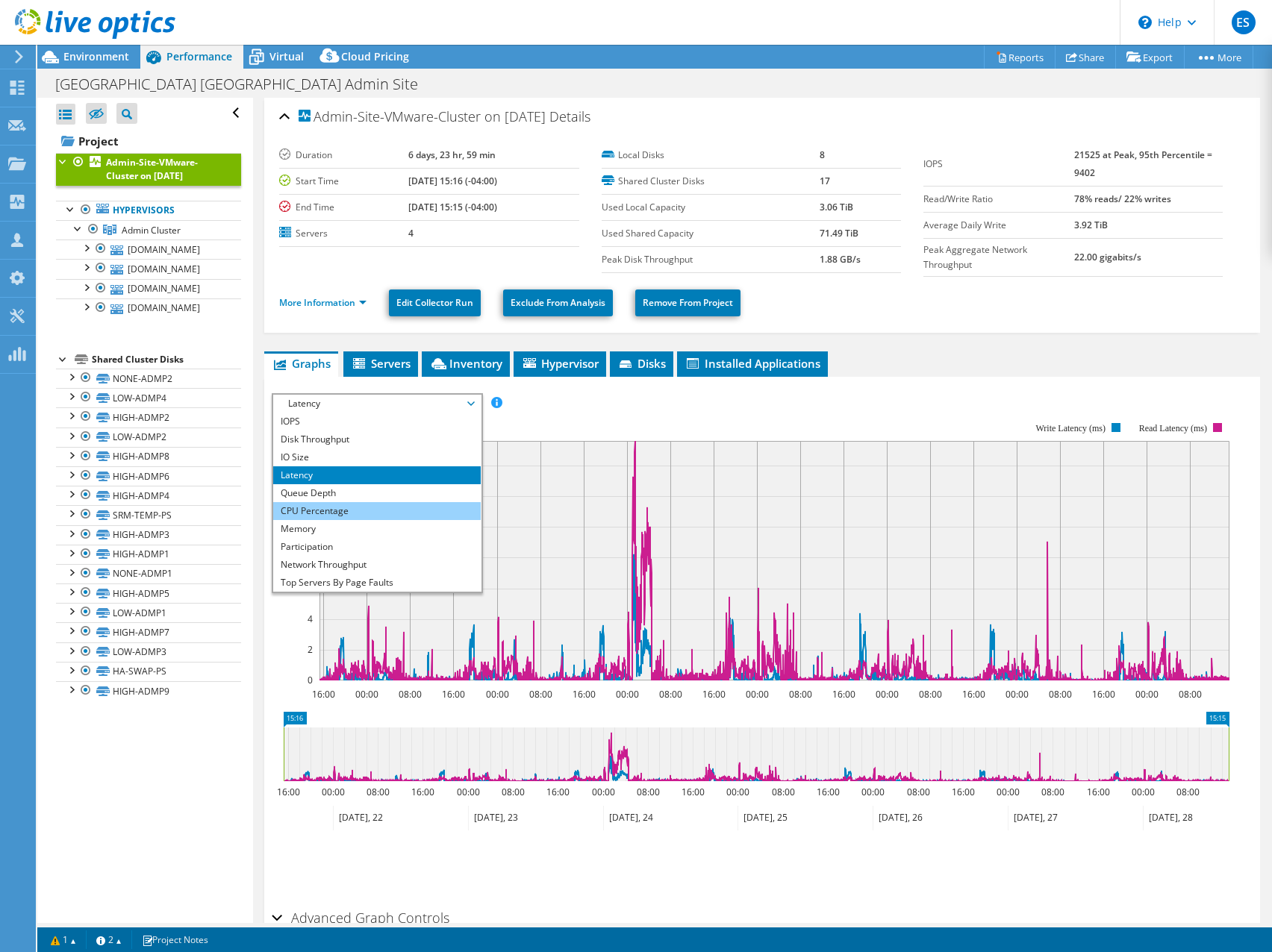
click at [370, 513] on li "CPU Percentage" at bounding box center [376, 511] width 207 height 18
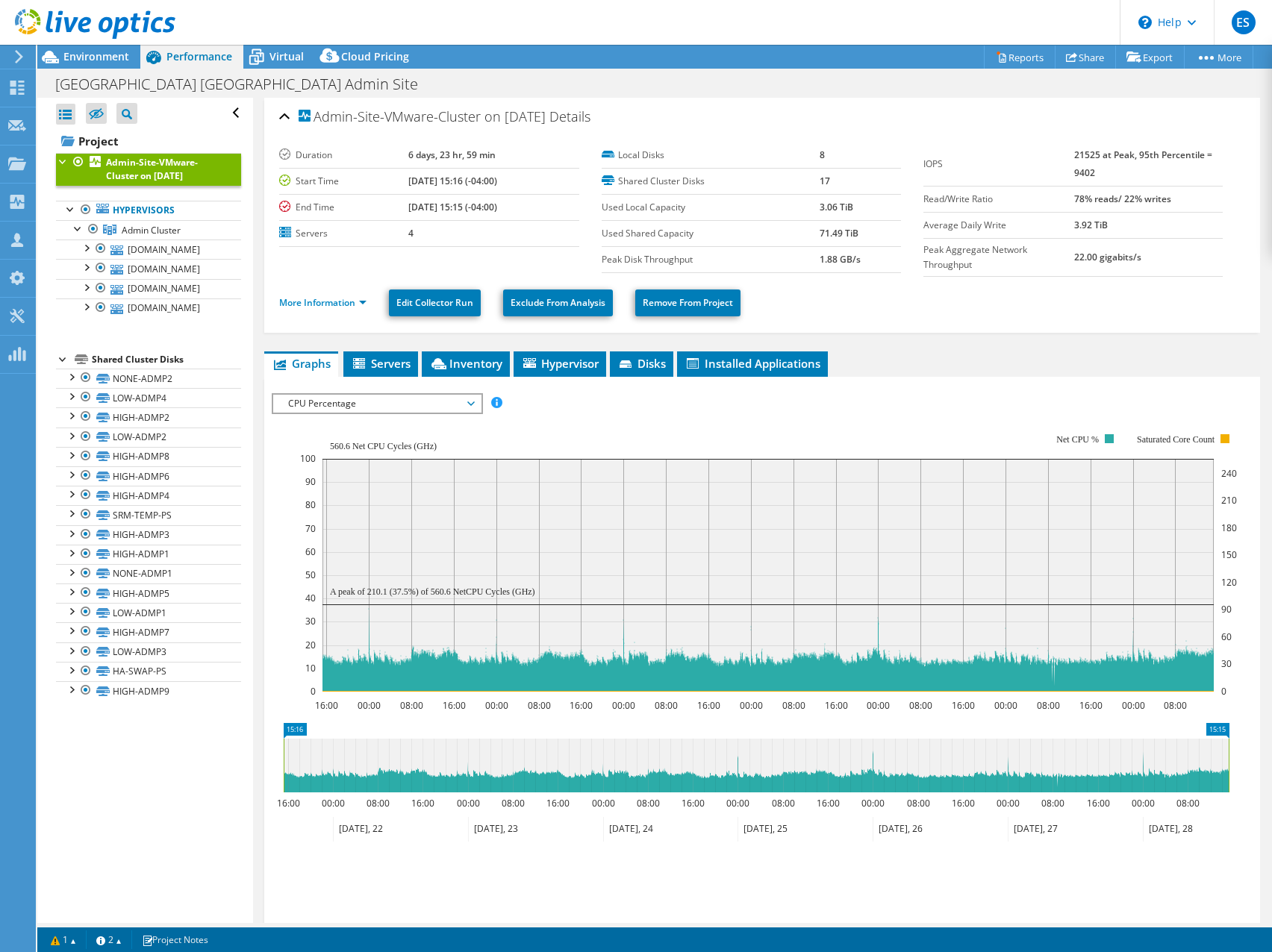
click at [959, 300] on ul "More Information Edit Collector Run Exclude From Analysis Remove From Project" at bounding box center [762, 301] width 966 height 31
click at [76, 58] on span "Environment" at bounding box center [96, 56] width 66 height 14
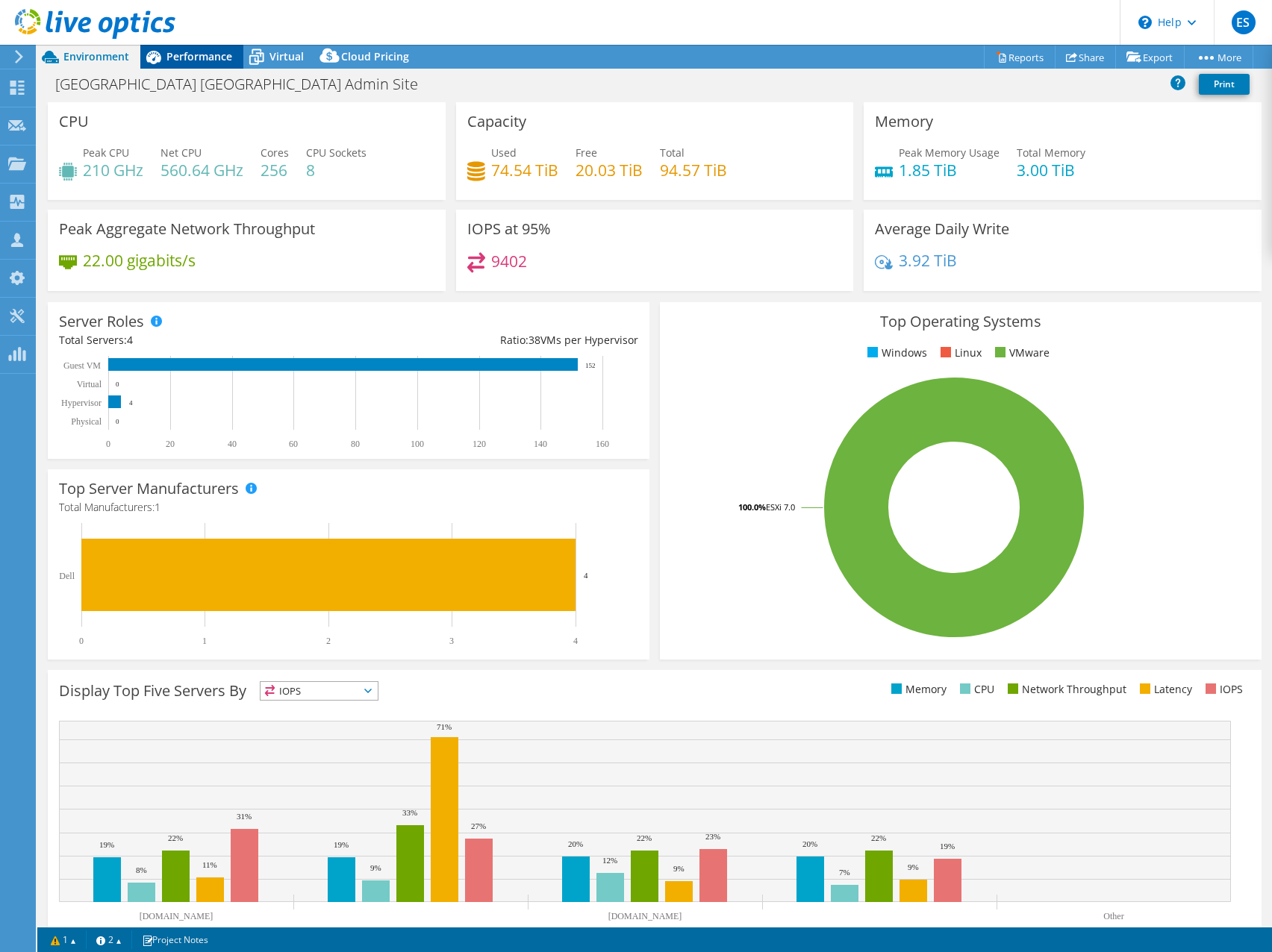
click at [200, 55] on span "Performance" at bounding box center [198, 56] width 66 height 14
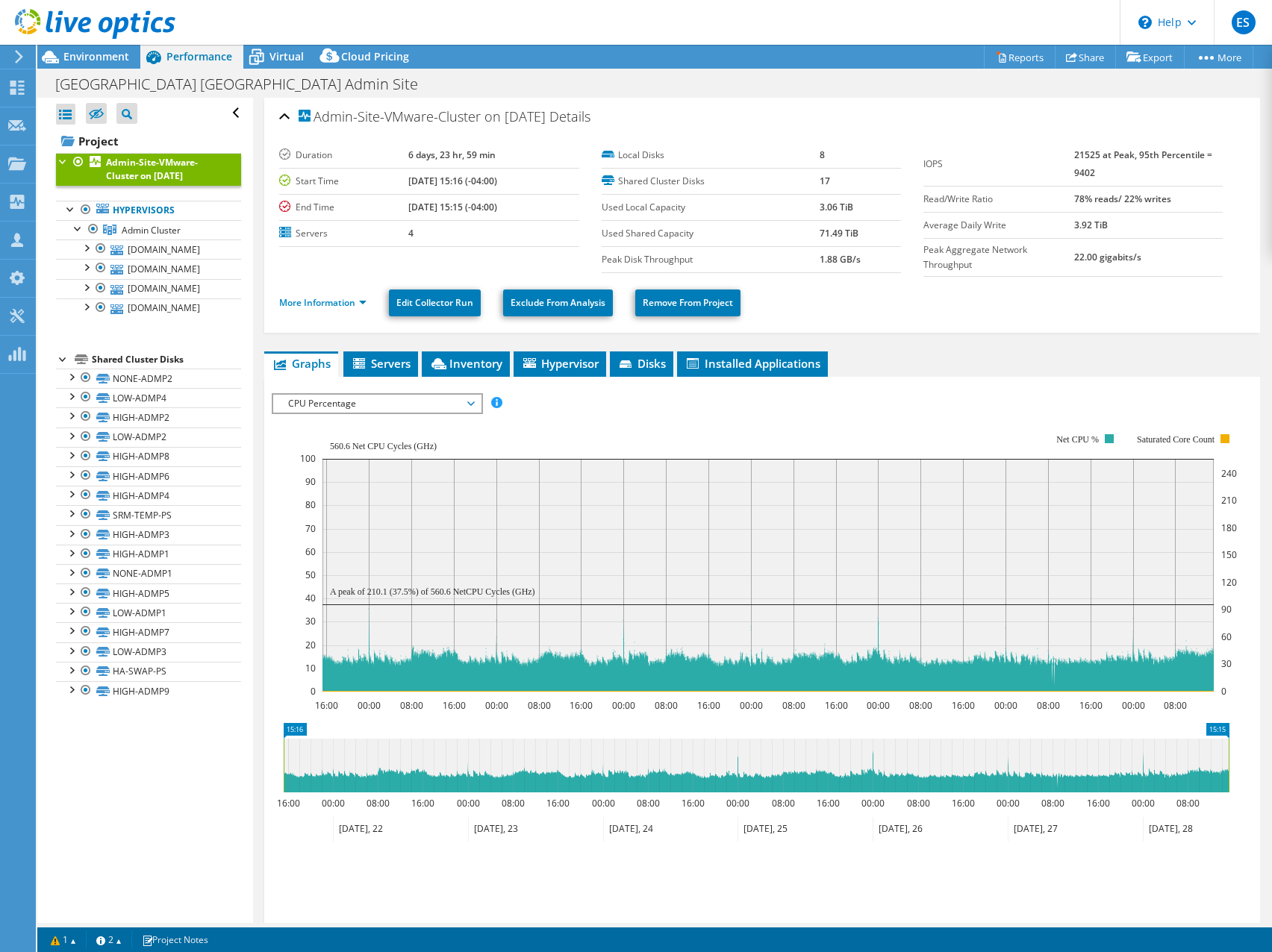
click at [761, 91] on div "Forsyth County GA Admin Site Print" at bounding box center [655, 84] width 1235 height 28
click at [639, 369] on span "Disks" at bounding box center [641, 363] width 49 height 15
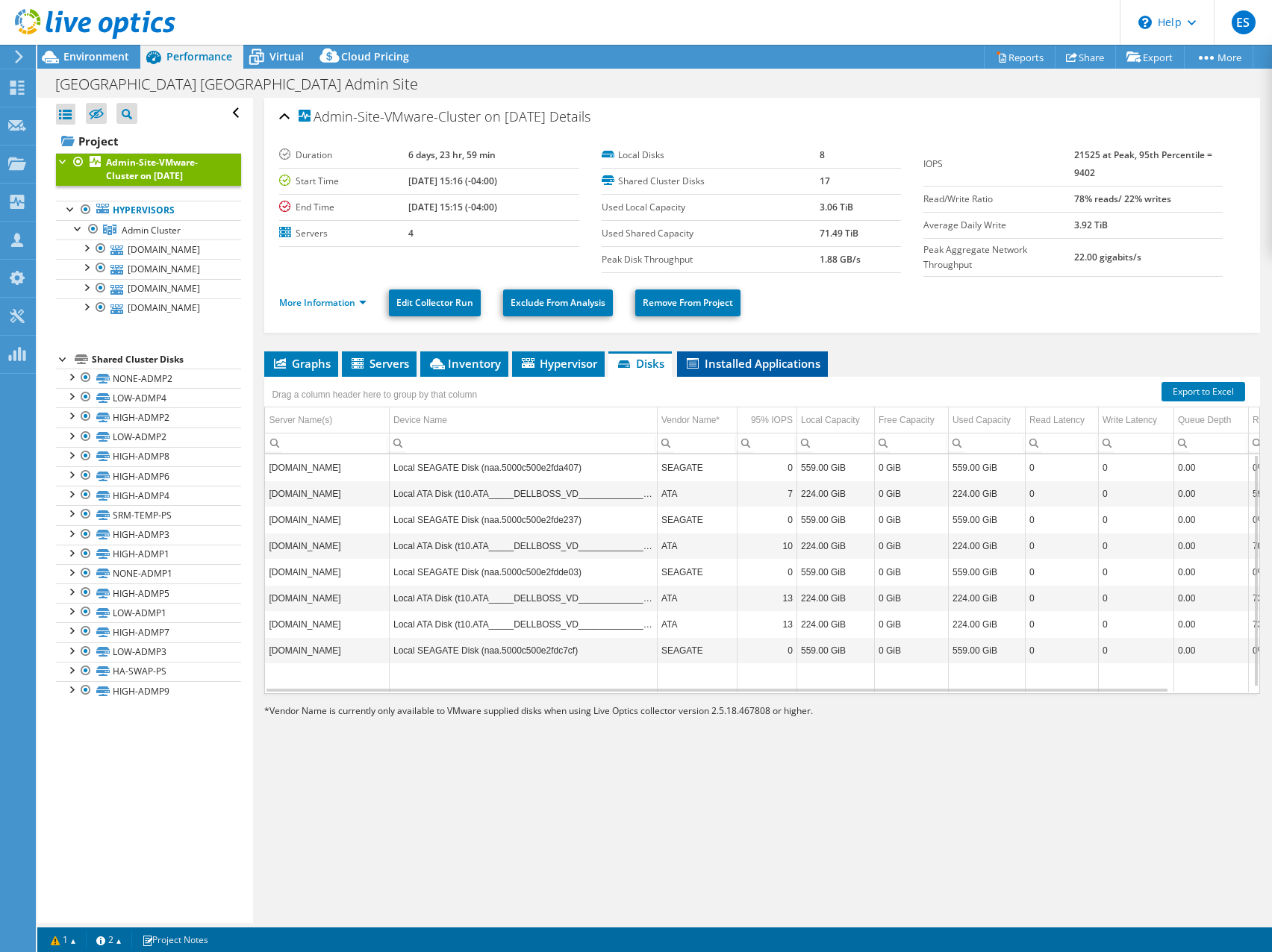
click at [746, 359] on span "Installed Applications" at bounding box center [753, 363] width 136 height 15
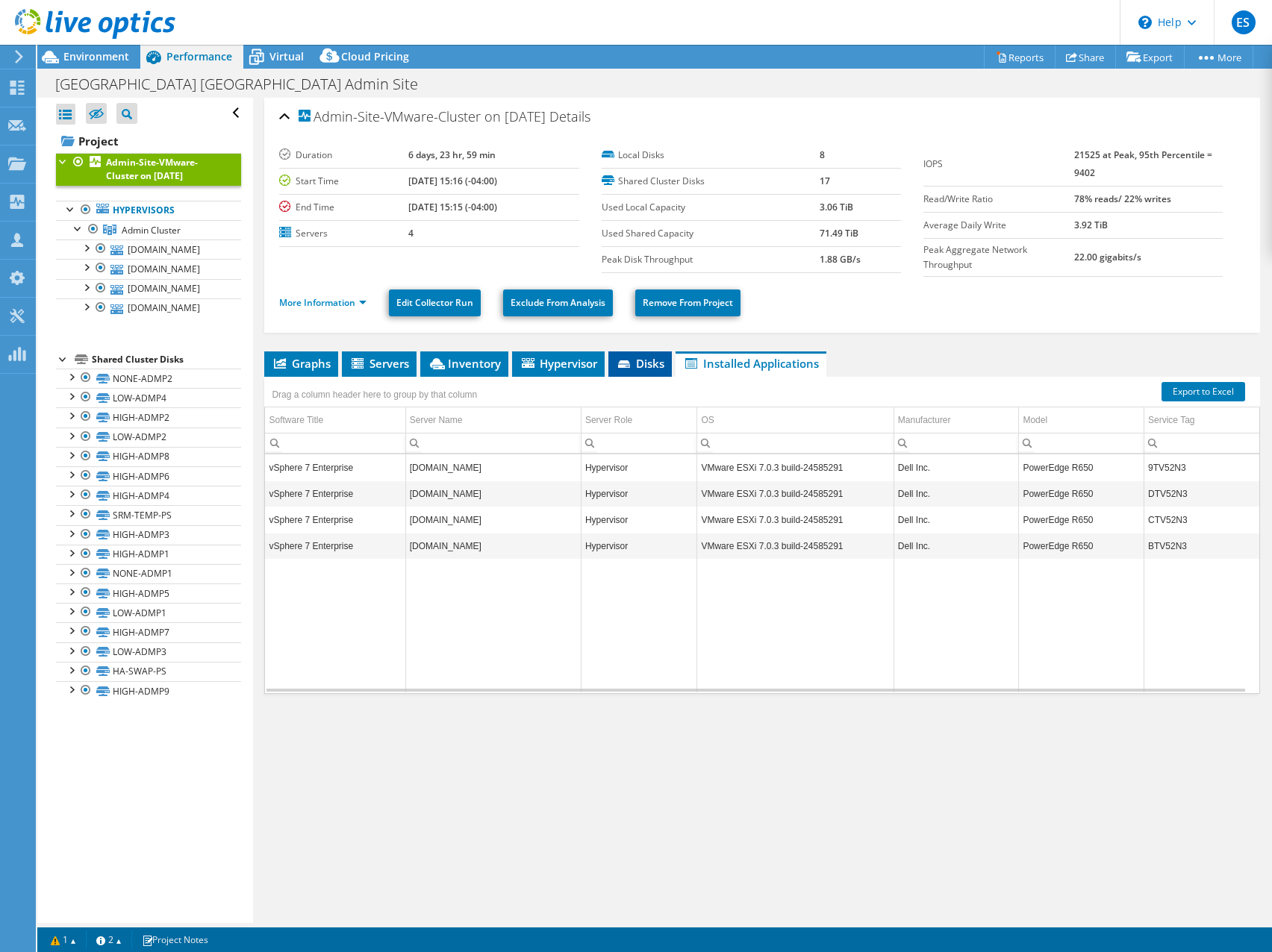
click at [635, 358] on span "Disks" at bounding box center [640, 363] width 49 height 15
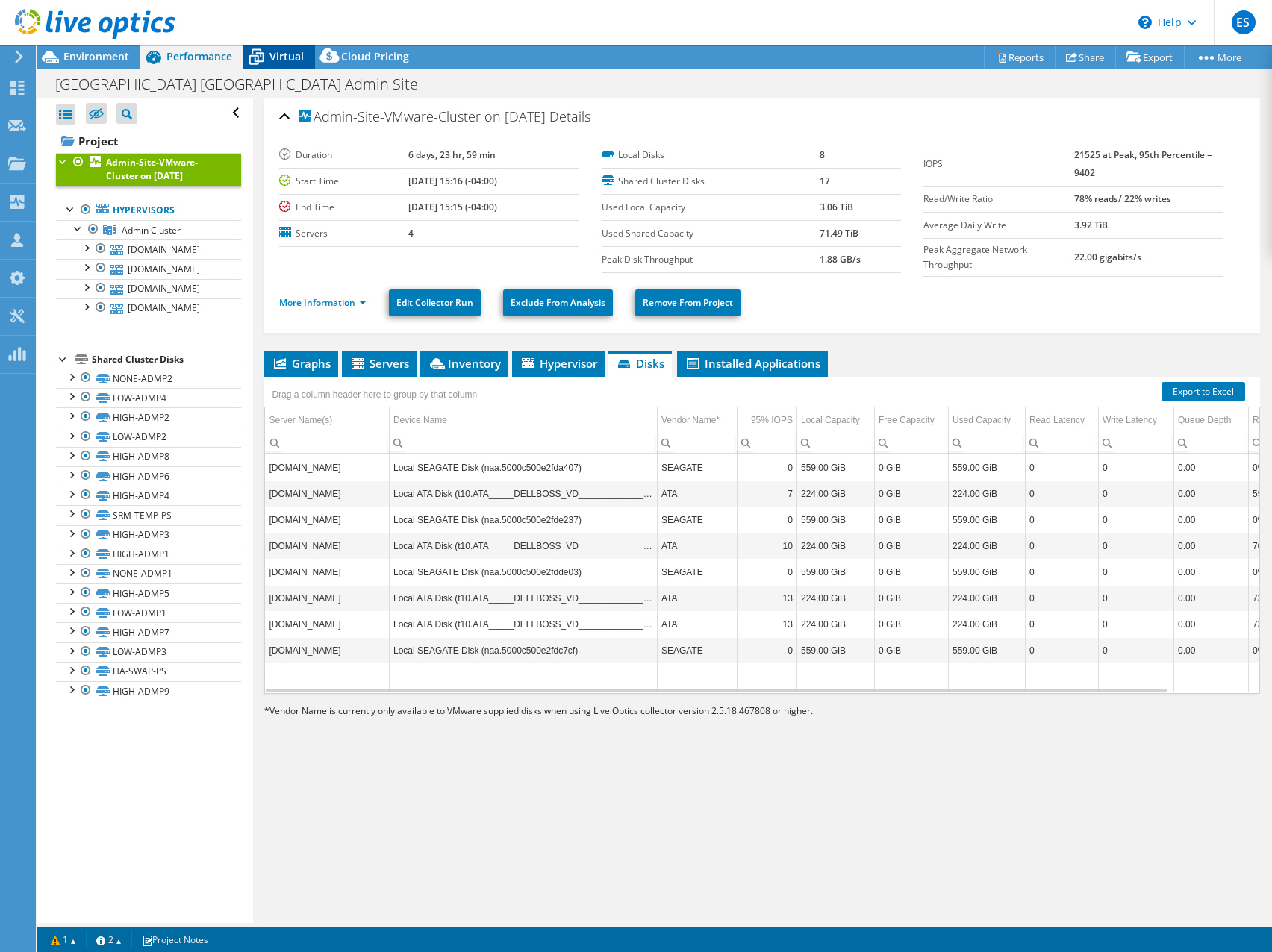
click at [283, 60] on span "Virtual" at bounding box center [286, 56] width 34 height 14
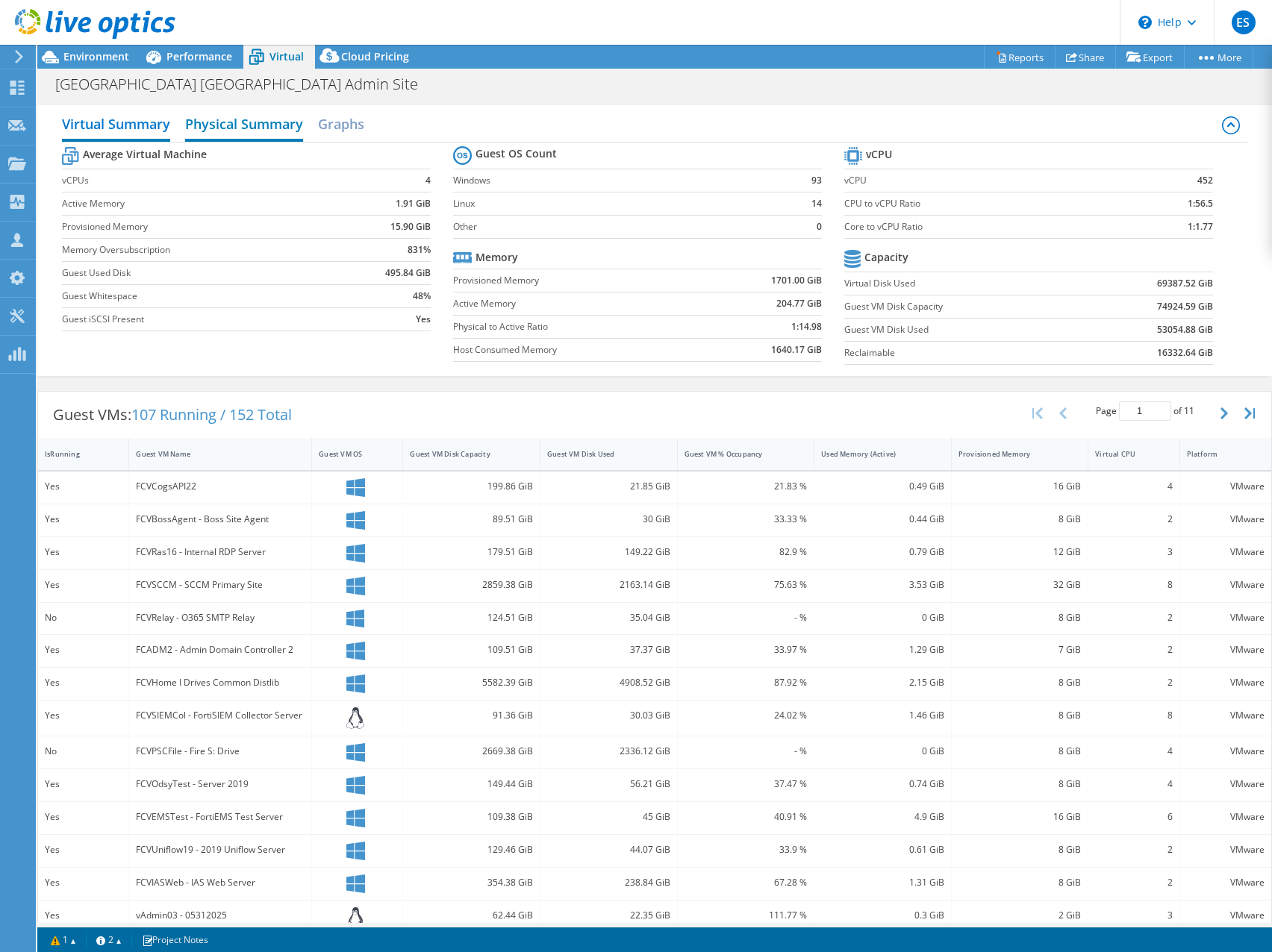
click at [241, 125] on h2 "Physical Summary" at bounding box center [244, 125] width 118 height 32
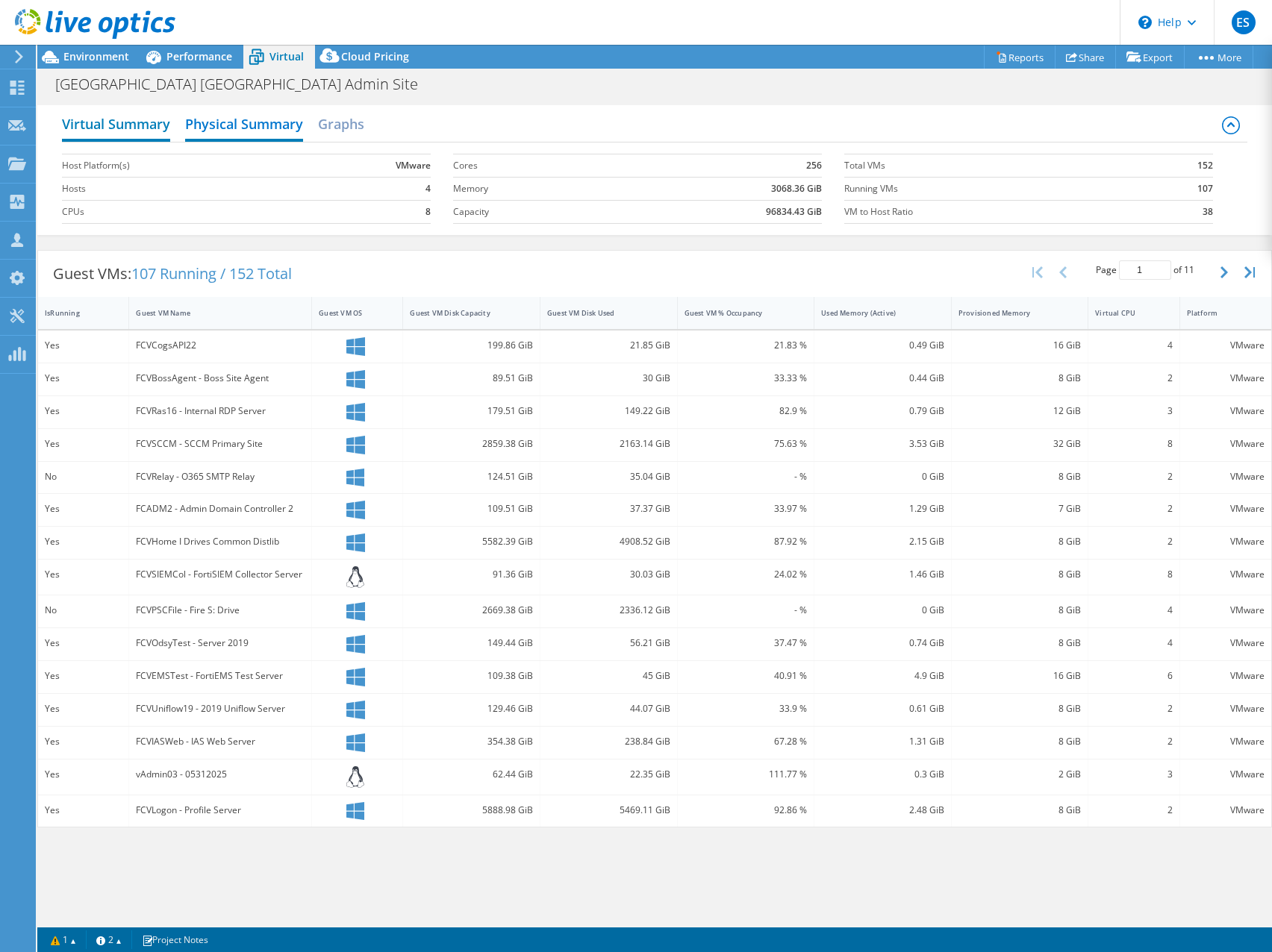
click at [125, 126] on h2 "Virtual Summary" at bounding box center [115, 125] width 108 height 32
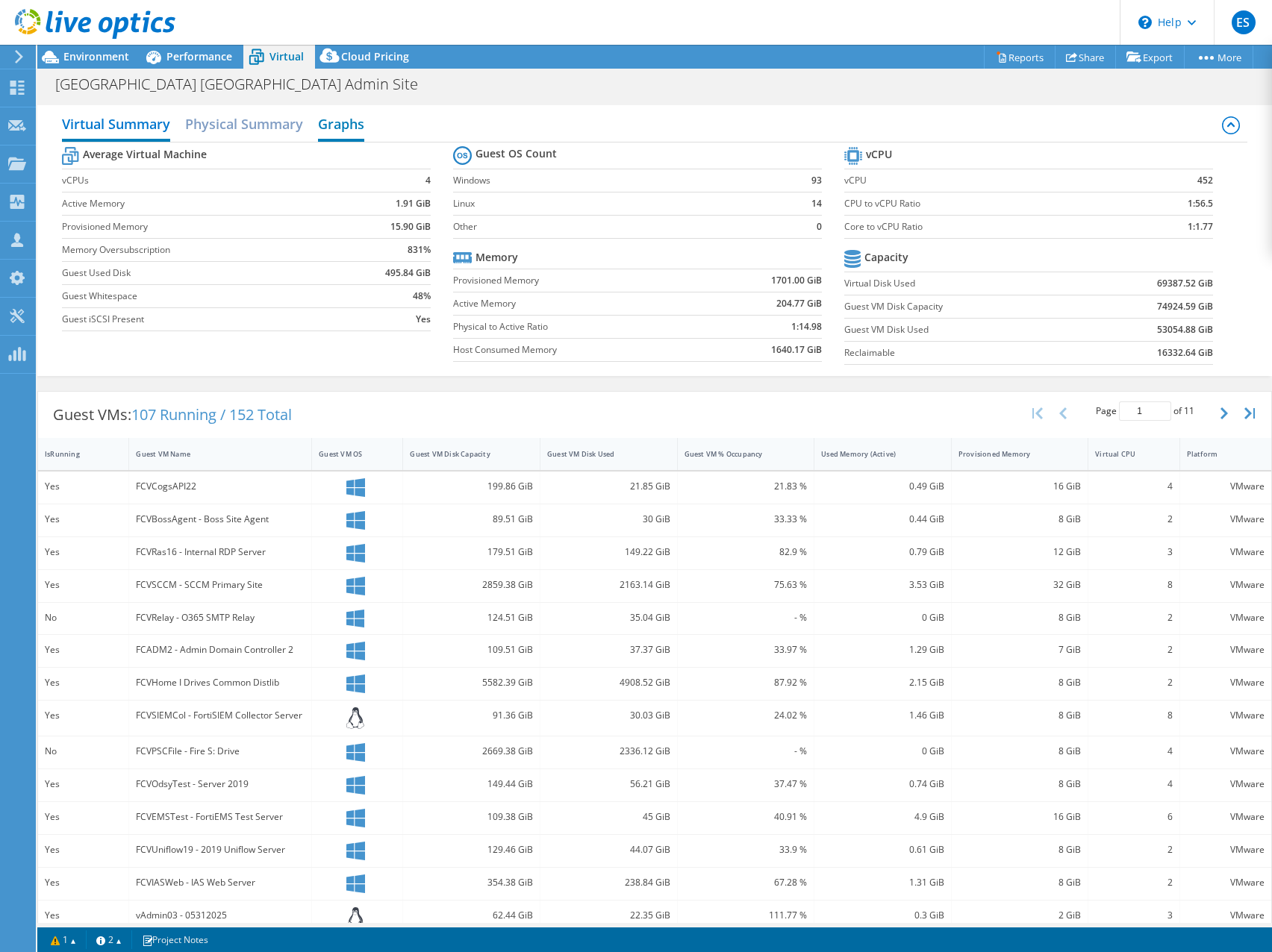
click at [355, 132] on h2 "Graphs" at bounding box center [341, 125] width 47 height 32
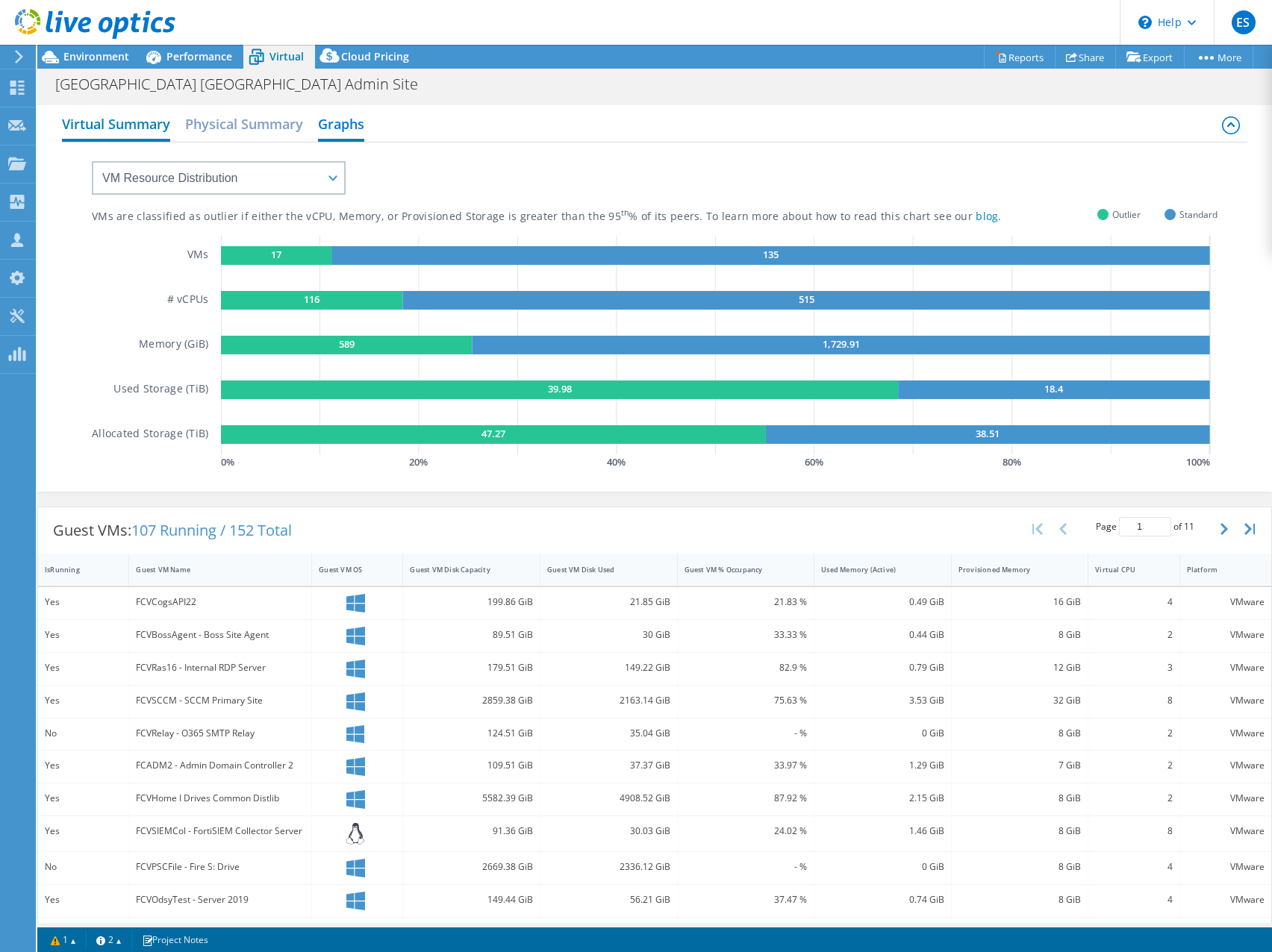
click at [122, 129] on h2 "Virtual Summary" at bounding box center [115, 125] width 108 height 32
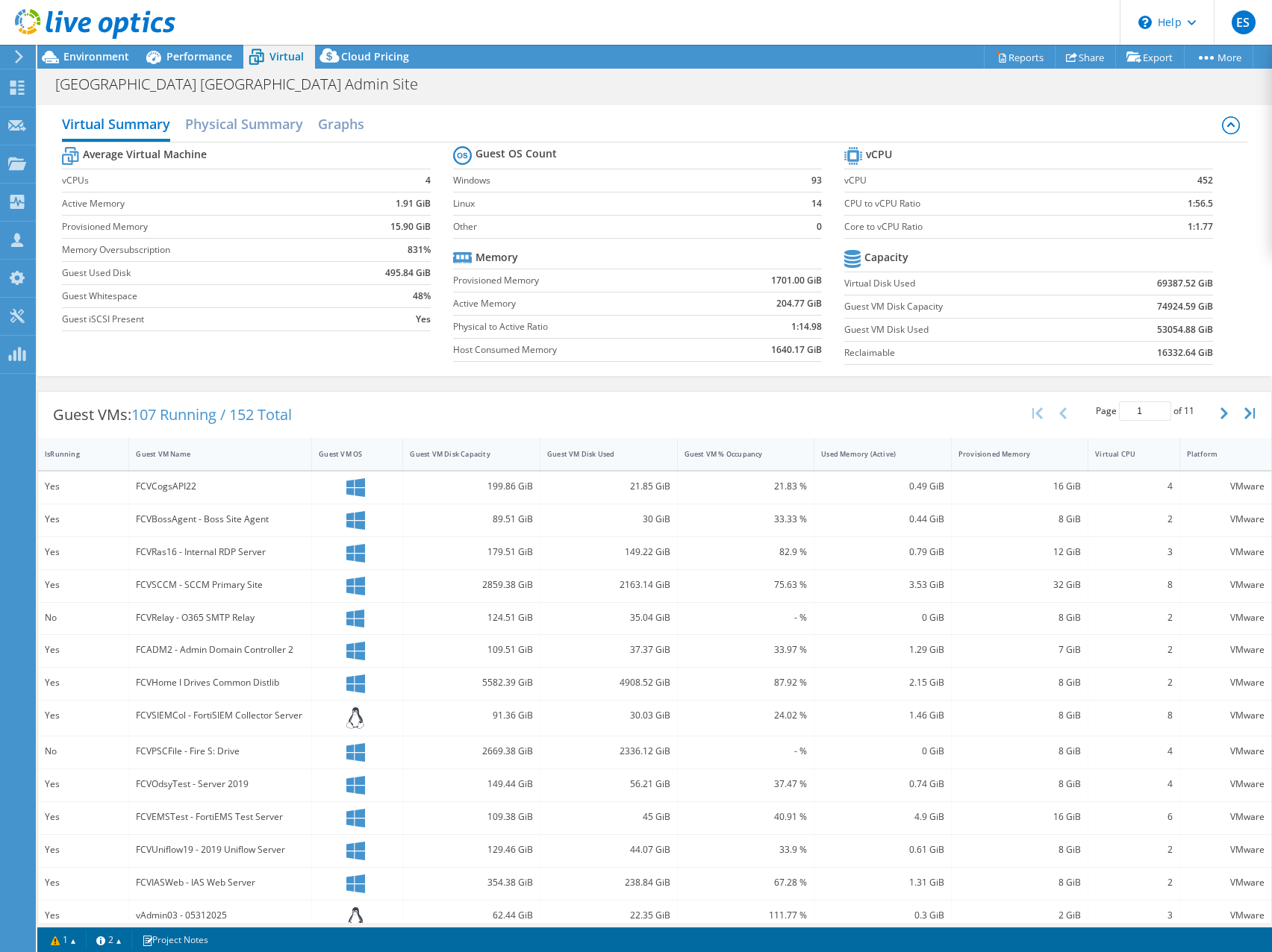
click at [651, 87] on div "Forsyth County GA Admin Site Print" at bounding box center [655, 84] width 1235 height 28
click at [656, 30] on header "ES Partner Team Member Eric Shouse eshouse@redesign-group.com redesign My Profi…" at bounding box center [636, 22] width 1272 height 45
click at [202, 54] on span "Performance" at bounding box center [198, 56] width 66 height 14
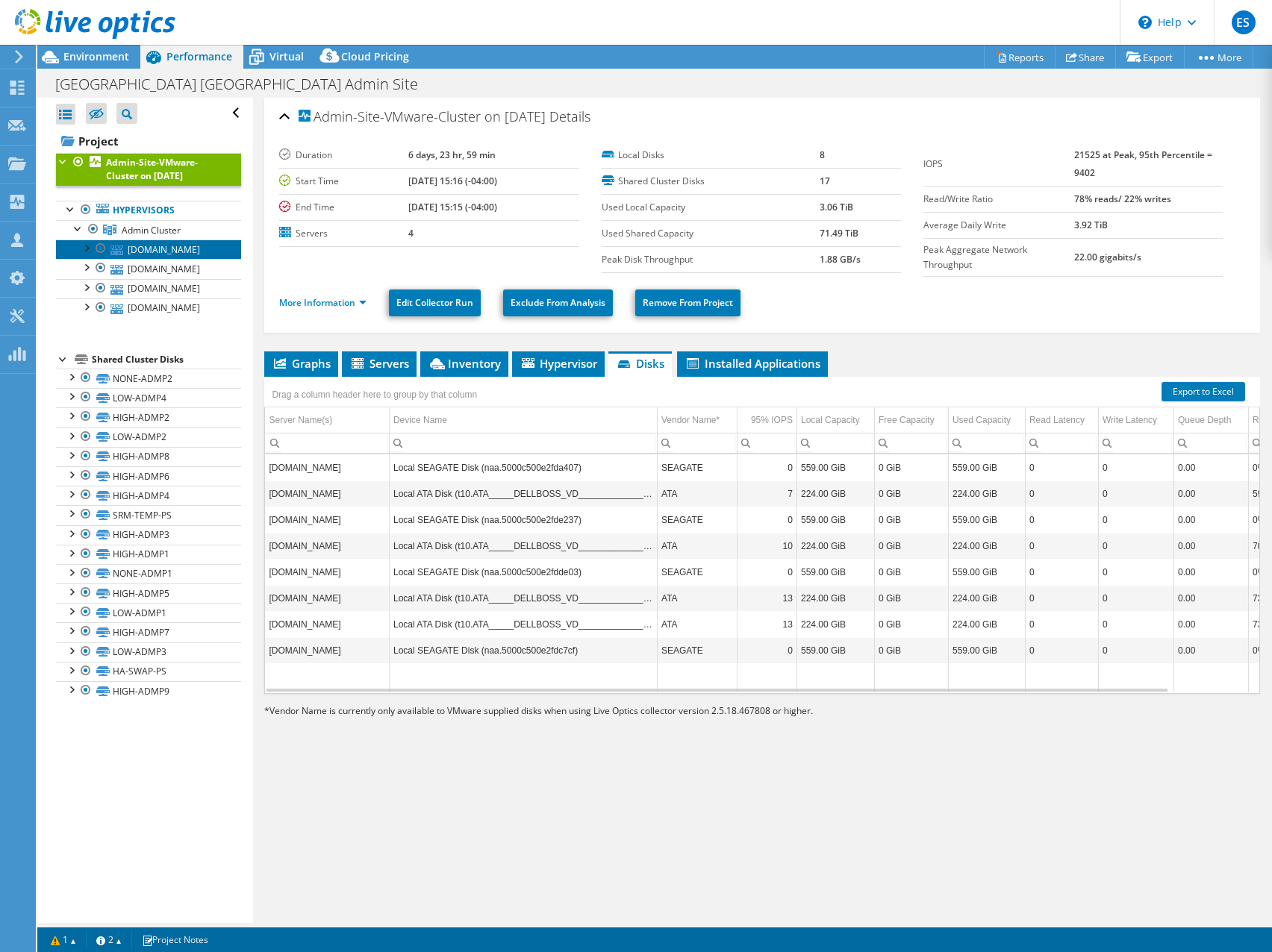
click at [174, 251] on link "fcvmhost04.int.forsythco.com" at bounding box center [149, 249] width 185 height 19
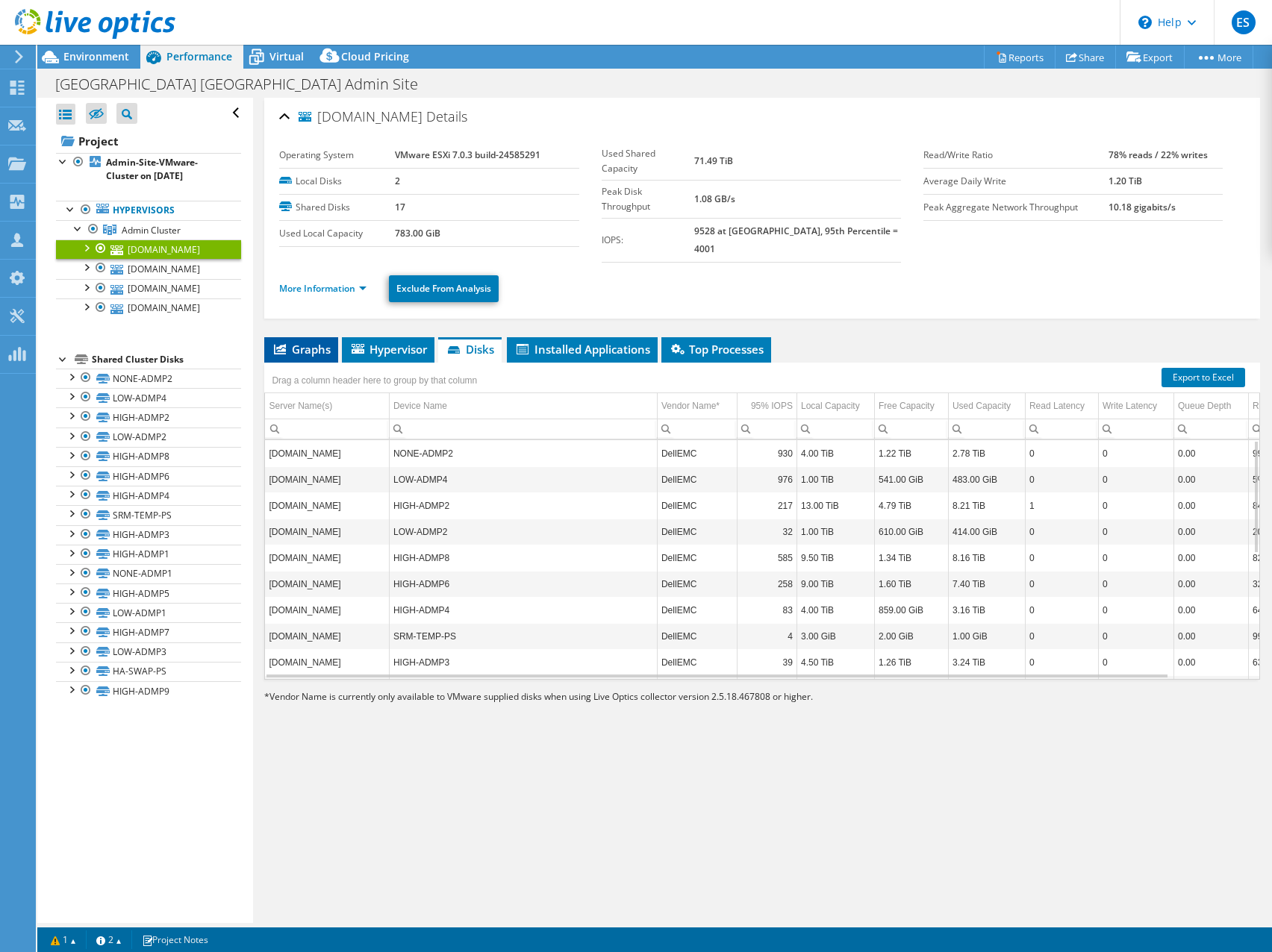
click at [286, 341] on span "Graphs" at bounding box center [302, 349] width 59 height 15
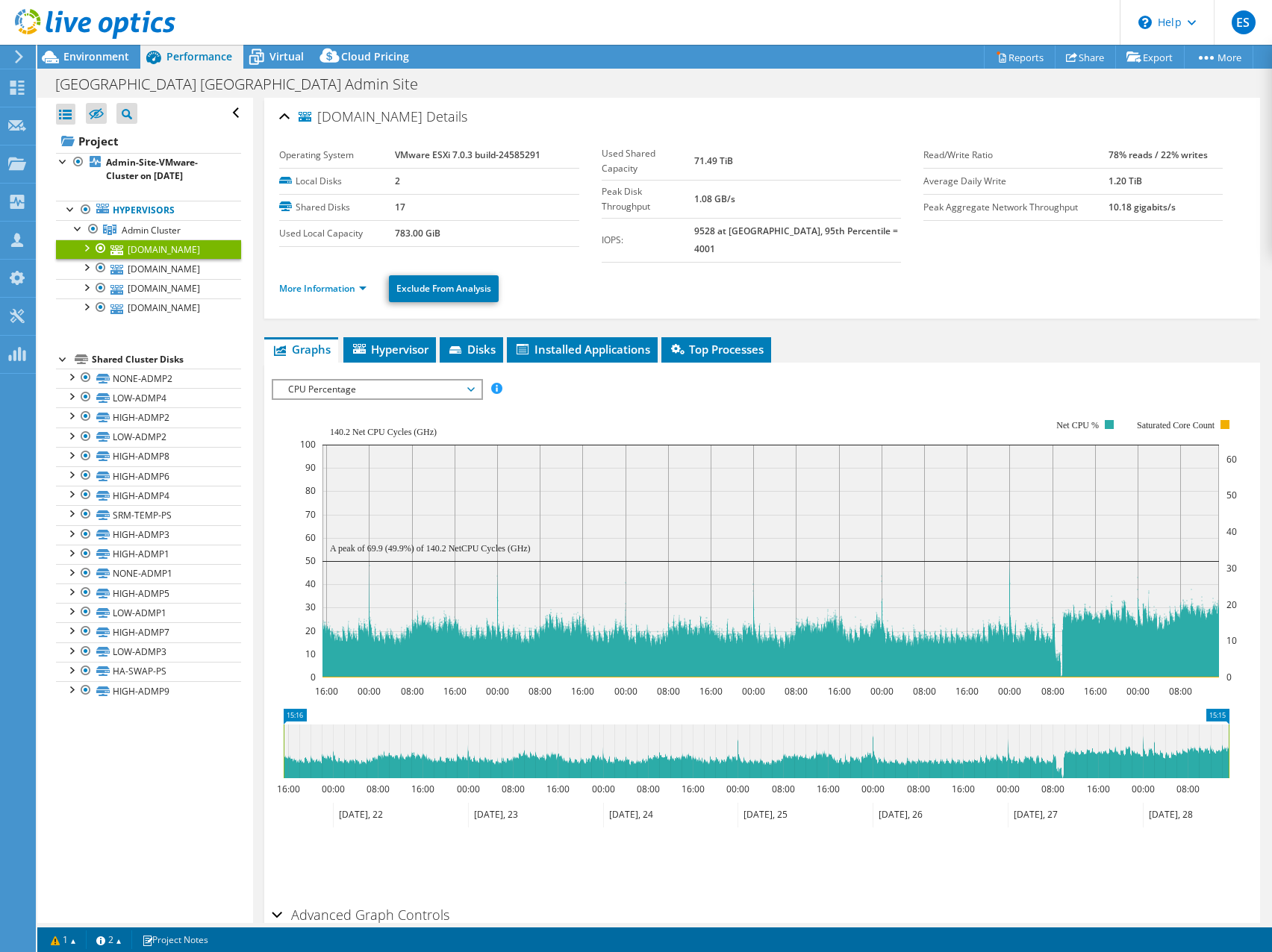
click at [400, 381] on span "CPU Percentage" at bounding box center [376, 389] width 192 height 18
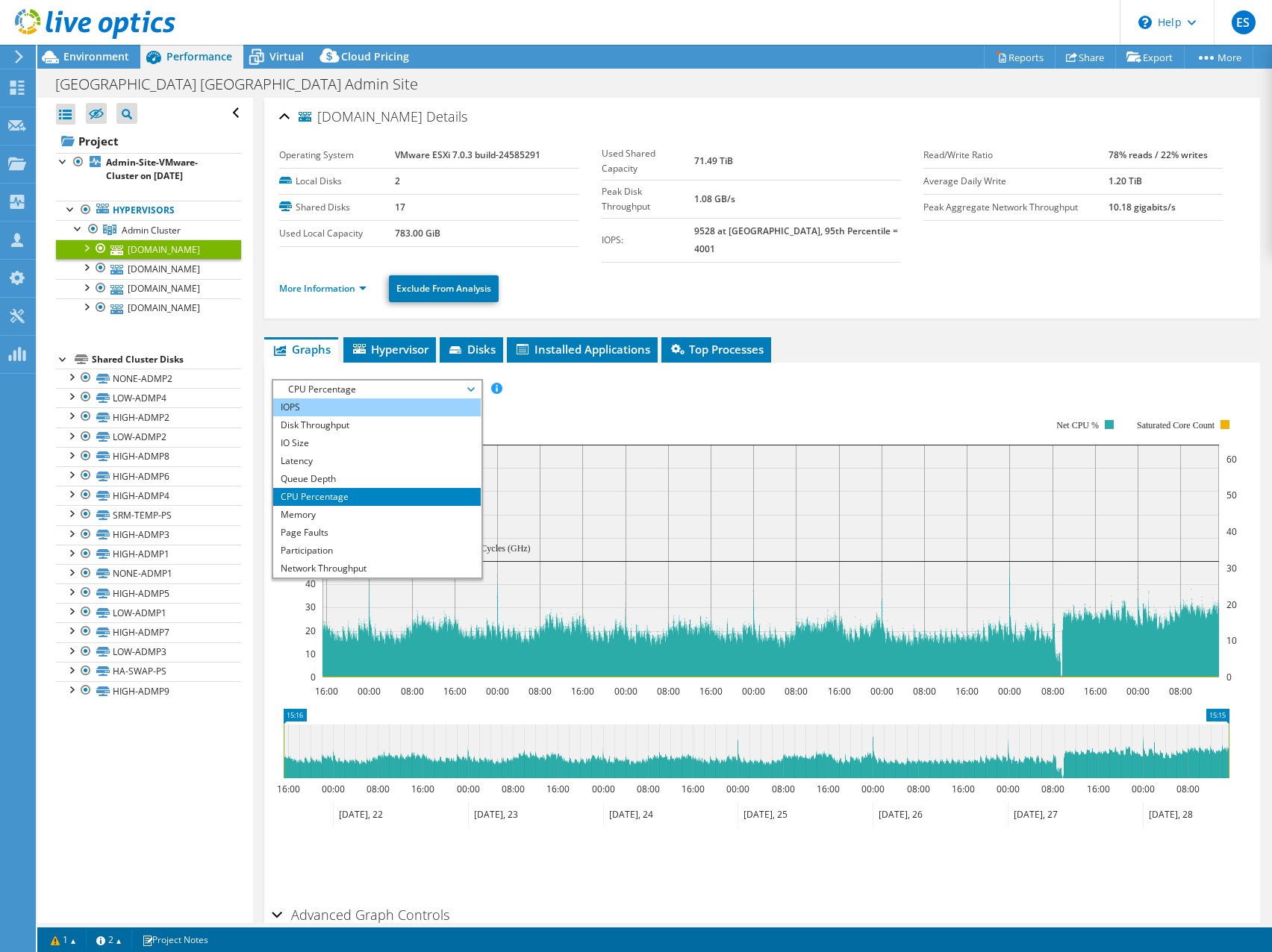
click at [349, 399] on li "IOPS" at bounding box center [376, 407] width 207 height 18
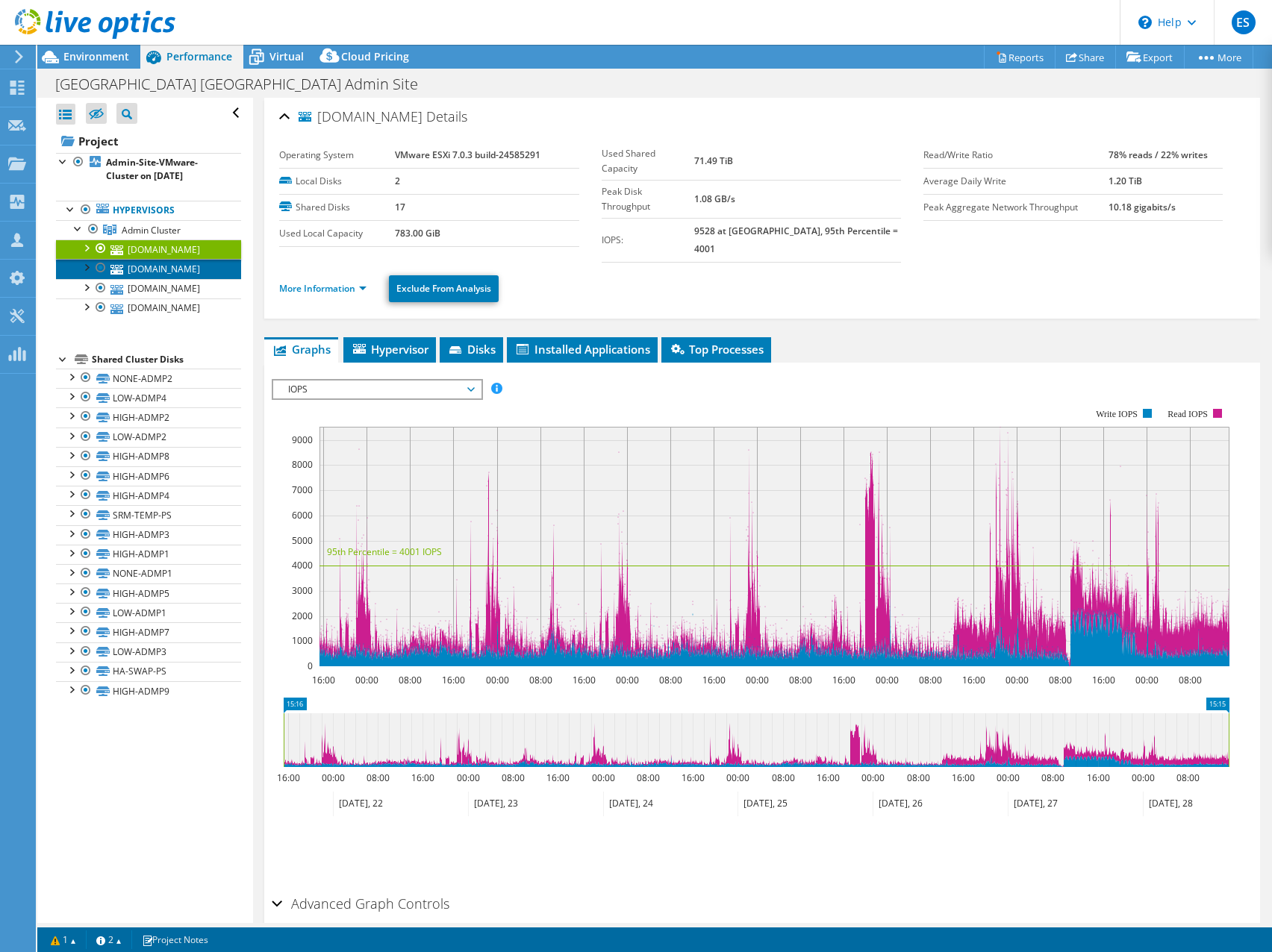
click at [161, 266] on link "fcvmhost03.int.forsythco.com" at bounding box center [149, 269] width 185 height 19
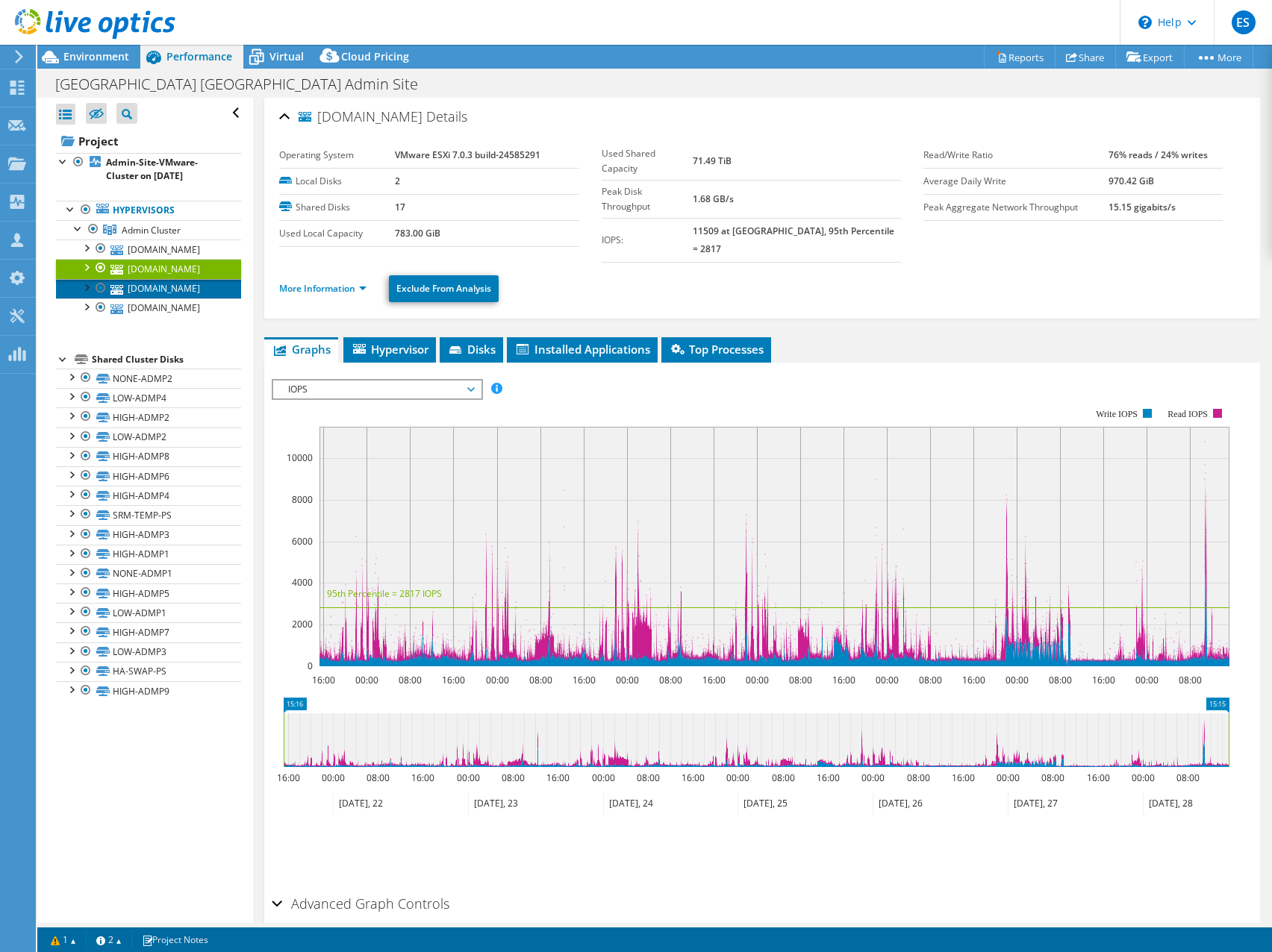
click at [172, 287] on link "fcvmhost02.int.forsythco.com" at bounding box center [149, 289] width 185 height 19
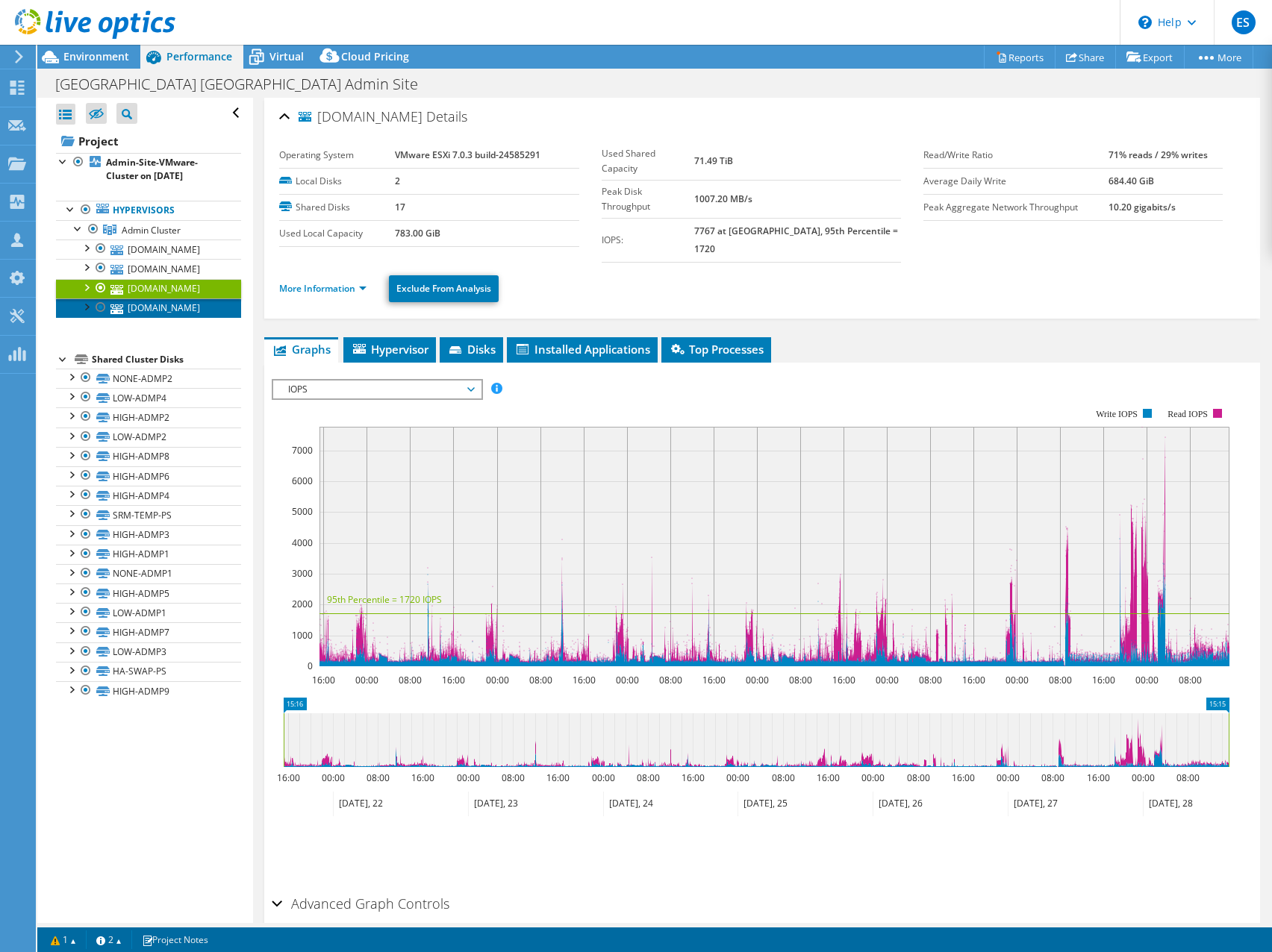
click at [149, 309] on link "fcvmhost01.int.forsythco.com" at bounding box center [149, 308] width 185 height 19
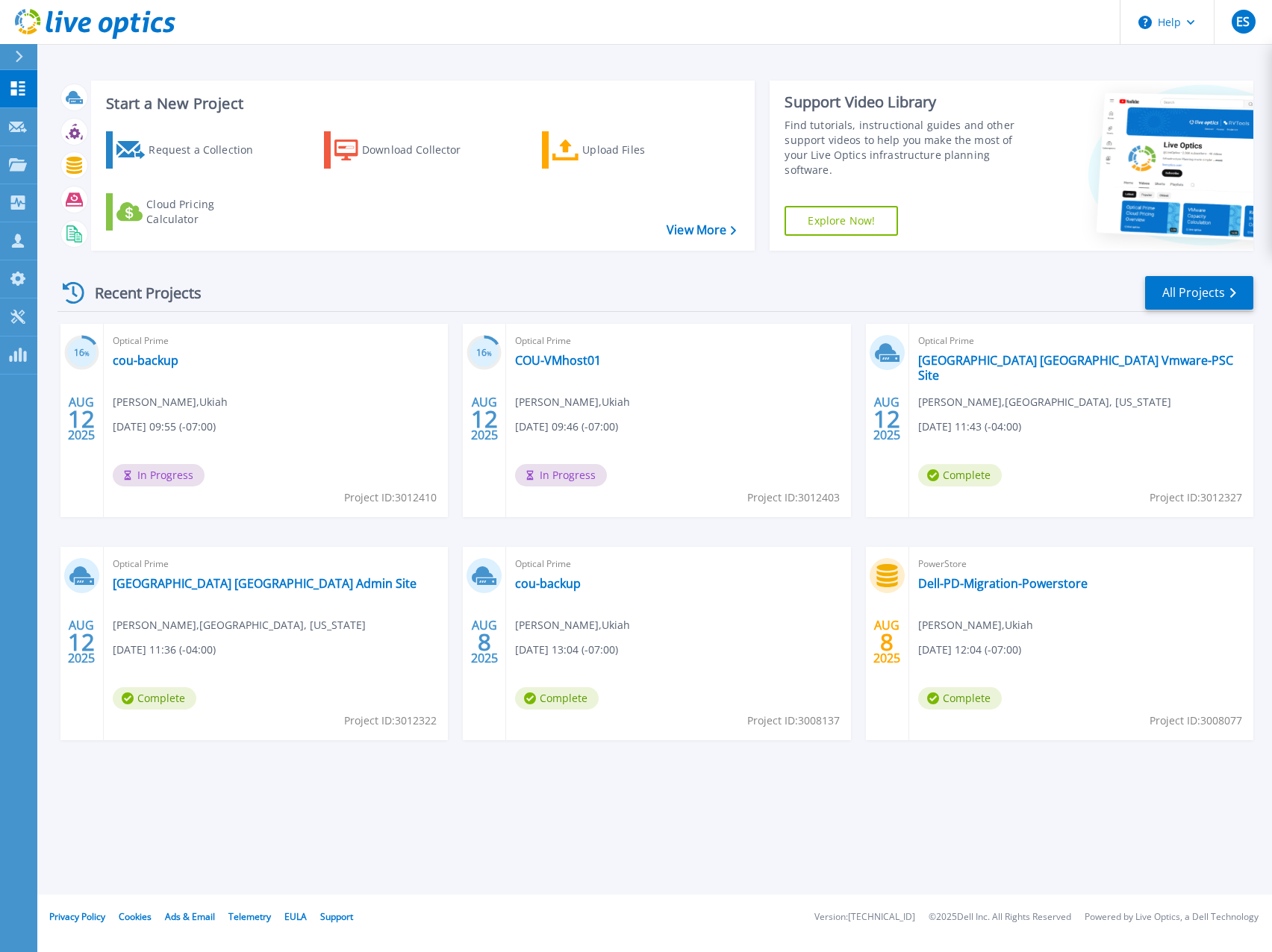
click at [697, 29] on header "Help ES Partner Team Member [PERSON_NAME] [EMAIL_ADDRESS][DOMAIN_NAME] redesign…" at bounding box center [636, 22] width 1272 height 45
click at [698, 41] on header "Help ES Partner Team Member Eric Shouse eshouse@redesign-group.com redesign My …" at bounding box center [636, 22] width 1272 height 45
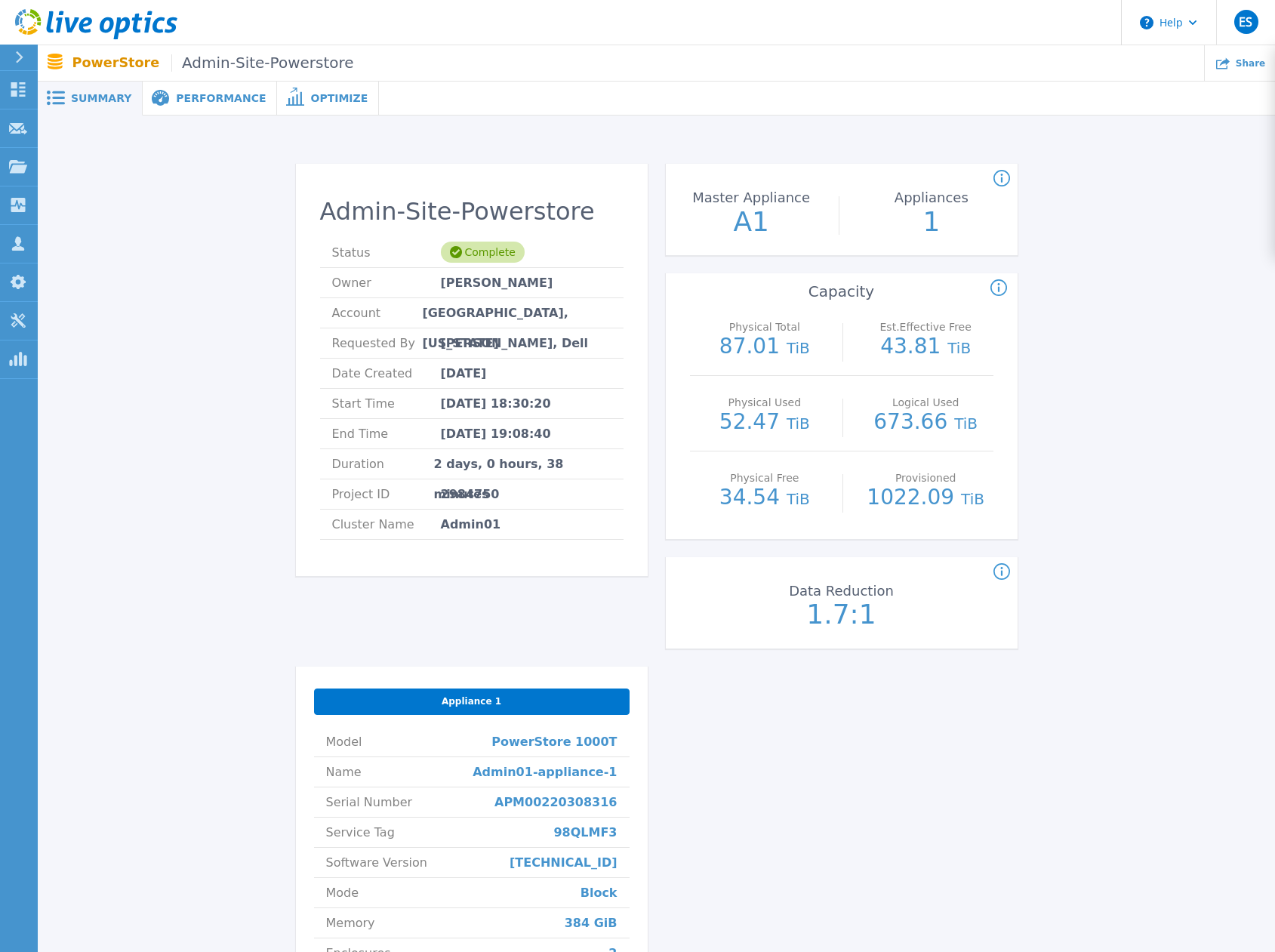
click at [193, 100] on span "Performance" at bounding box center [220, 97] width 90 height 11
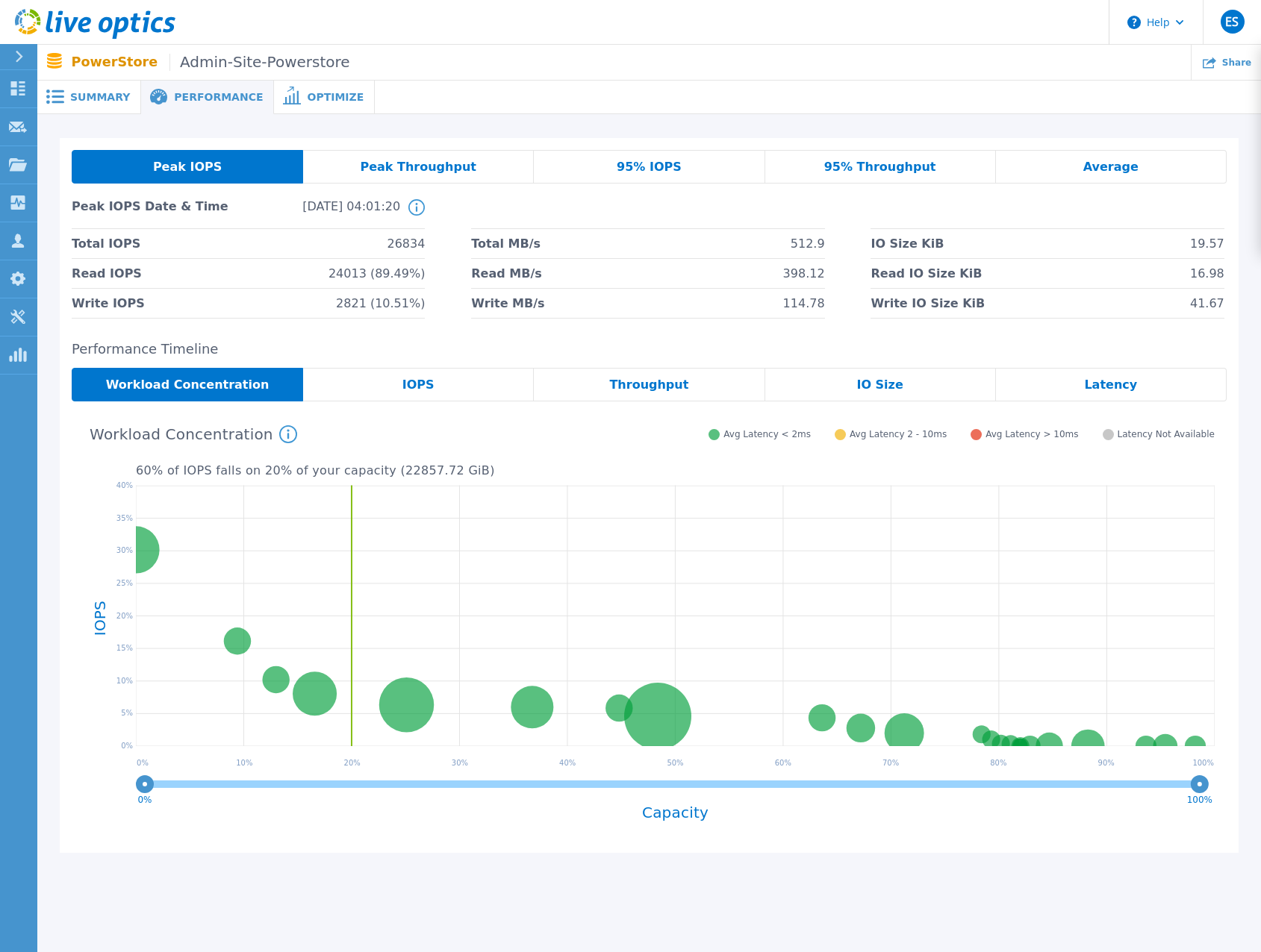
click at [1089, 388] on span "Latency" at bounding box center [1110, 384] width 53 height 12
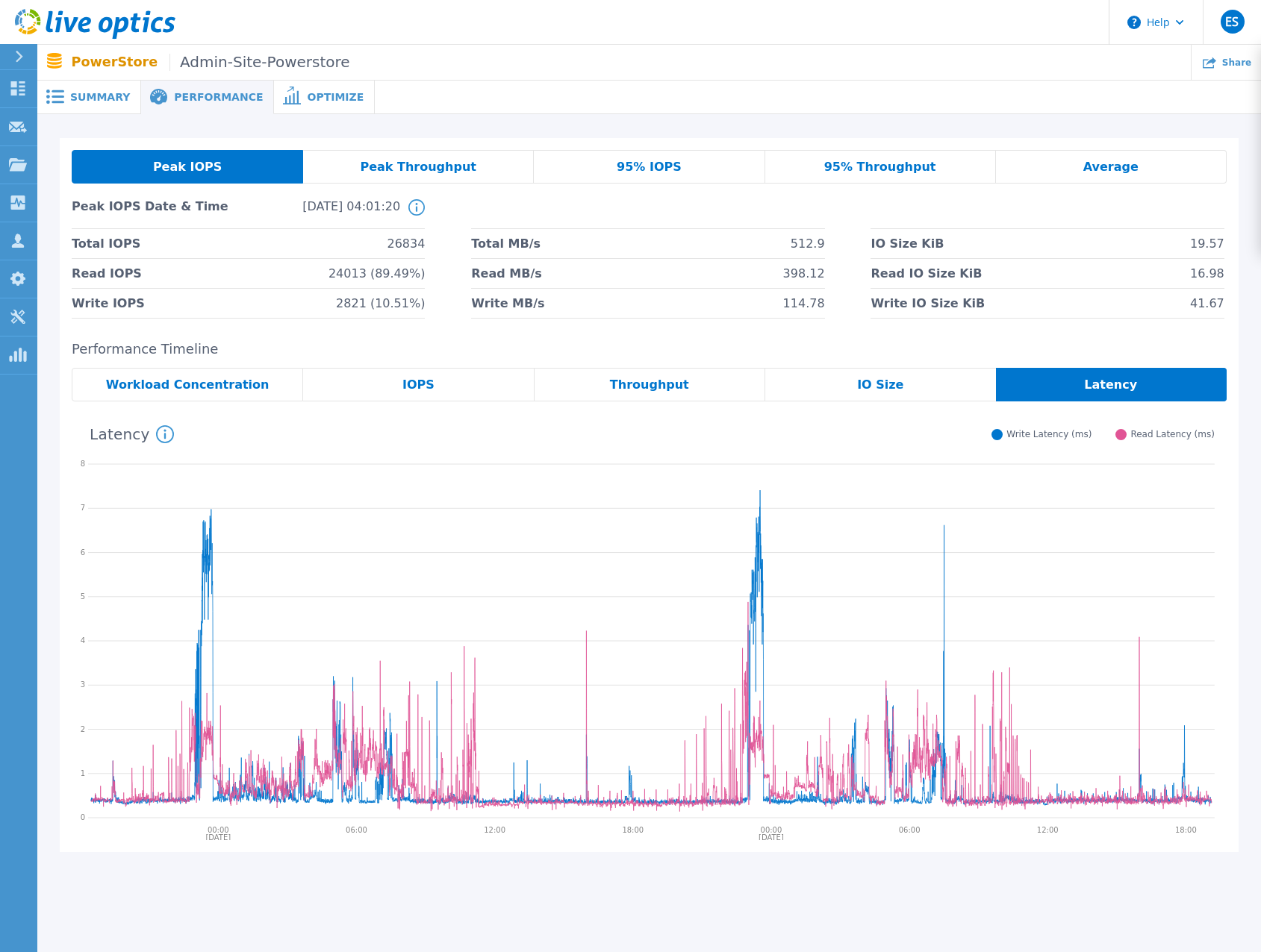
click at [681, 339] on div "Peak IOPS Peak Throughput 95% IOPS 95% Throughput Average Peak IOPS Date & Time…" at bounding box center [650, 495] width 1179 height 714
click at [107, 98] on span "Summary" at bounding box center [100, 96] width 60 height 10
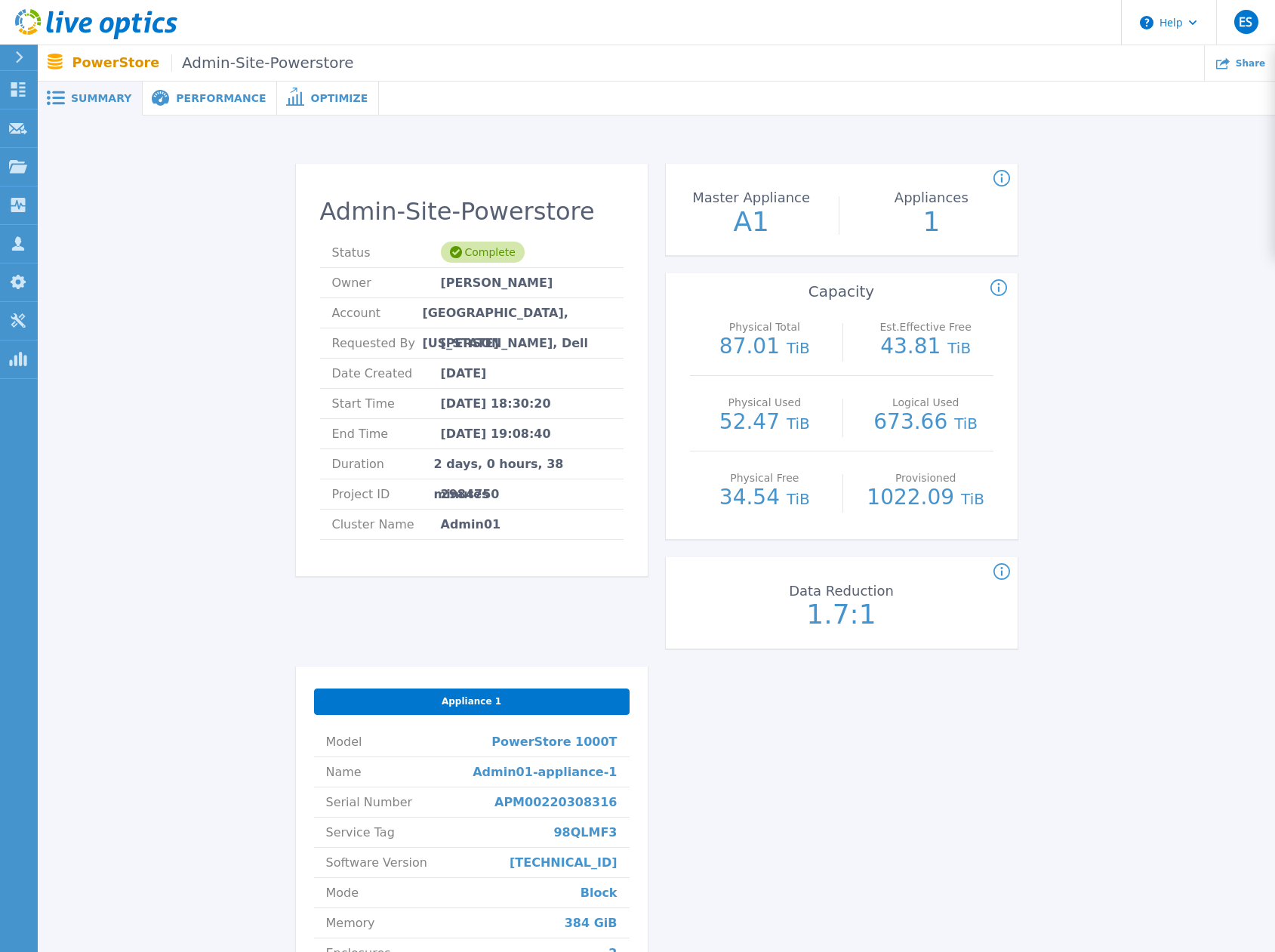
click at [1101, 333] on div "Admin-Site-Powerstore Status Complete Owner Brian Converse Account FORSYTH COUN…" at bounding box center [657, 657] width 1192 height 1034
click at [1121, 362] on div "Admin-Site-Powerstore Status Complete Owner Brian Converse Account FORSYTH COUN…" at bounding box center [657, 657] width 1192 height 1034
click at [1174, 369] on div "Admin-Site-Powerstore Status Complete Owner Brian Converse Account FORSYTH COUN…" at bounding box center [657, 657] width 1192 height 1034
click at [1205, 288] on div "Physical Total : (Often referred to as Raw Total in other Live Optics asset typ…" at bounding box center [1274, 288] width 567 height 18
click at [1185, 274] on div "Admin-Site-Powerstore Status Complete Owner Brian Converse Account FORSYTH COUN…" at bounding box center [657, 657] width 1192 height 1034
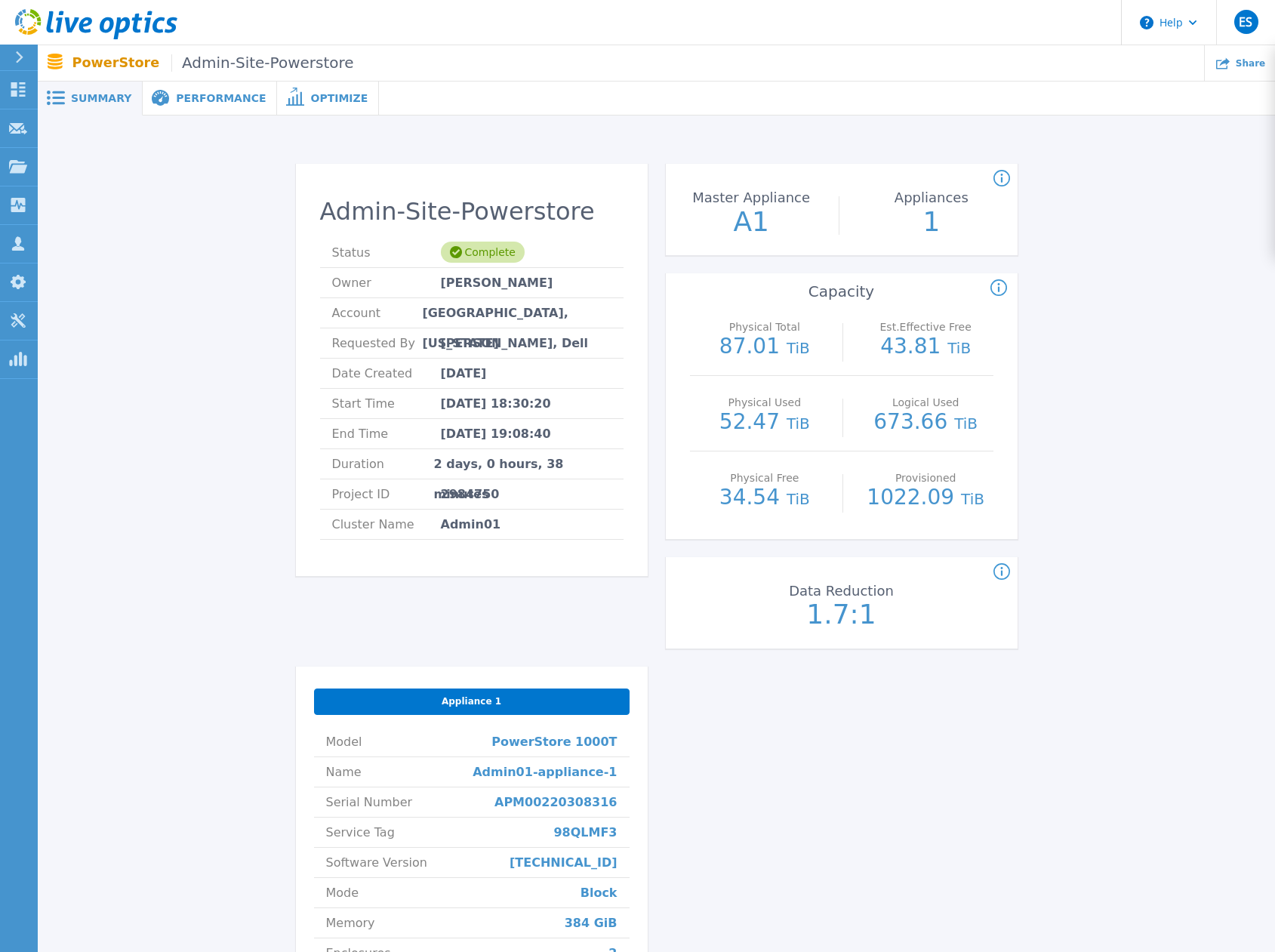
click at [1126, 344] on div "Admin-Site-Powerstore Status Complete Owner Brian Converse Account FORSYTH COUN…" at bounding box center [657, 657] width 1192 height 1034
click at [1147, 300] on div "Admin-Site-Powerstore Status Complete Owner Brian Converse Account FORSYTH COUN…" at bounding box center [657, 657] width 1192 height 1034
click at [1123, 263] on div "Admin-Site-Powerstore Status Complete Owner Brian Converse Account FORSYTH COUN…" at bounding box center [657, 657] width 1192 height 1034
click at [19, 22] on icon at bounding box center [96, 24] width 162 height 31
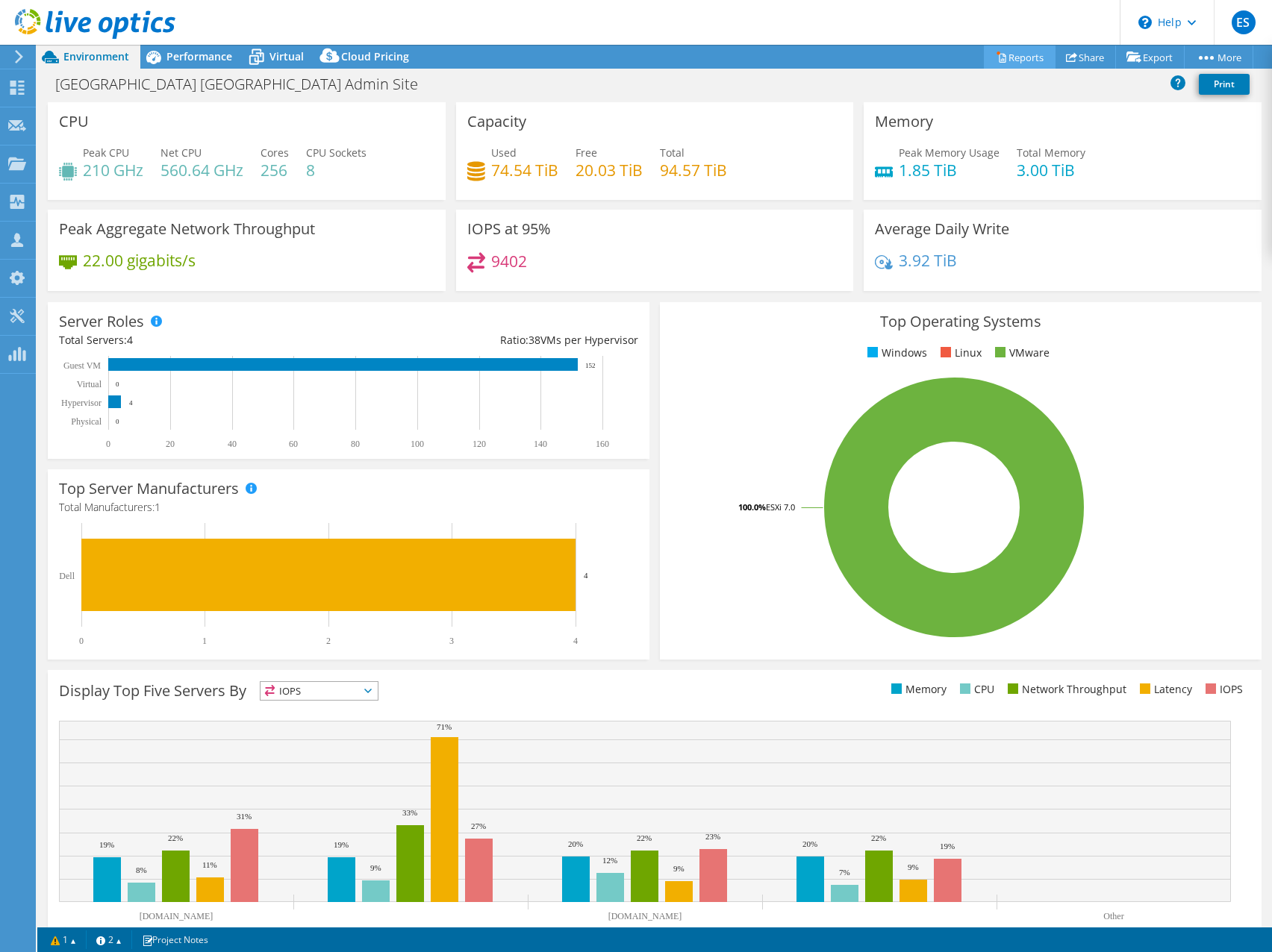
click at [1001, 62] on link "Reports" at bounding box center [1019, 57] width 72 height 23
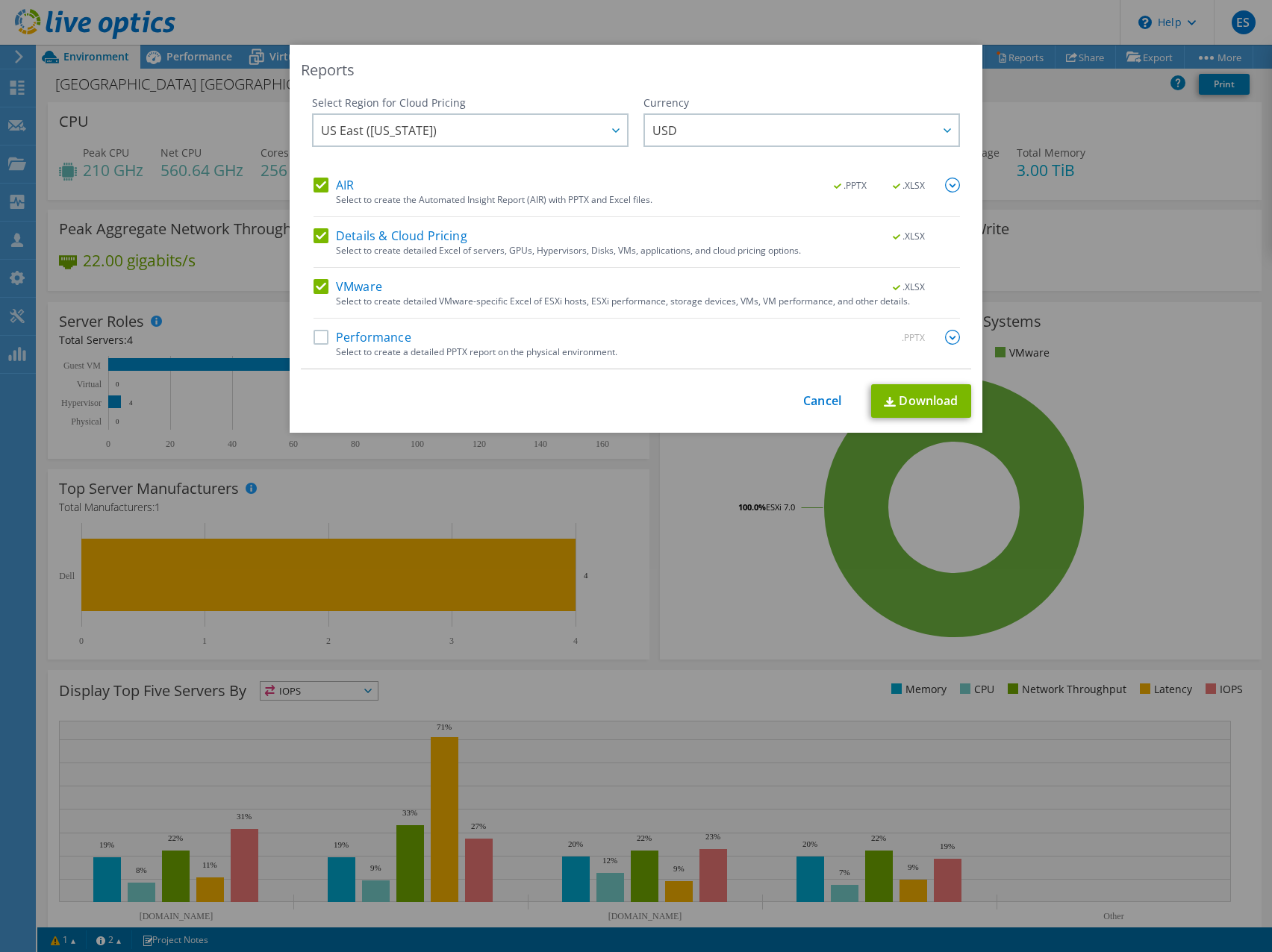
drag, startPoint x: 315, startPoint y: 185, endPoint x: 323, endPoint y: 199, distance: 16.1
click at [316, 185] on label "AIR" at bounding box center [334, 185] width 40 height 15
click at [0, 0] on input "AIR" at bounding box center [0, 0] width 0 height 0
click at [318, 238] on label "Details & Cloud Pricing" at bounding box center [390, 236] width 154 height 15
click at [0, 0] on input "Details & Cloud Pricing" at bounding box center [0, 0] width 0 height 0
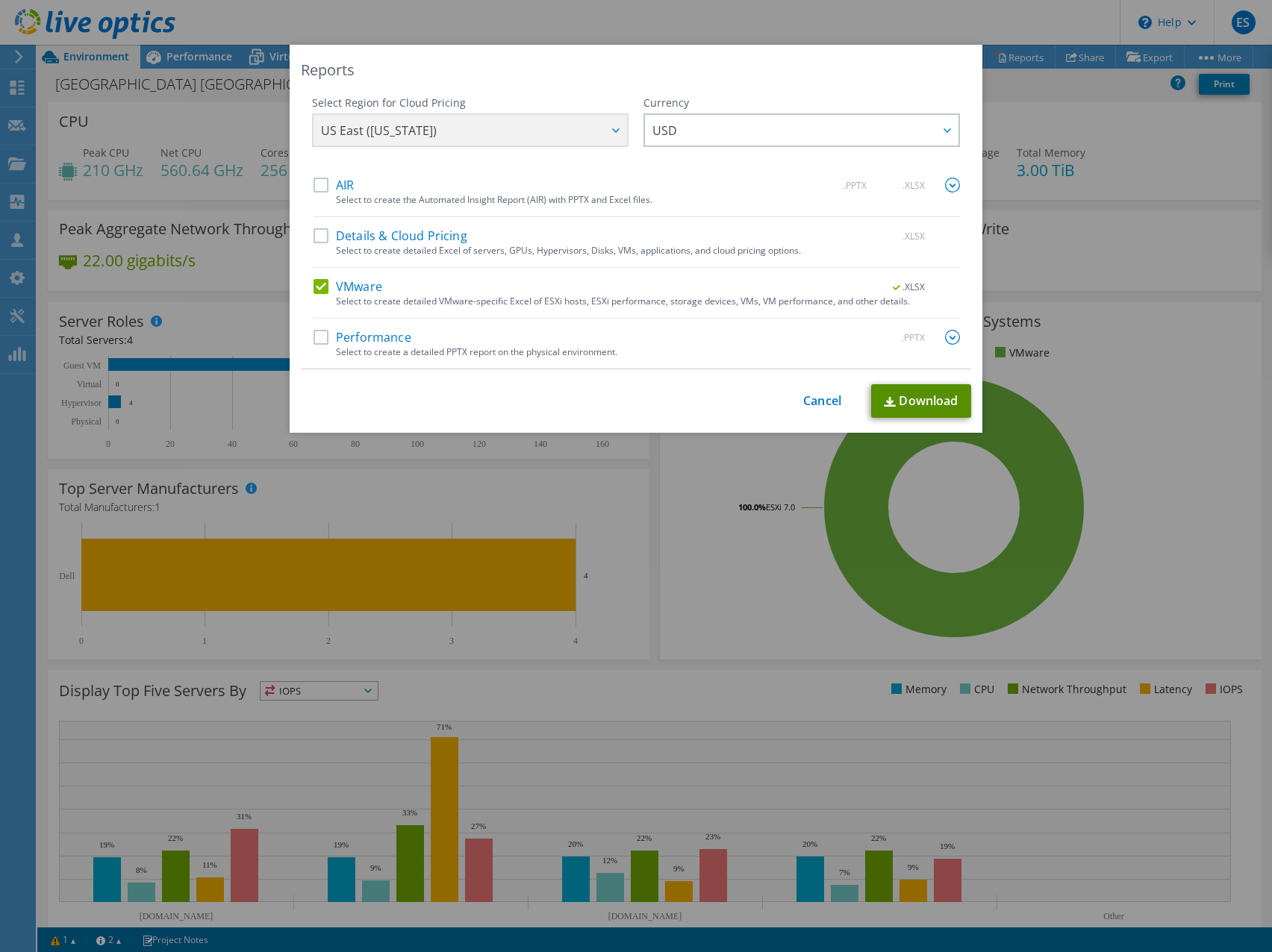
click at [915, 406] on link "Download" at bounding box center [921, 401] width 100 height 33
drag, startPoint x: 740, startPoint y: 73, endPoint x: 826, endPoint y: 90, distance: 87.7
click at [740, 73] on div "Reports" at bounding box center [636, 71] width 671 height 21
click at [815, 394] on link "Cancel" at bounding box center [823, 401] width 38 height 14
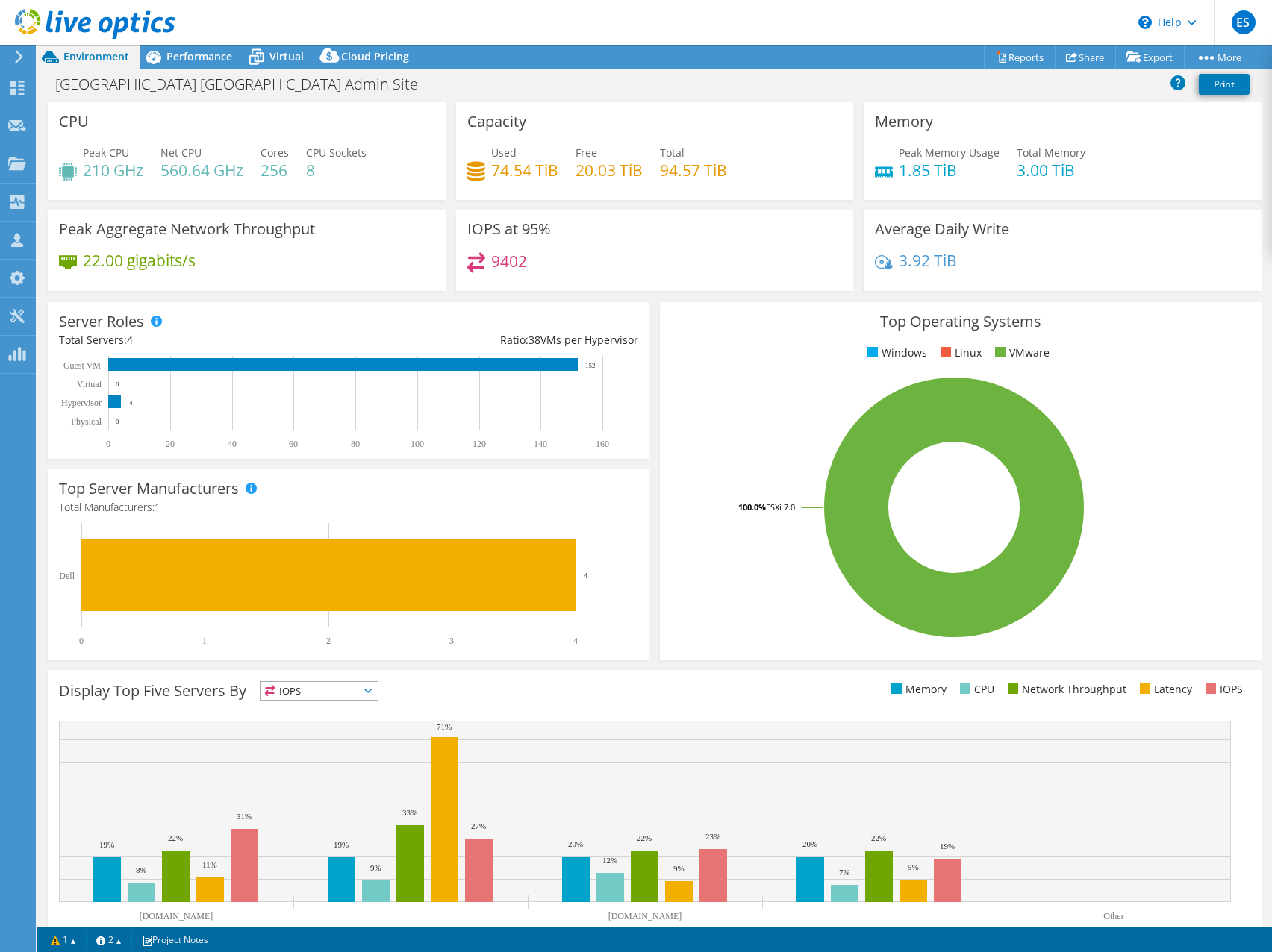
click at [758, 298] on div "Top Operating Systems Windows Linux VMware 100.0% ESXi 7.0" at bounding box center [961, 481] width 613 height 368
click at [407, 168] on div "Peak CPU 210 GHz Net CPU 560.64 GHz Cores 256 CPU Sockets 8" at bounding box center [247, 169] width 376 height 49
click at [695, 239] on div "IOPS at 95% 9402" at bounding box center [655, 250] width 398 height 81
click at [170, 53] on span "Performance" at bounding box center [198, 56] width 66 height 14
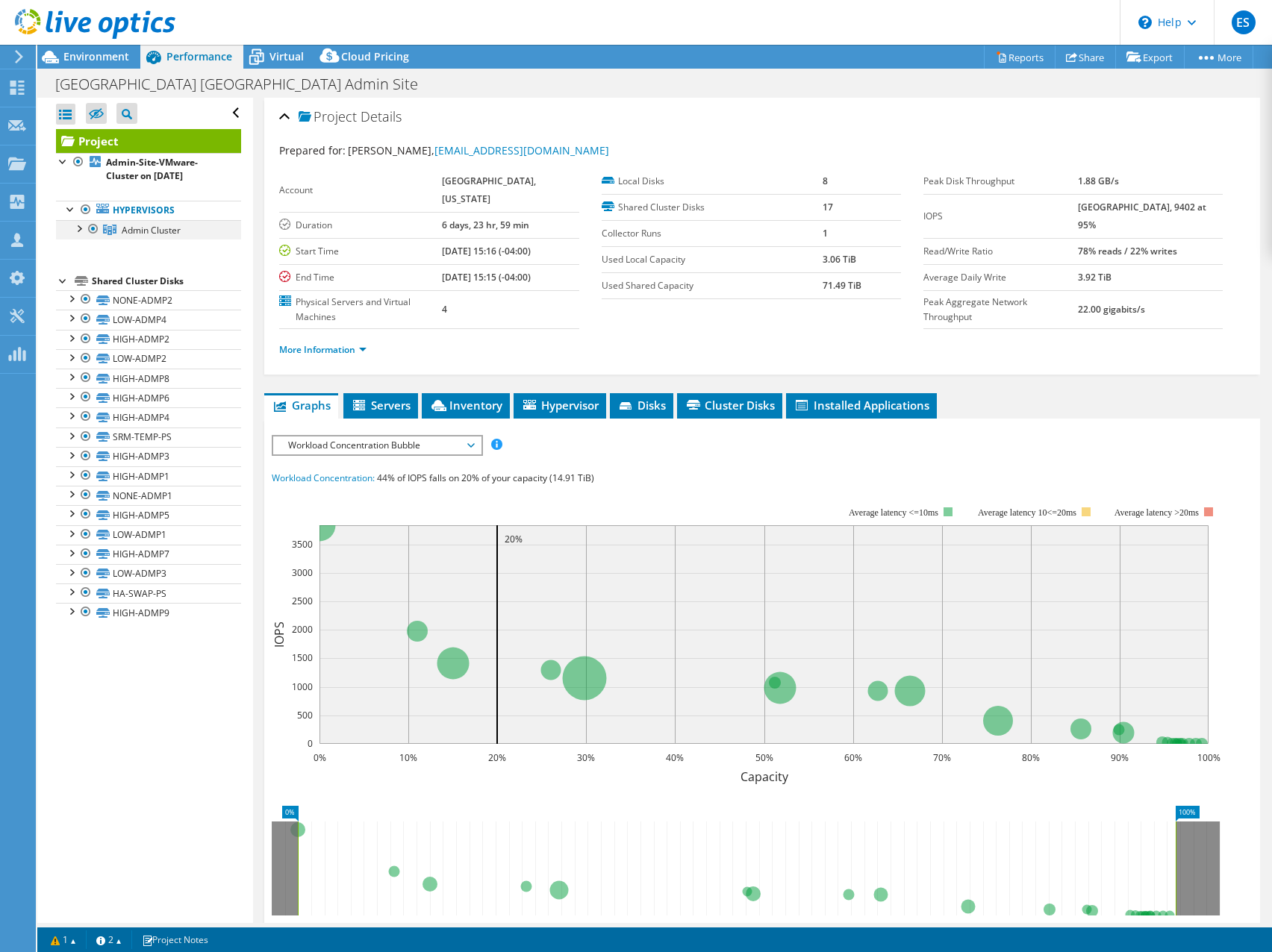
click at [81, 226] on div at bounding box center [78, 228] width 15 height 15
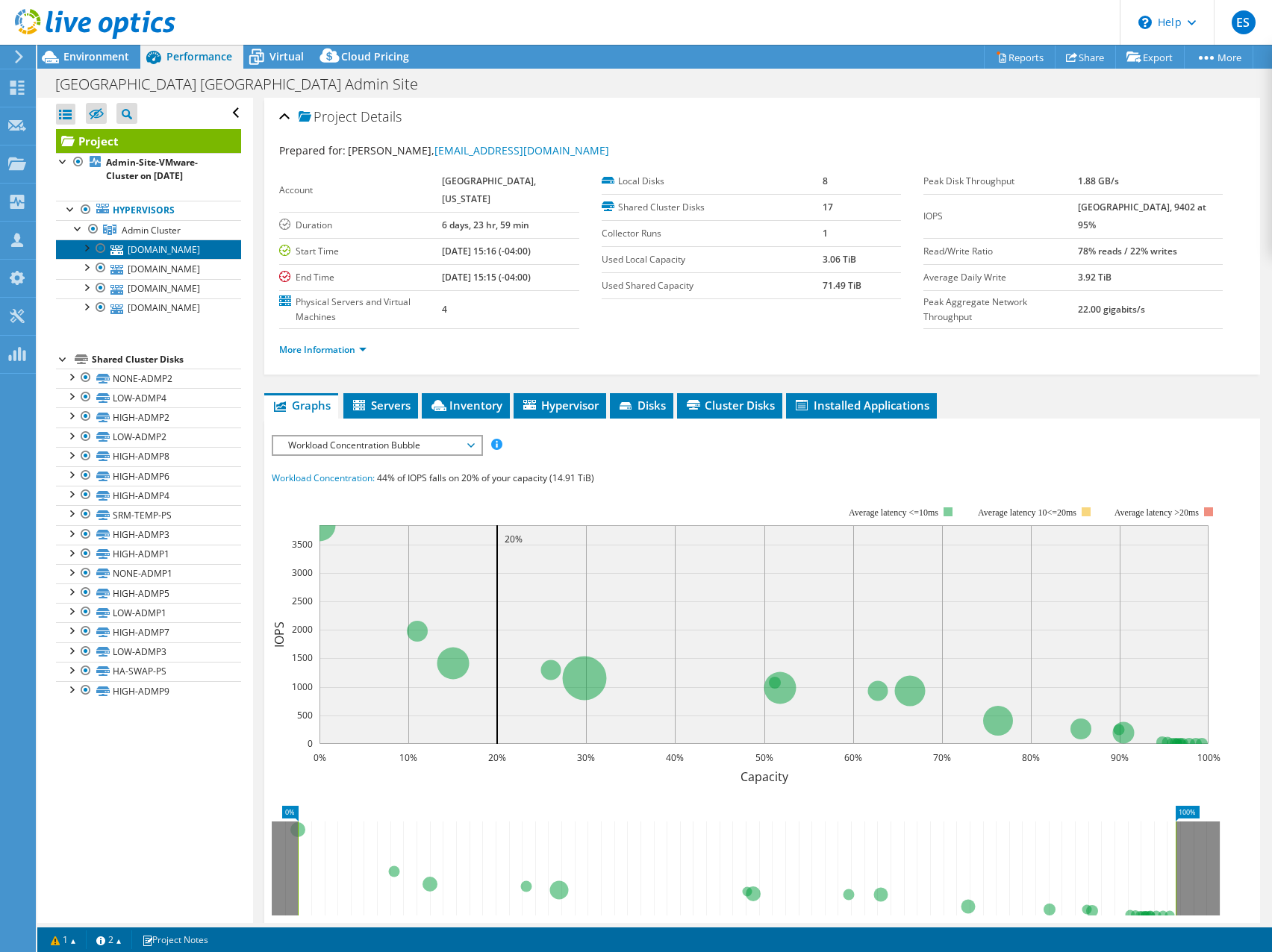
click at [136, 252] on link "[DOMAIN_NAME]" at bounding box center [149, 249] width 185 height 19
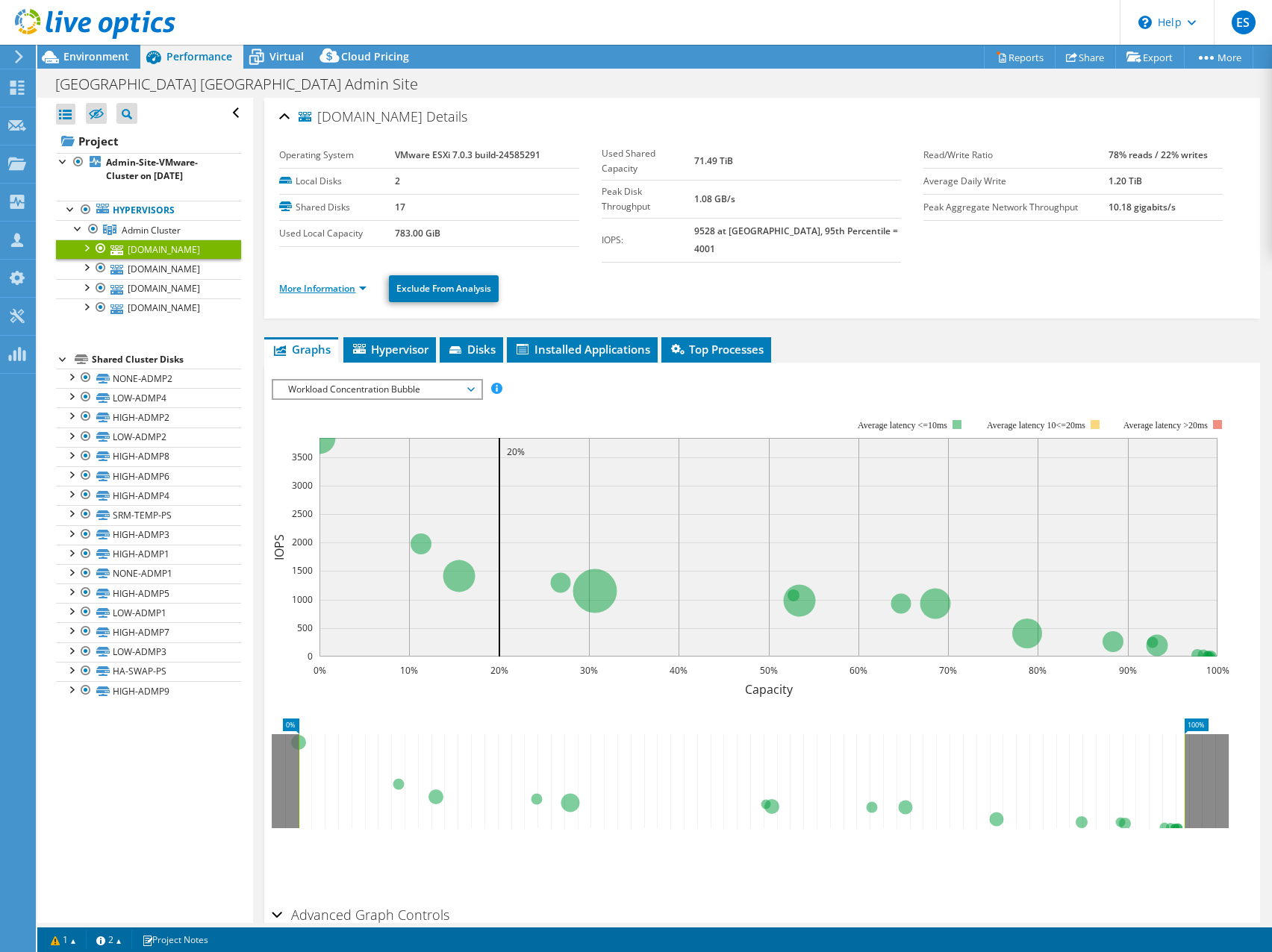
click at [355, 282] on link "More Information" at bounding box center [323, 288] width 88 height 12
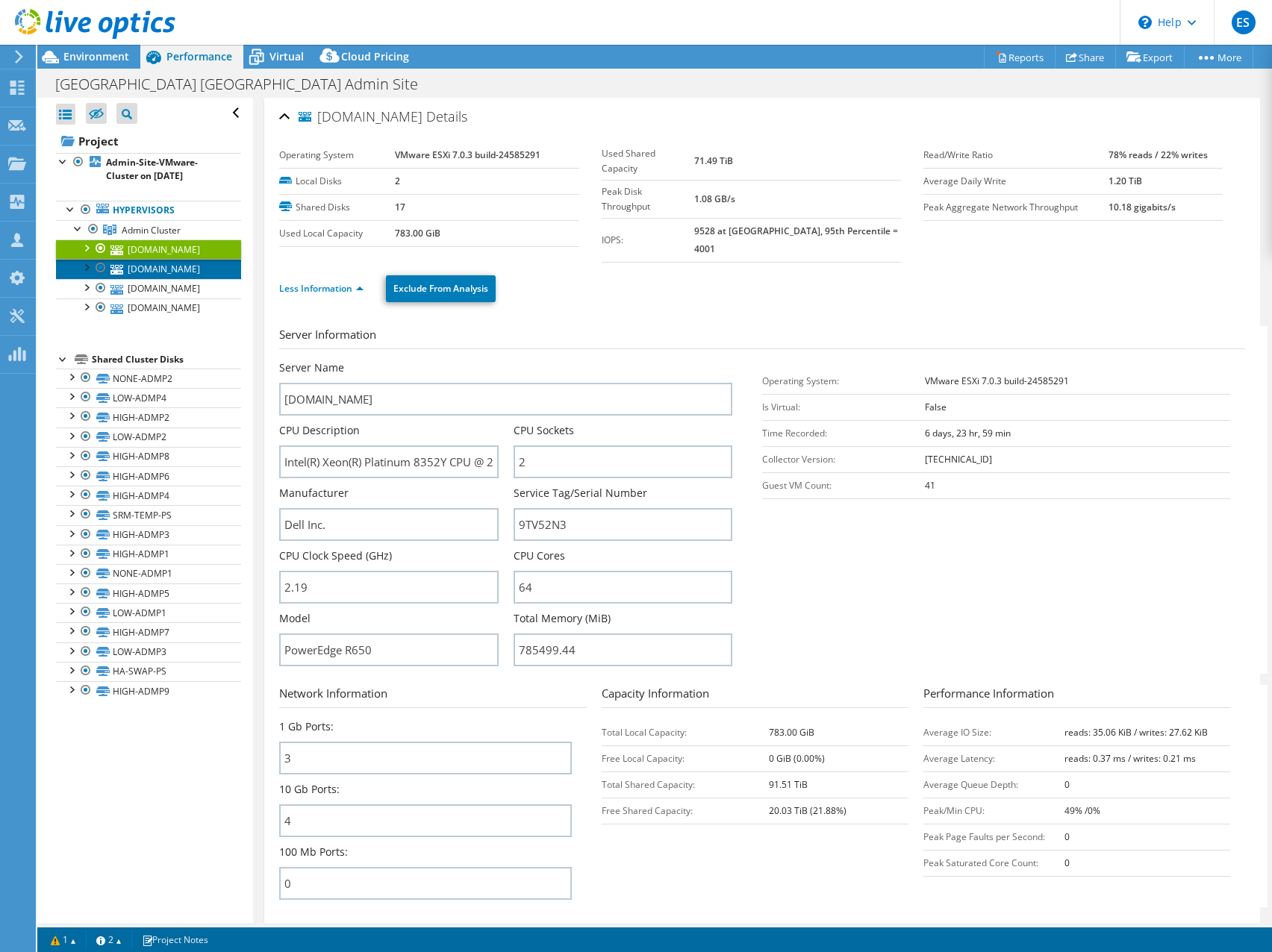
click at [178, 266] on link "[DOMAIN_NAME]" at bounding box center [149, 269] width 185 height 19
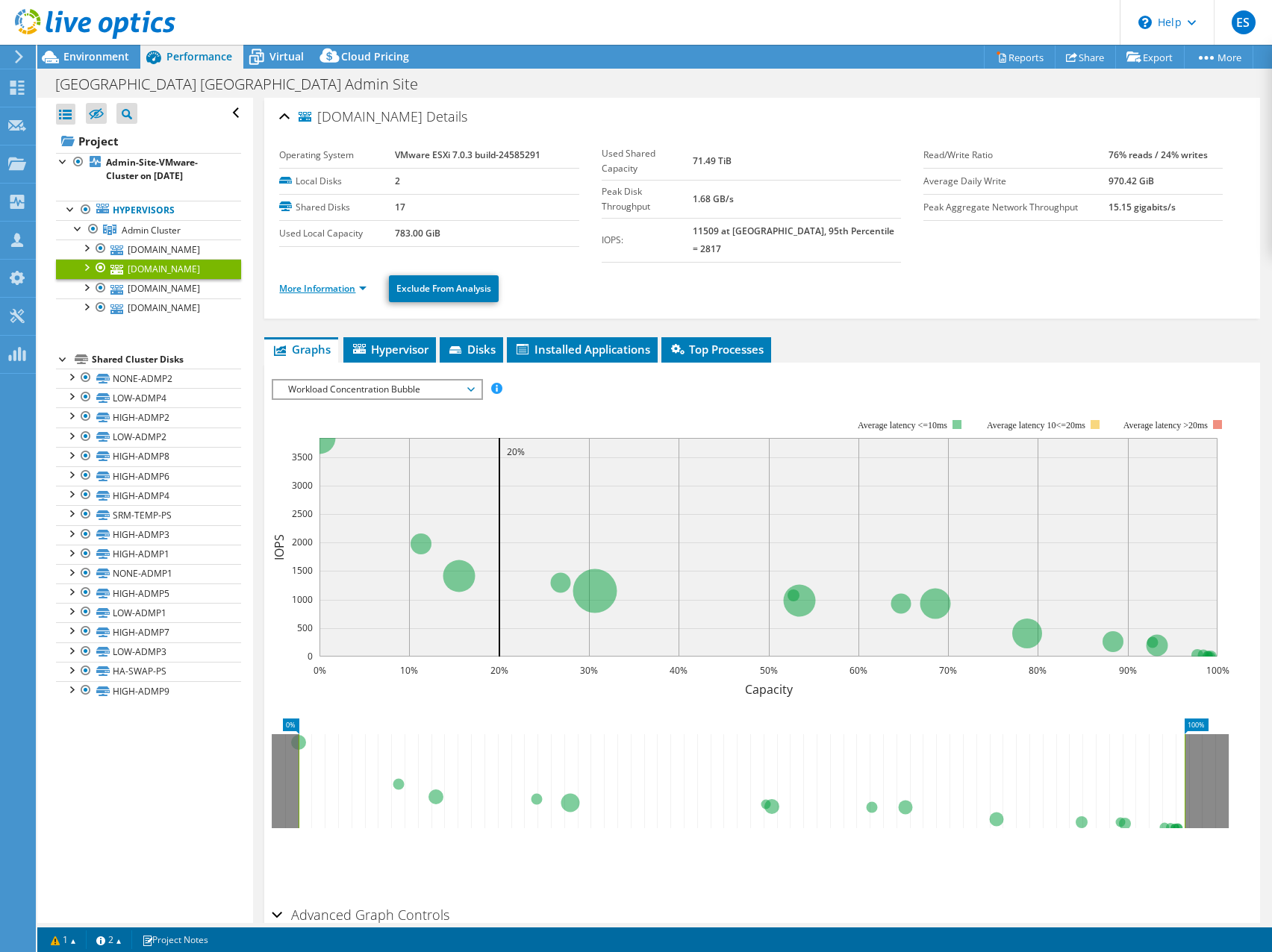
click at [361, 282] on link "More Information" at bounding box center [323, 288] width 88 height 12
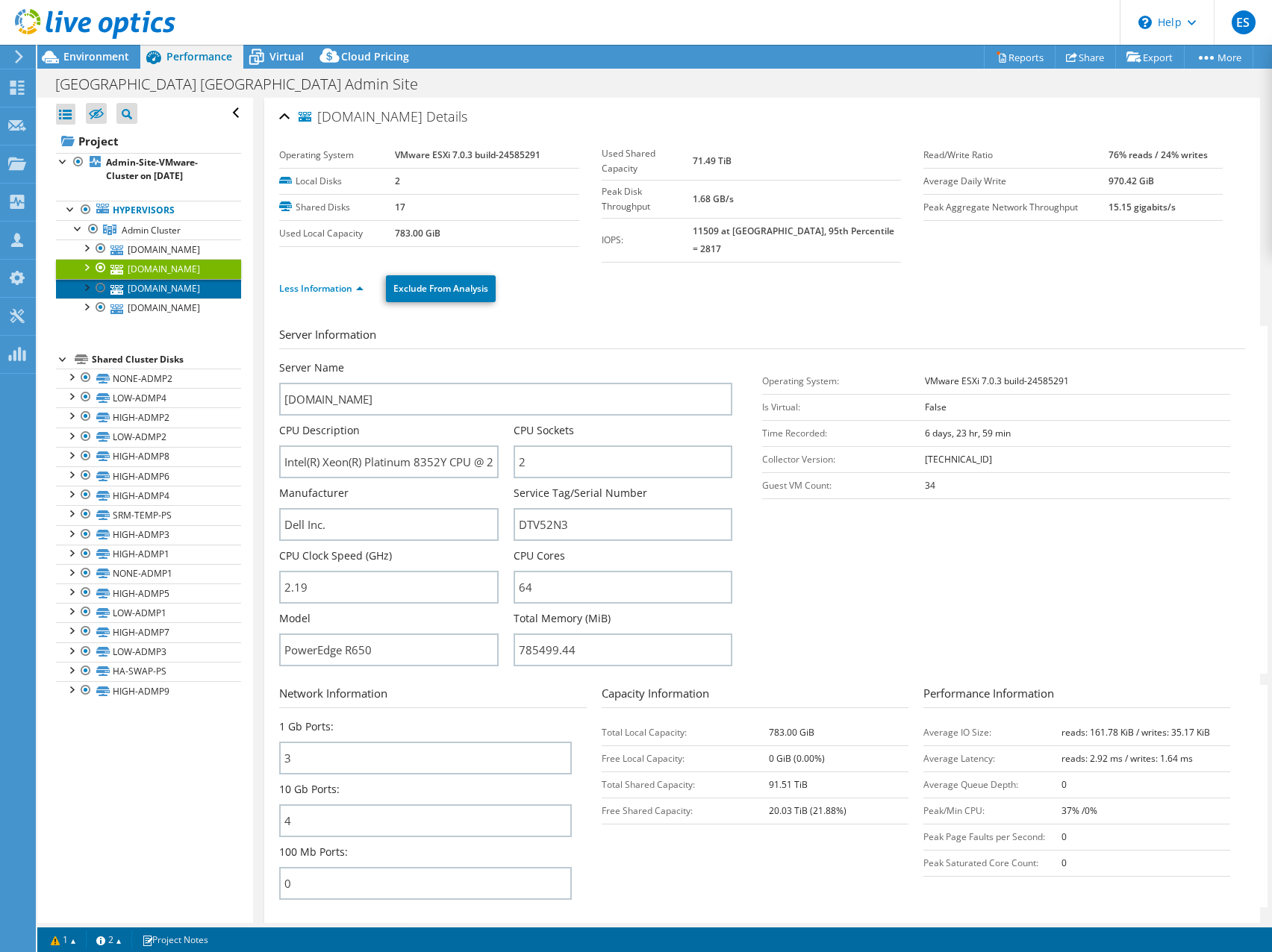
click at [154, 293] on link "[DOMAIN_NAME]" at bounding box center [149, 289] width 185 height 19
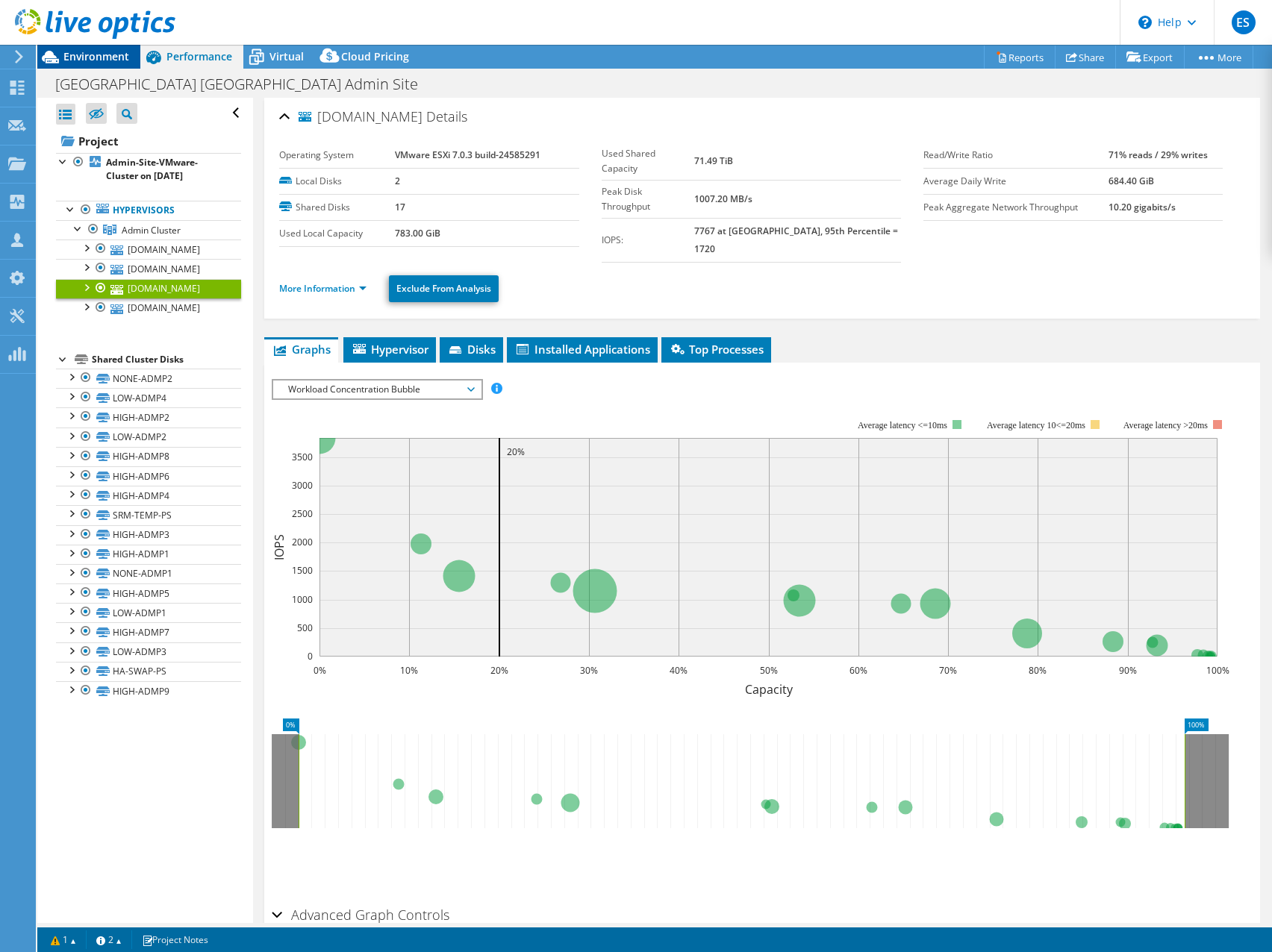
click at [93, 53] on span "Environment" at bounding box center [96, 56] width 66 height 14
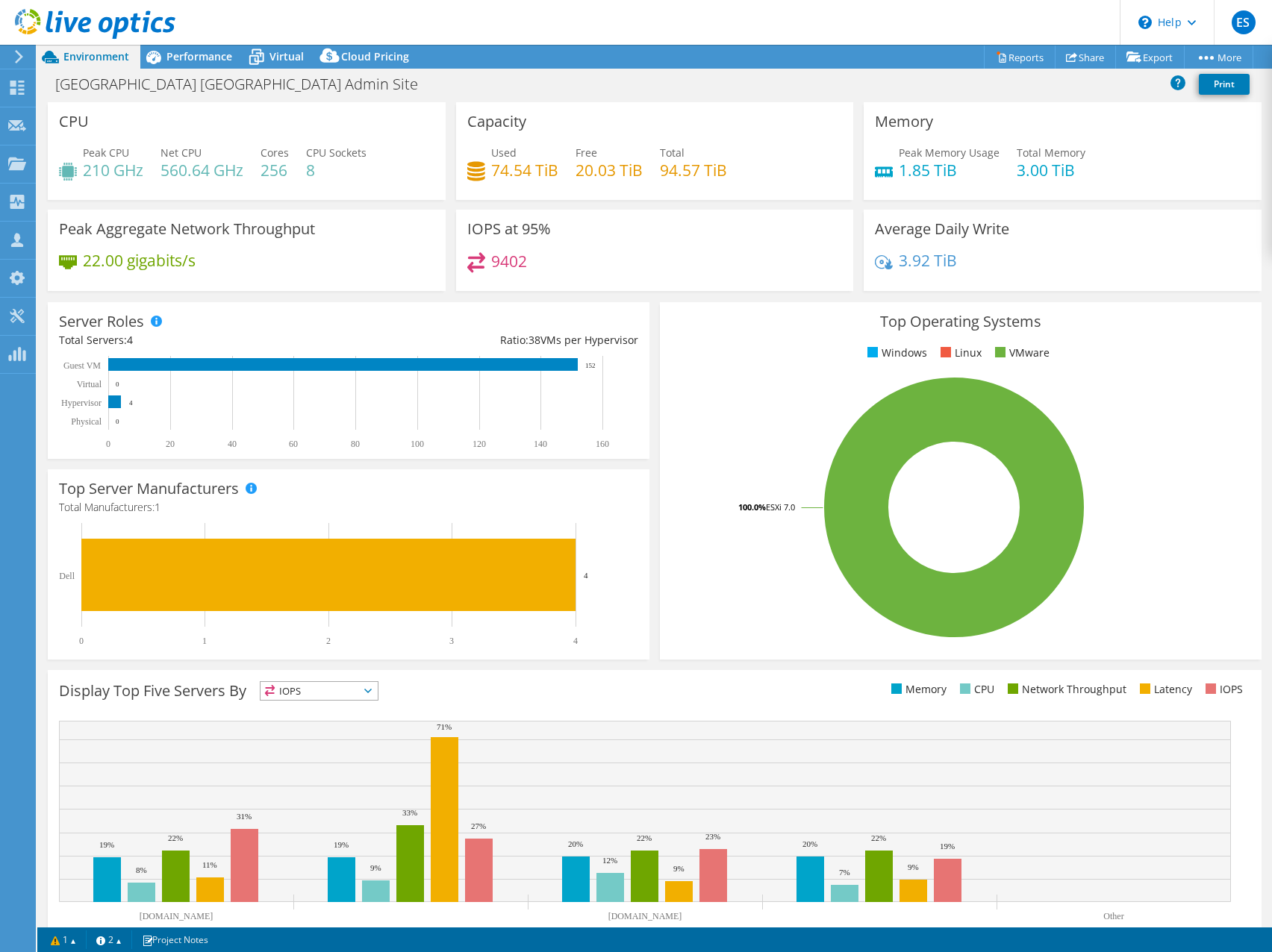
click at [766, 251] on div "IOPS at 95% 9402" at bounding box center [655, 250] width 398 height 81
click at [712, 244] on div "IOPS at 95% 9402" at bounding box center [655, 250] width 398 height 81
click at [693, 218] on div "IOPS at 95% 9402" at bounding box center [655, 250] width 398 height 81
click at [1009, 54] on link "Reports" at bounding box center [1019, 57] width 72 height 23
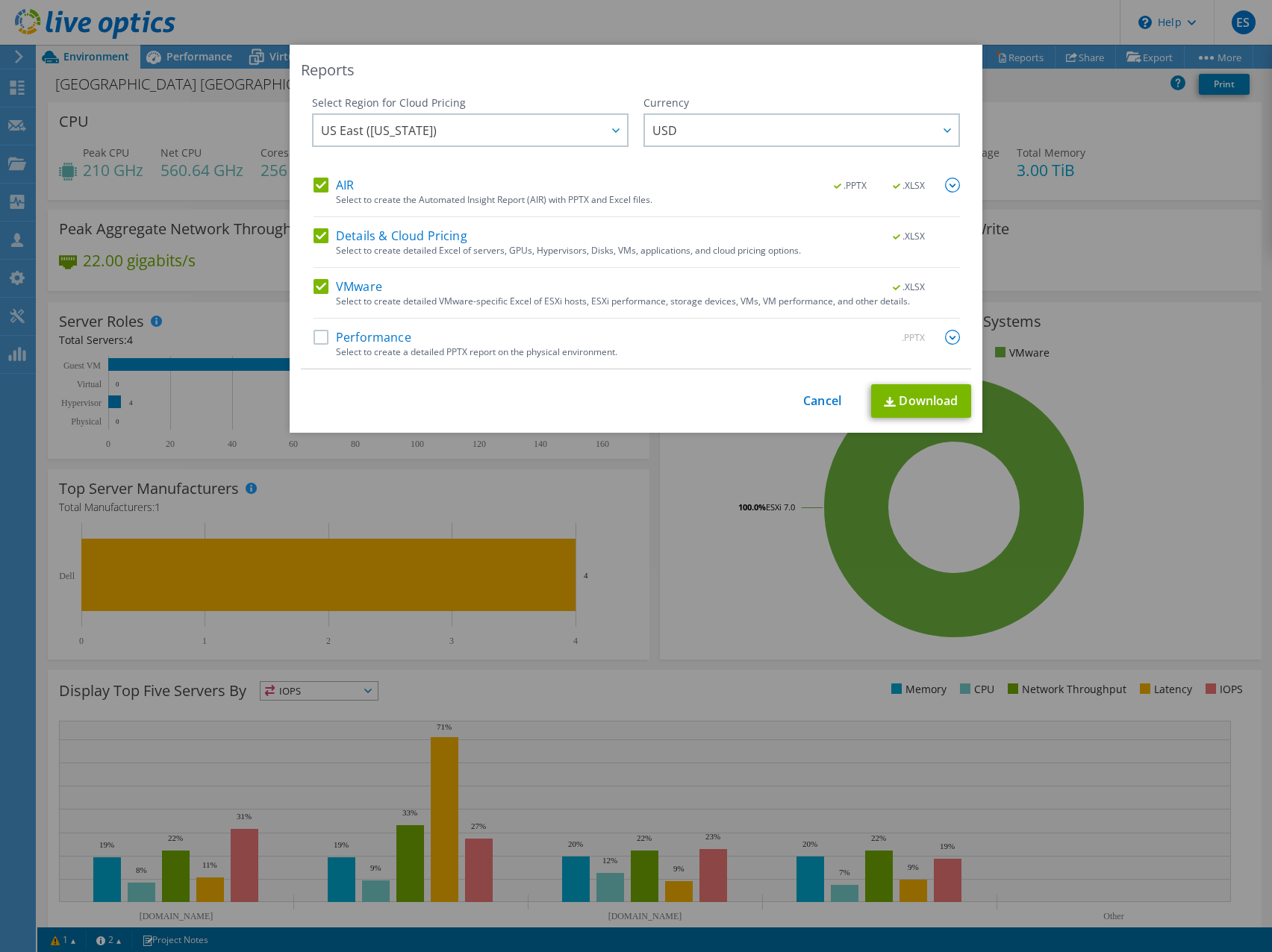
click at [318, 183] on label "AIR" at bounding box center [334, 185] width 40 height 15
click at [0, 0] on input "AIR" at bounding box center [0, 0] width 0 height 0
click at [314, 243] on div "Details & Cloud Pricing .XLSX" at bounding box center [637, 237] width 647 height 17
click at [307, 236] on div "Select Region for Cloud Pricing Asia Pacific (Hong Kong) Asia Pacific (Mumbai) …" at bounding box center [636, 232] width 671 height 274
click at [314, 237] on label "Details & Cloud Pricing" at bounding box center [390, 236] width 154 height 15
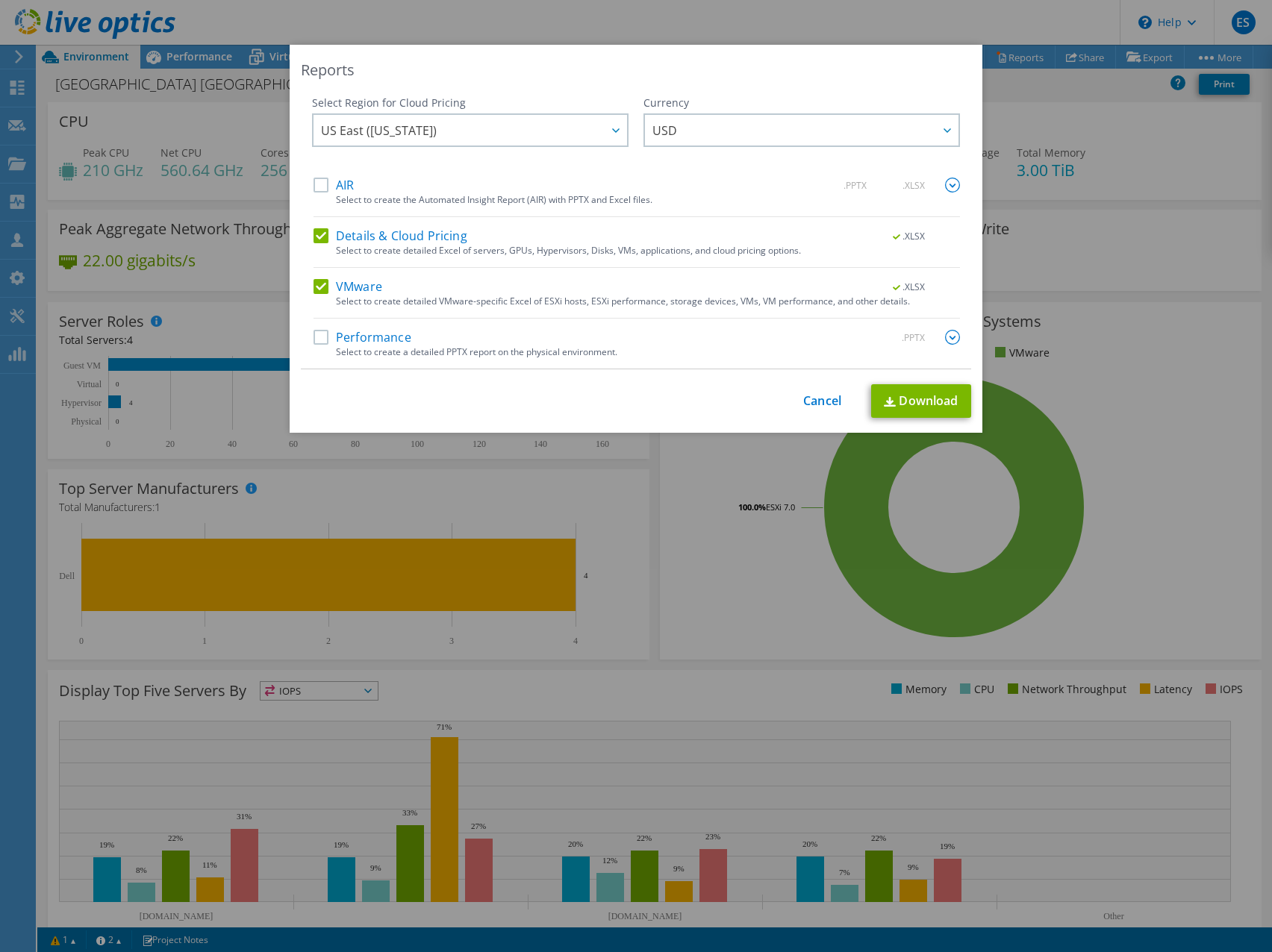
click at [0, 0] on input "Details & Cloud Pricing" at bounding box center [0, 0] width 0 height 0
click at [916, 406] on link "Download" at bounding box center [921, 401] width 100 height 33
click at [819, 402] on link "Cancel" at bounding box center [823, 401] width 38 height 14
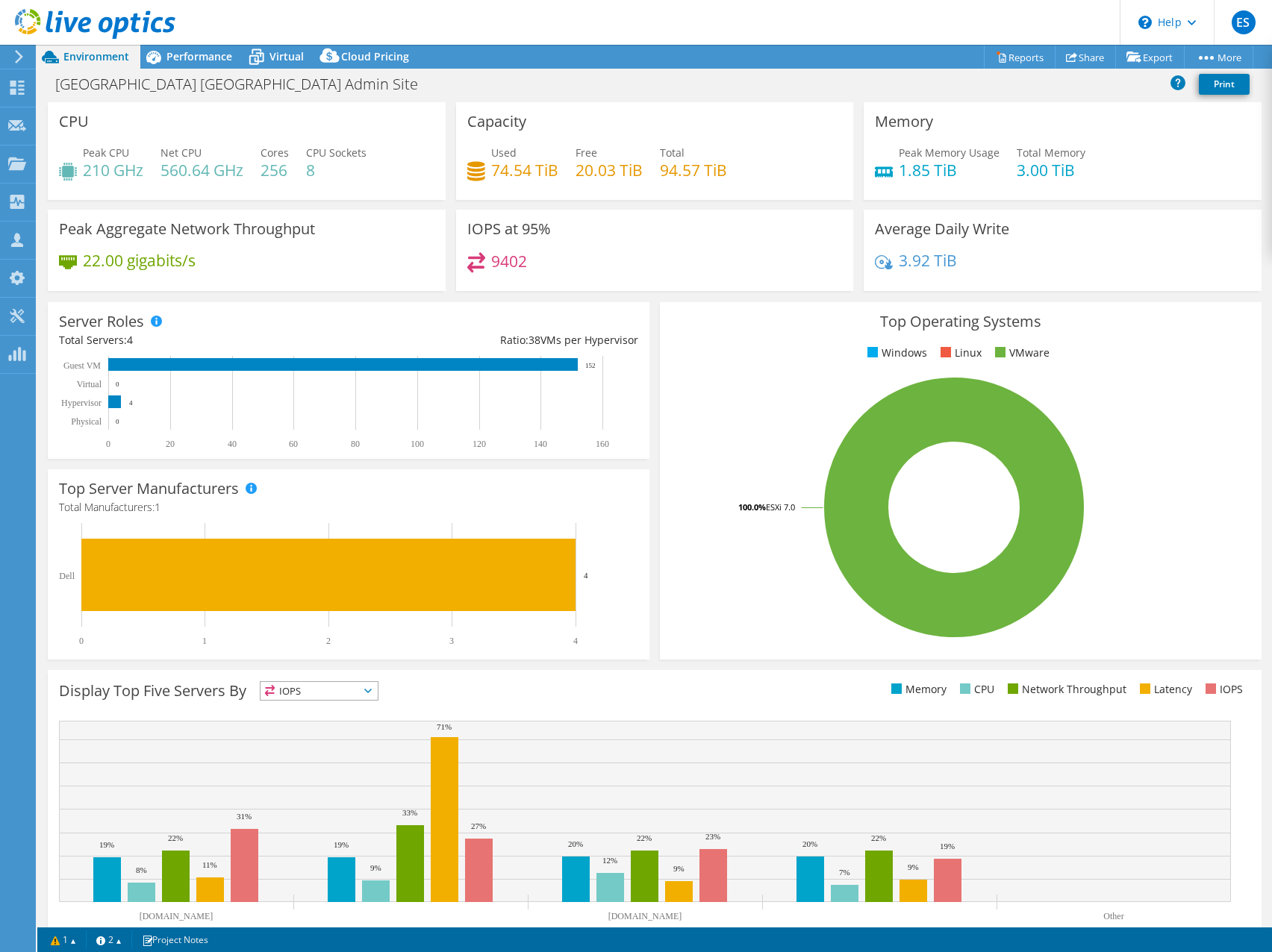
click at [907, 18] on header "ES Partner Team Member Eric Shouse eshouse@redesign-group.com redesign My Profi…" at bounding box center [636, 22] width 1272 height 45
click at [1015, 59] on link "Reports" at bounding box center [1019, 57] width 72 height 23
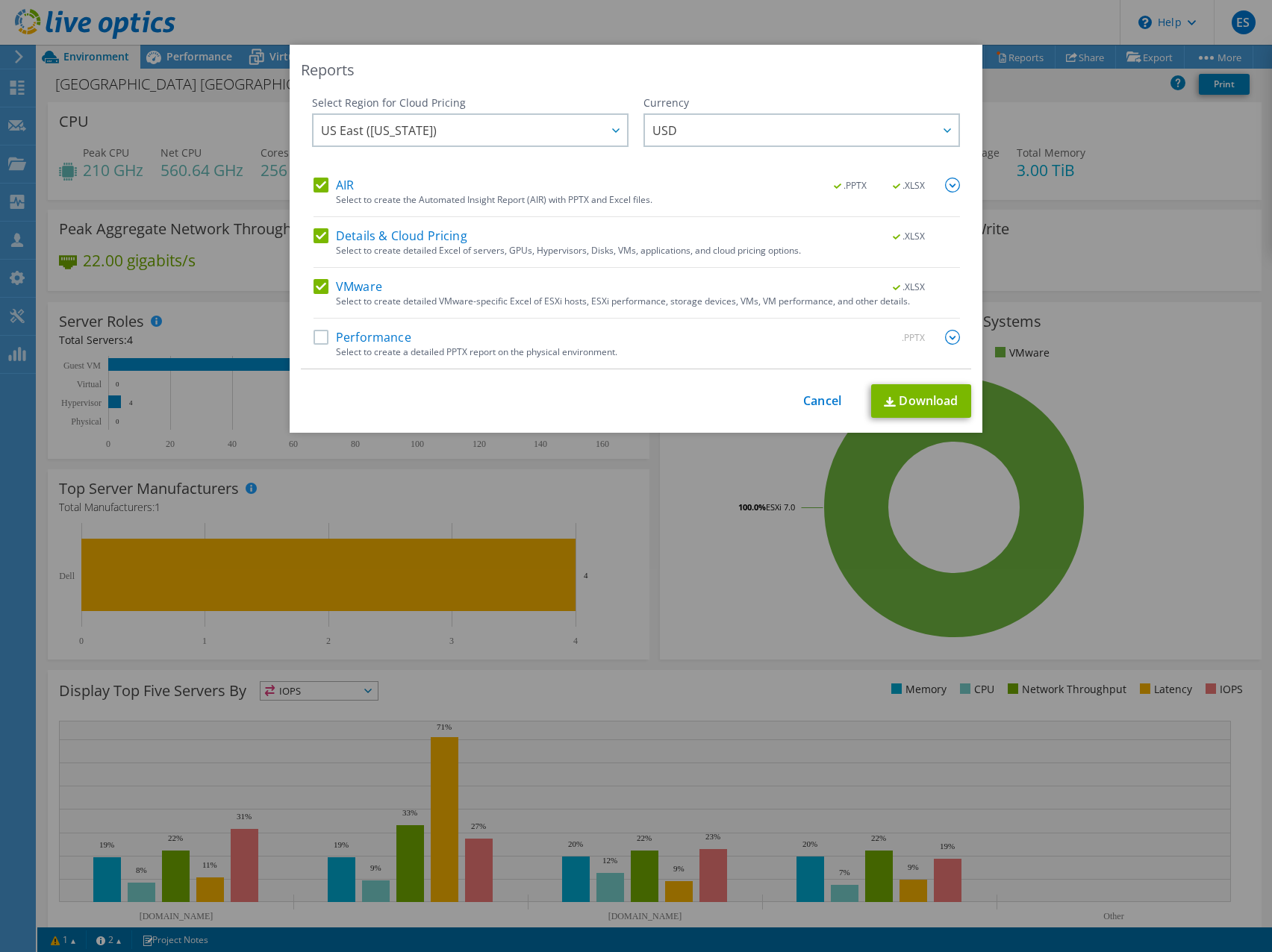
click at [315, 187] on label "AIR" at bounding box center [334, 185] width 40 height 15
click at [0, 0] on input "AIR" at bounding box center [0, 0] width 0 height 0
click at [314, 238] on label "Details & Cloud Pricing" at bounding box center [390, 236] width 154 height 15
click at [0, 0] on input "Details & Cloud Pricing" at bounding box center [0, 0] width 0 height 0
click at [921, 404] on link "Download" at bounding box center [921, 401] width 100 height 33
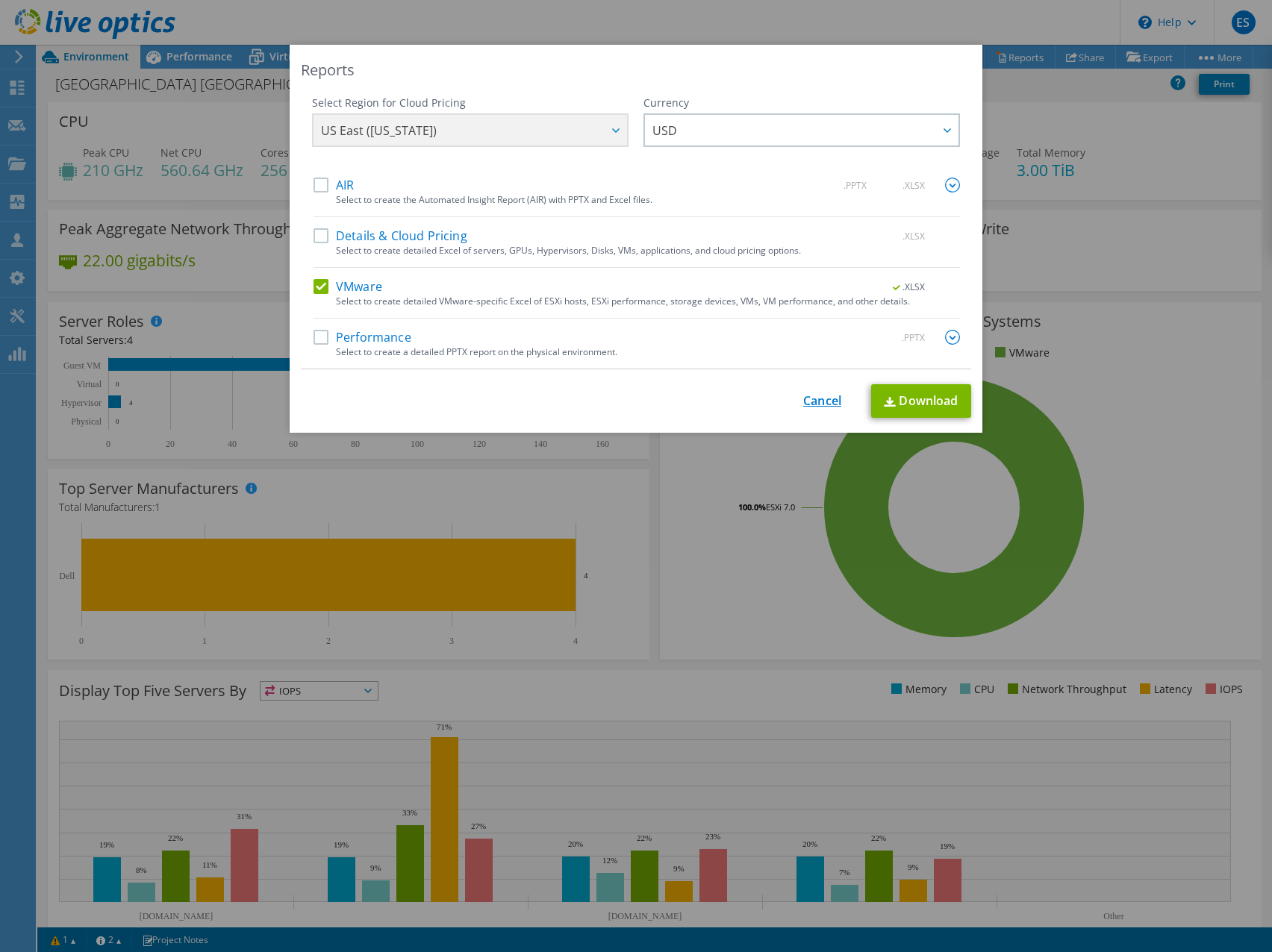
click at [814, 404] on link "Cancel" at bounding box center [823, 401] width 38 height 14
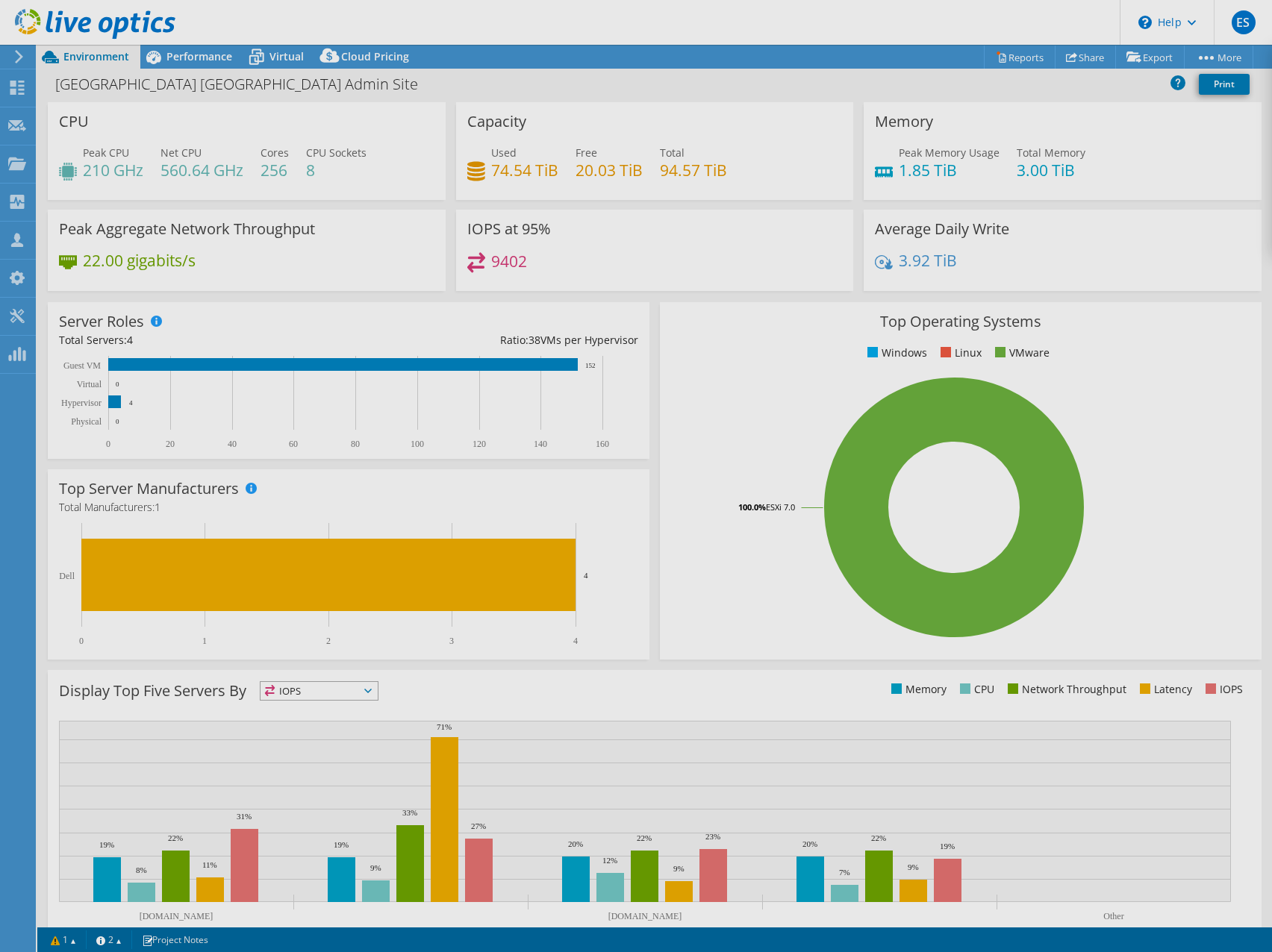
click at [821, 33] on div at bounding box center [636, 476] width 1272 height 952
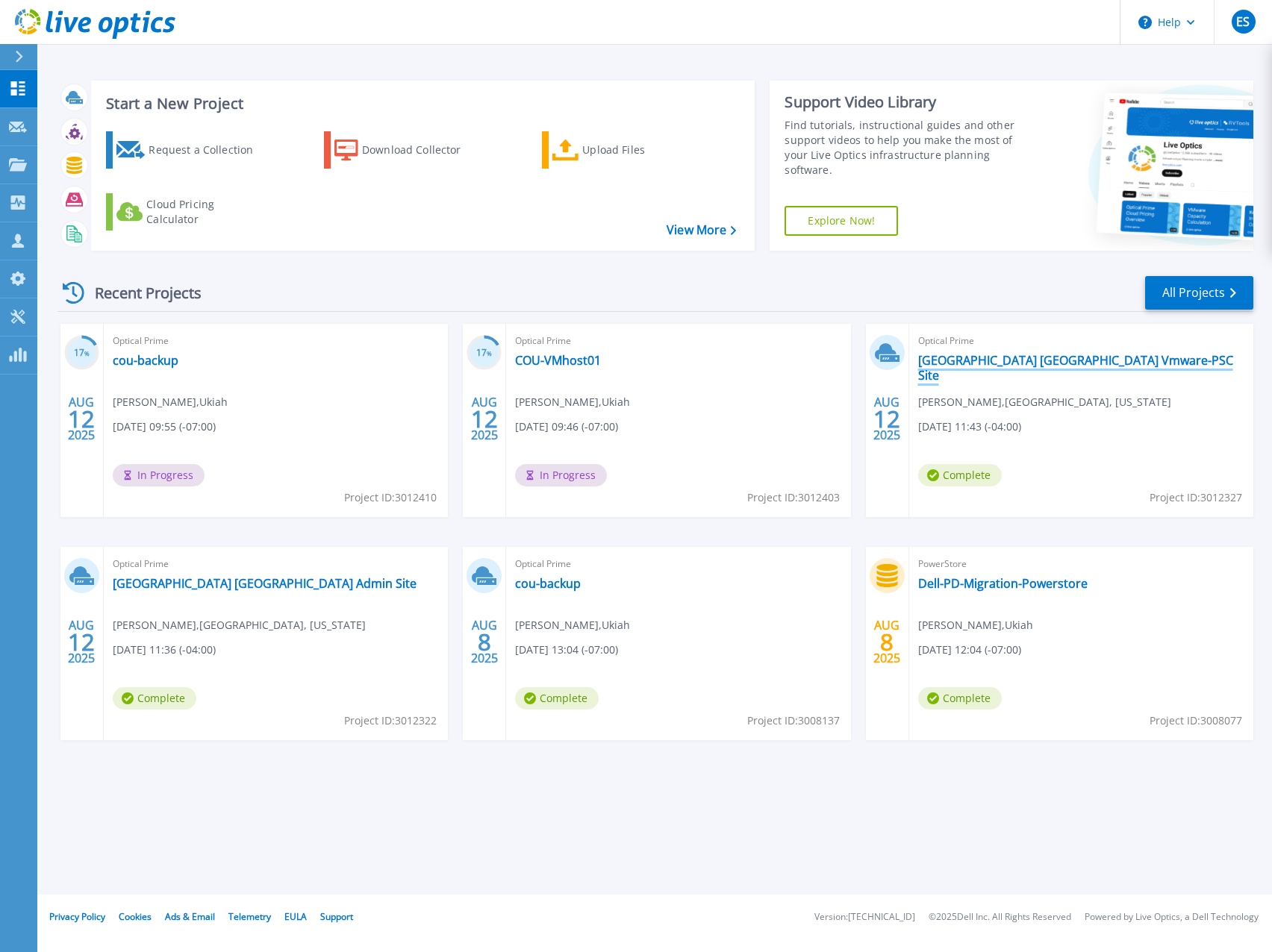
click at [1052, 362] on link "[GEOGRAPHIC_DATA] [GEOGRAPHIC_DATA] Vmware-PSC Site" at bounding box center [1081, 367] width 326 height 30
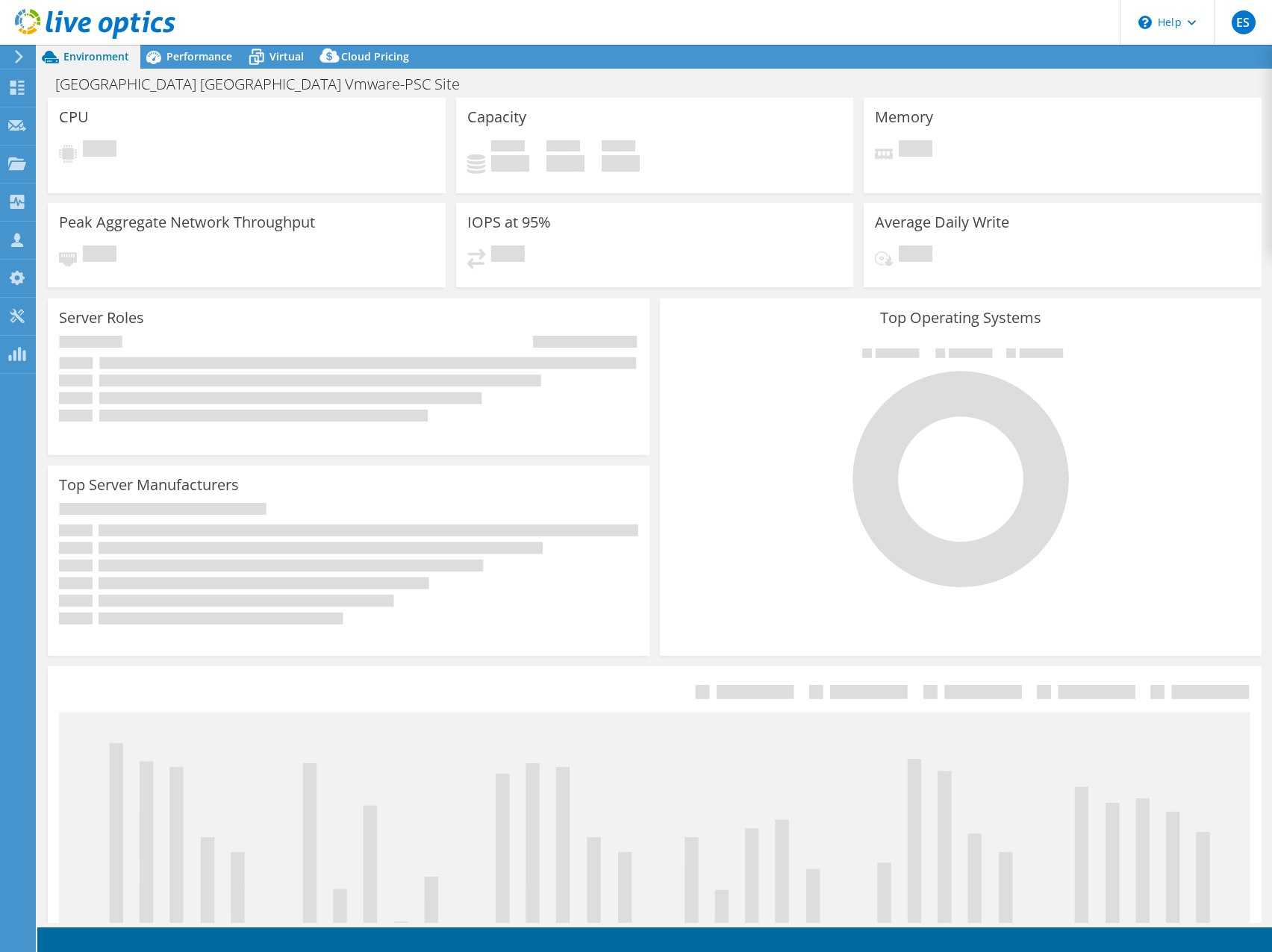
select select "USD"
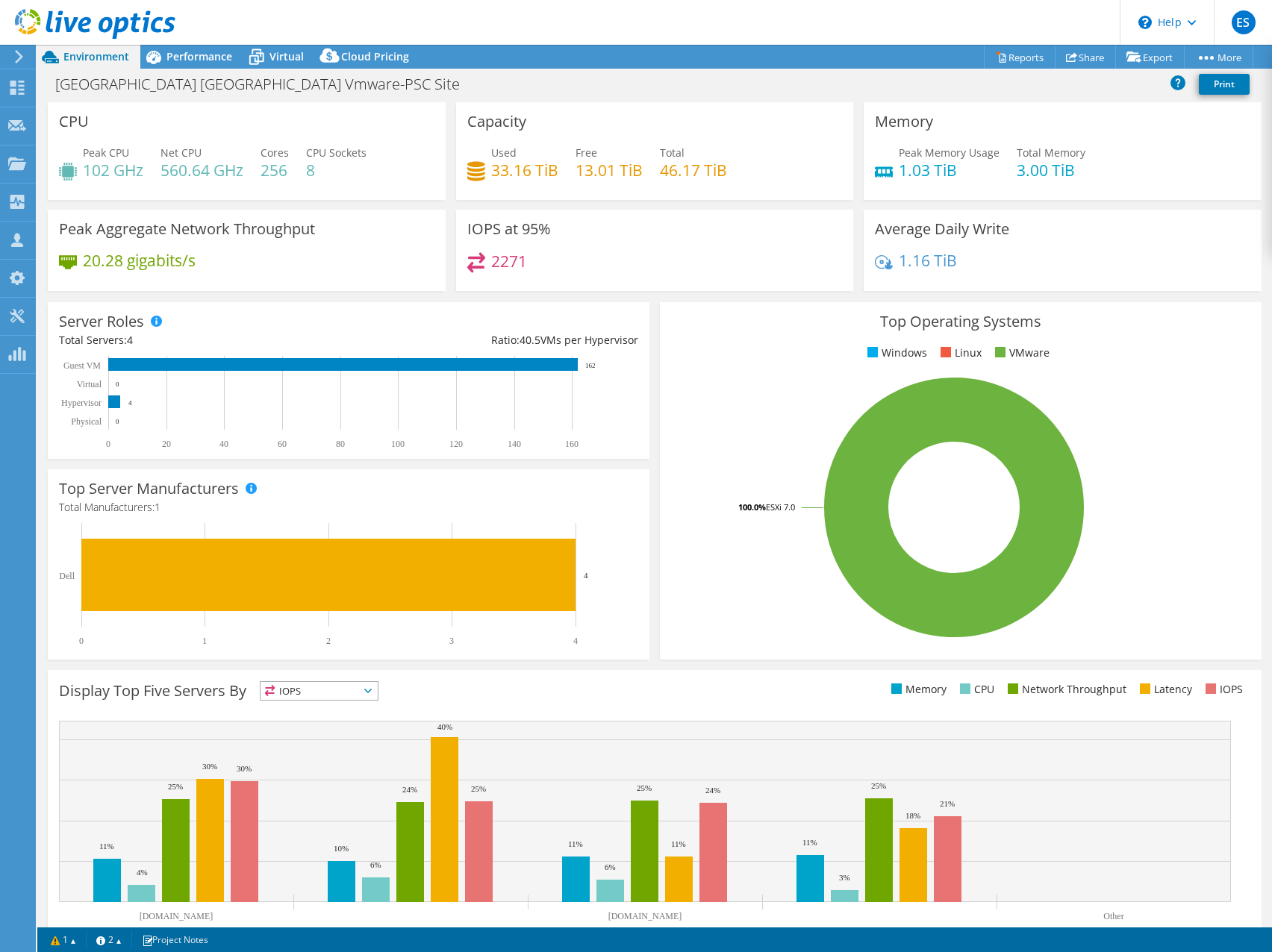
click at [757, 333] on div "Top Operating Systems Windows Linux VMware 100.0% ESXi 7.0" at bounding box center [961, 481] width 602 height 358
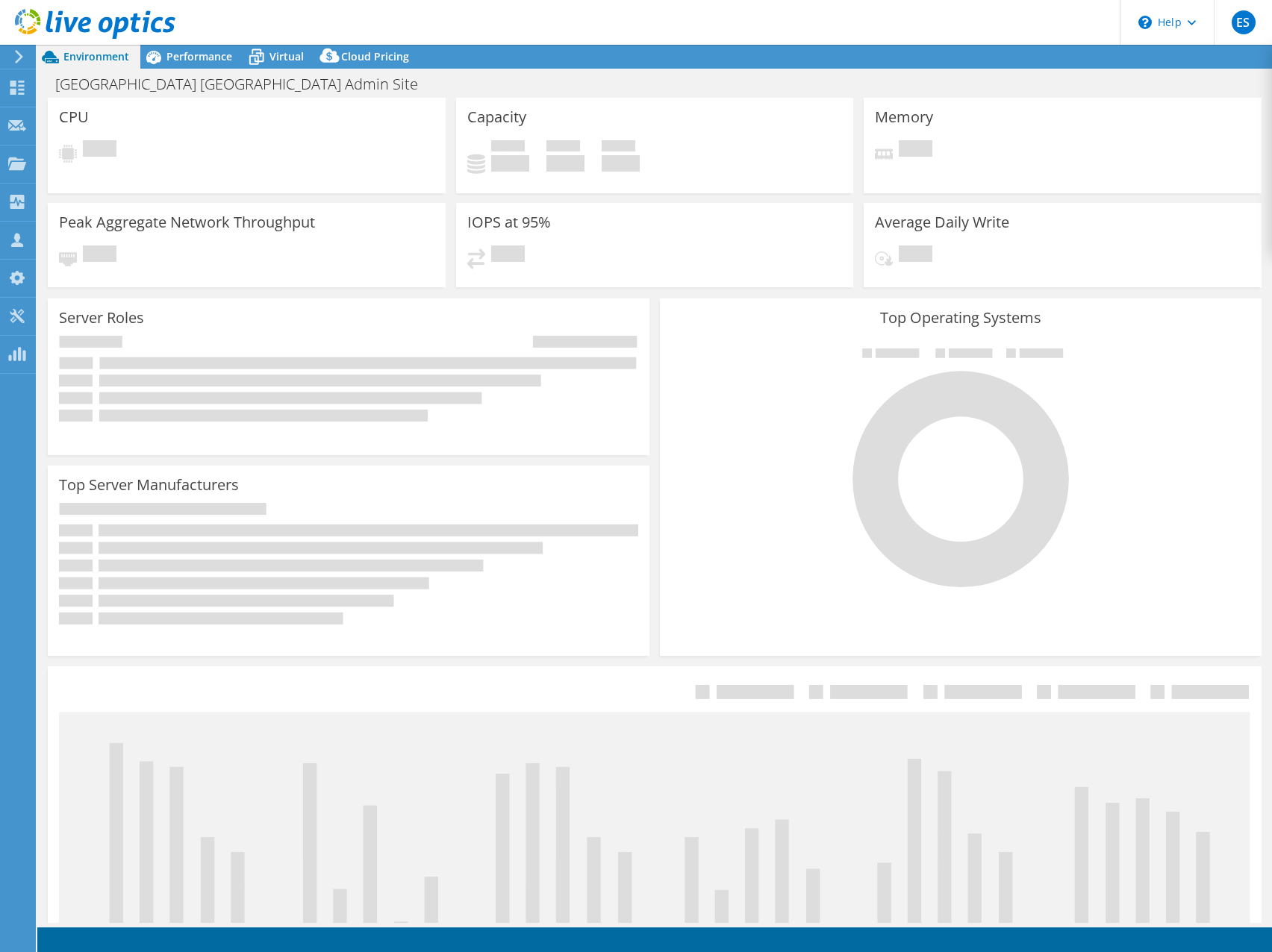
select select "USD"
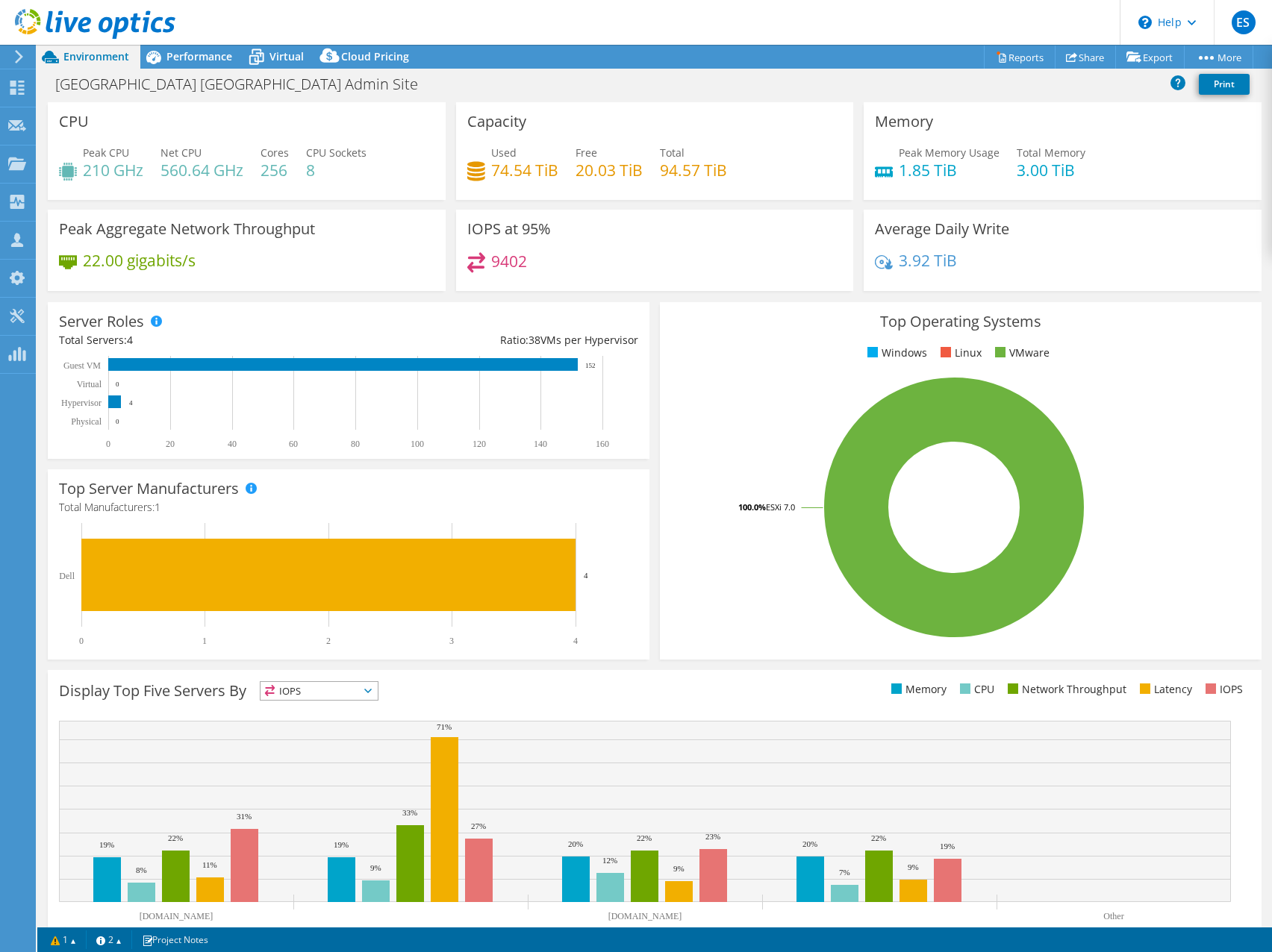
click at [761, 10] on header "ES Partner Team Member [PERSON_NAME] [EMAIL_ADDRESS][DOMAIN_NAME] redesign My P…" at bounding box center [636, 22] width 1272 height 45
click at [750, 8] on header "ES Partner Team Member [PERSON_NAME] [EMAIL_ADDRESS][DOMAIN_NAME] redesign My P…" at bounding box center [636, 22] width 1272 height 45
click at [753, 10] on header "ES Partner Team Member [PERSON_NAME] [EMAIL_ADDRESS][DOMAIN_NAME] redesign My P…" at bounding box center [636, 22] width 1272 height 45
click at [1011, 60] on link "Reports" at bounding box center [1019, 57] width 72 height 23
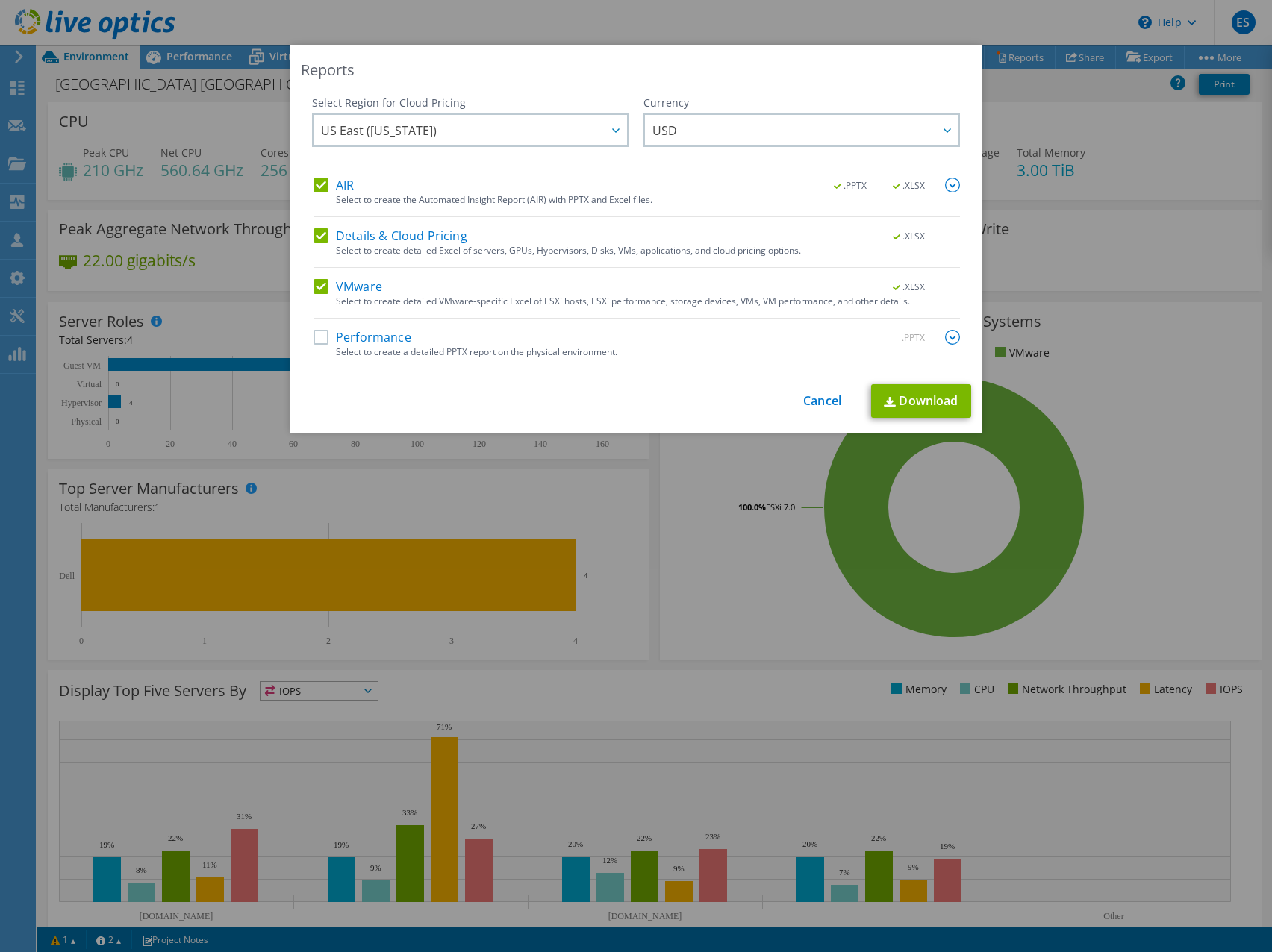
click at [323, 186] on label "AIR" at bounding box center [334, 185] width 40 height 15
click at [0, 0] on input "AIR" at bounding box center [0, 0] width 0 height 0
click at [318, 238] on label "Details & Cloud Pricing" at bounding box center [390, 236] width 154 height 15
click at [0, 0] on input "Details & Cloud Pricing" at bounding box center [0, 0] width 0 height 0
click at [913, 407] on link "Download" at bounding box center [921, 401] width 100 height 33
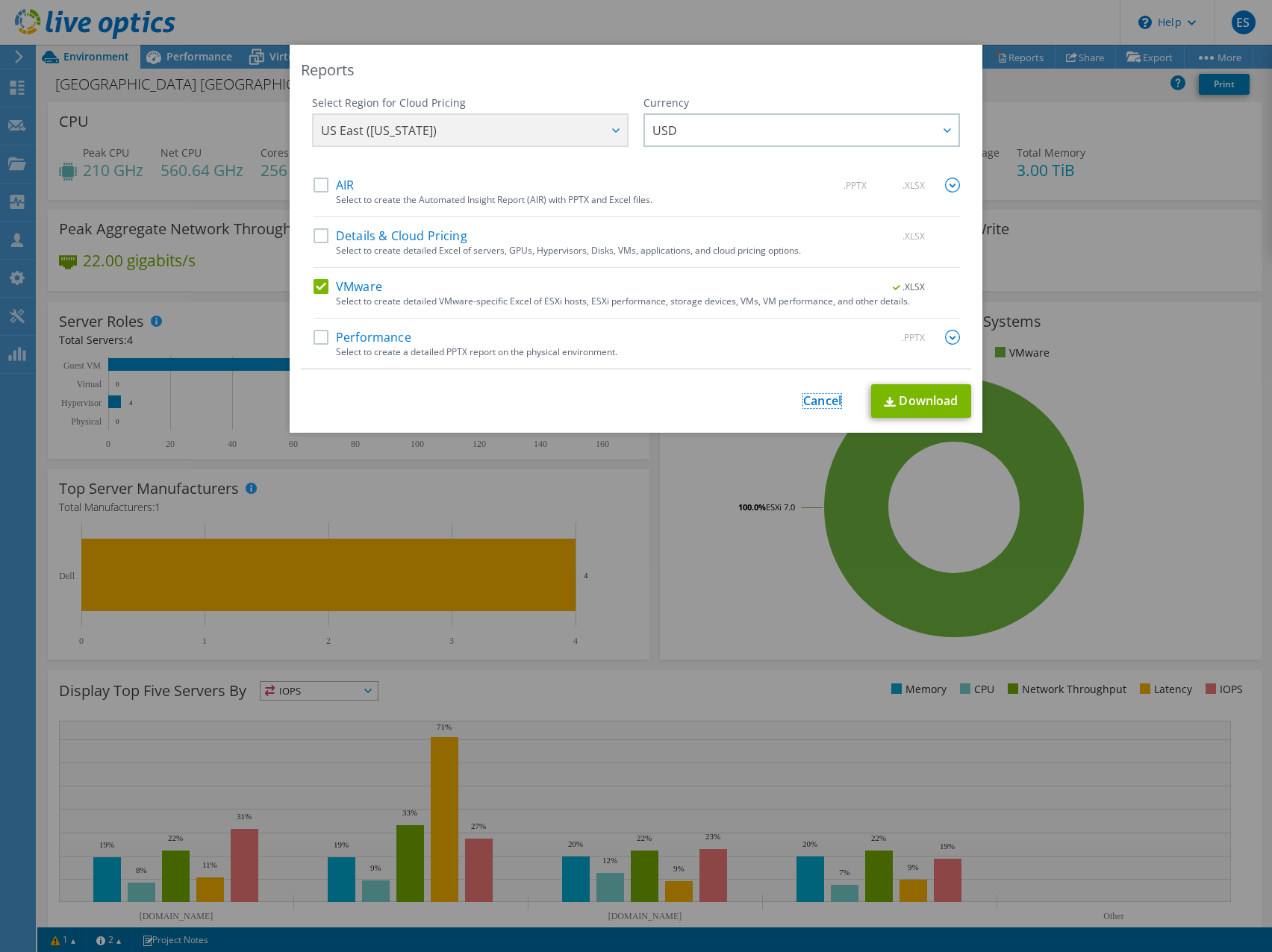
drag, startPoint x: 811, startPoint y: 404, endPoint x: 819, endPoint y: 396, distance: 11.3
click at [811, 404] on link "Cancel" at bounding box center [823, 401] width 38 height 14
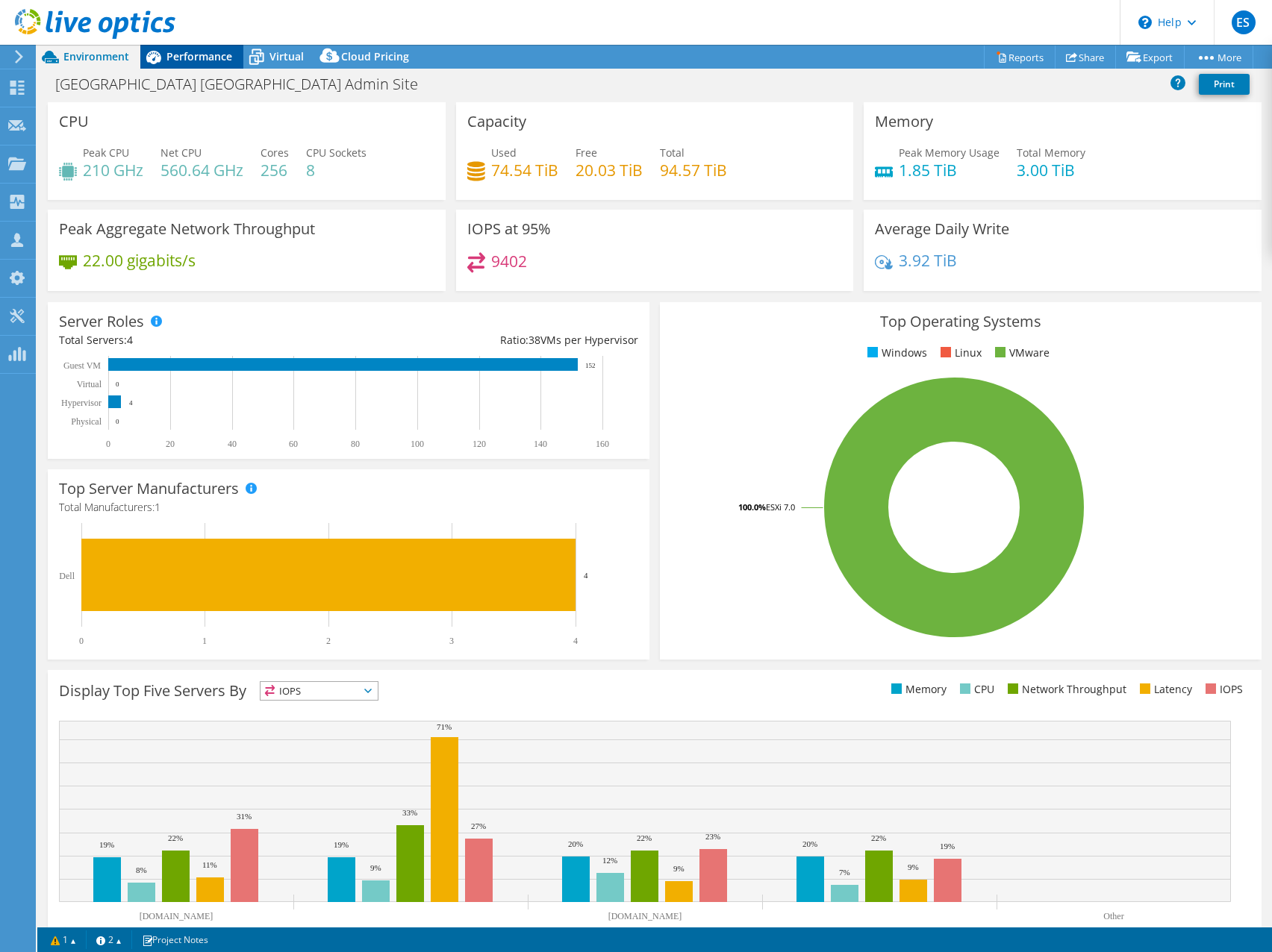
click at [201, 52] on span "Performance" at bounding box center [198, 56] width 66 height 14
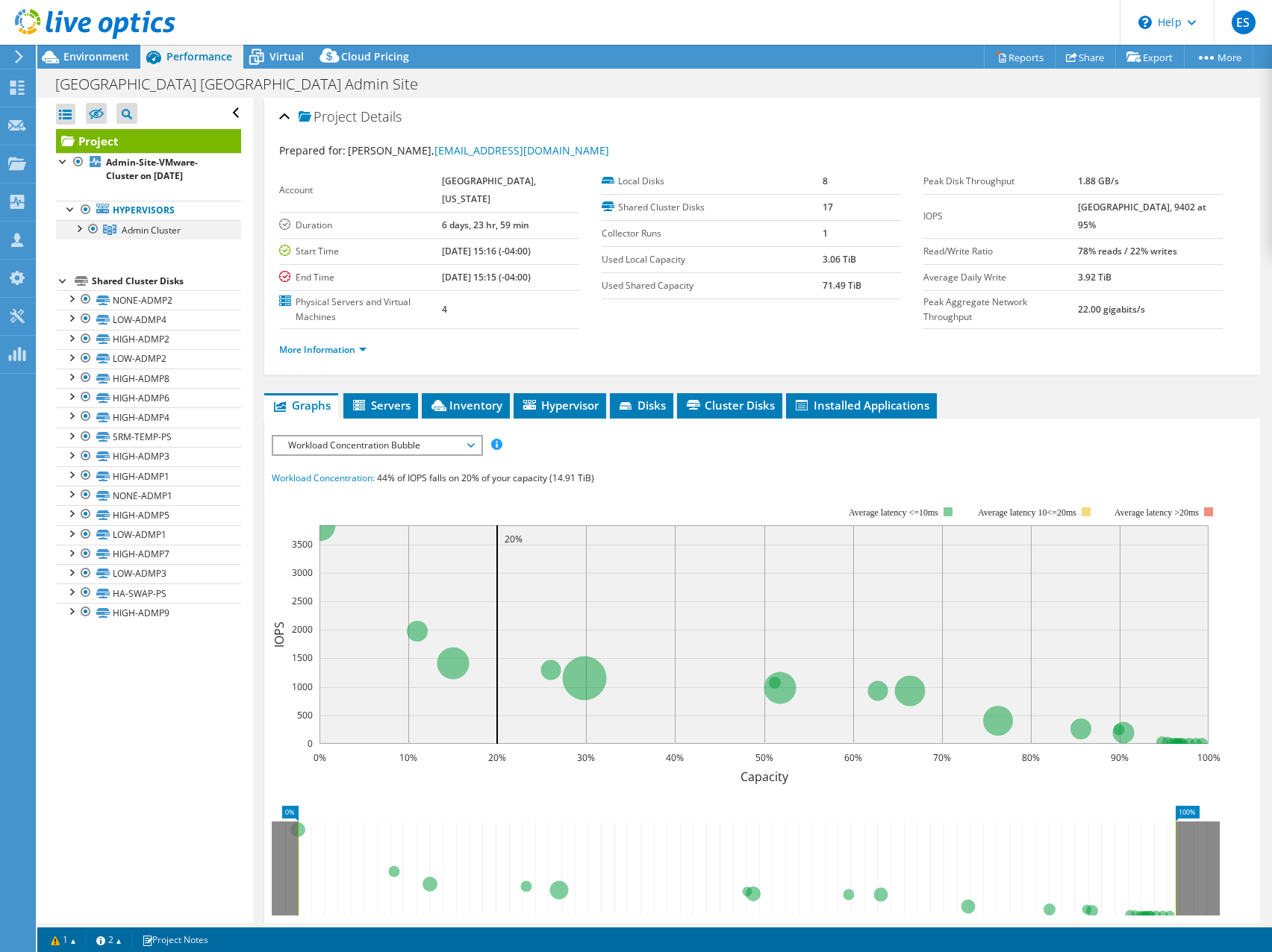
click at [76, 228] on div at bounding box center [78, 228] width 15 height 15
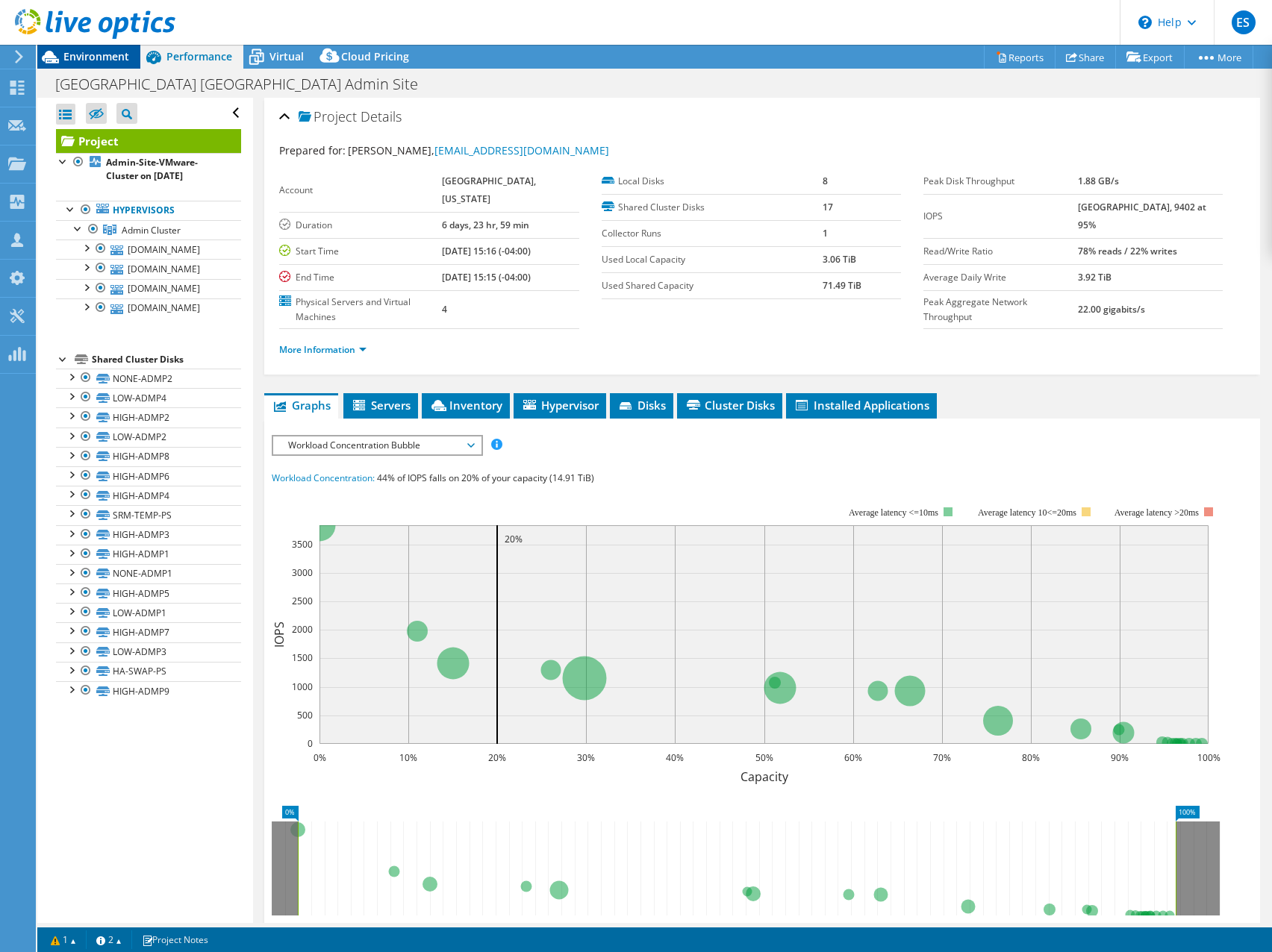
click at [91, 59] on span "Environment" at bounding box center [96, 56] width 66 height 14
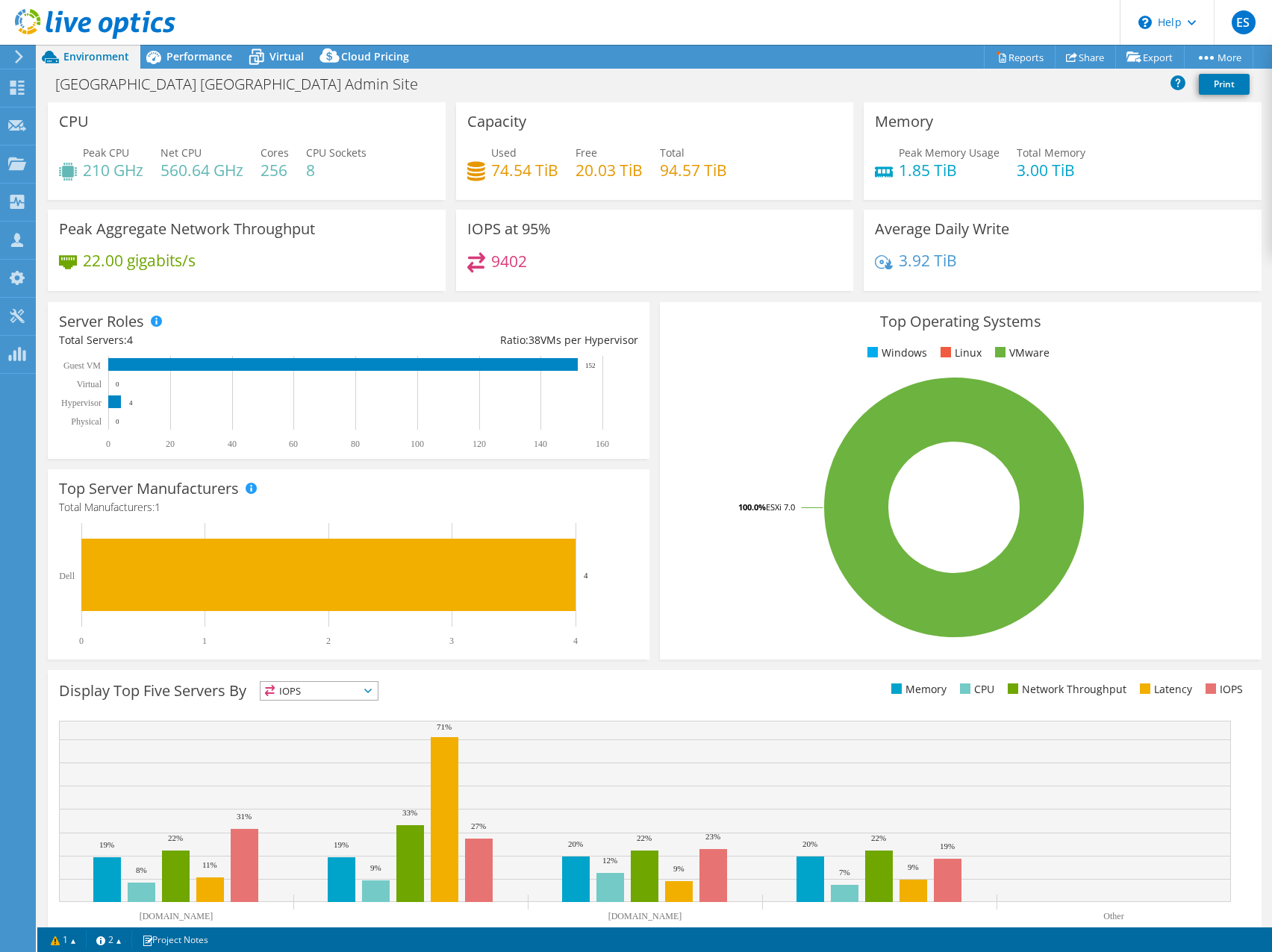
click at [775, 393] on rect at bounding box center [953, 507] width 566 height 261
click at [18, 88] on icon at bounding box center [17, 88] width 18 height 14
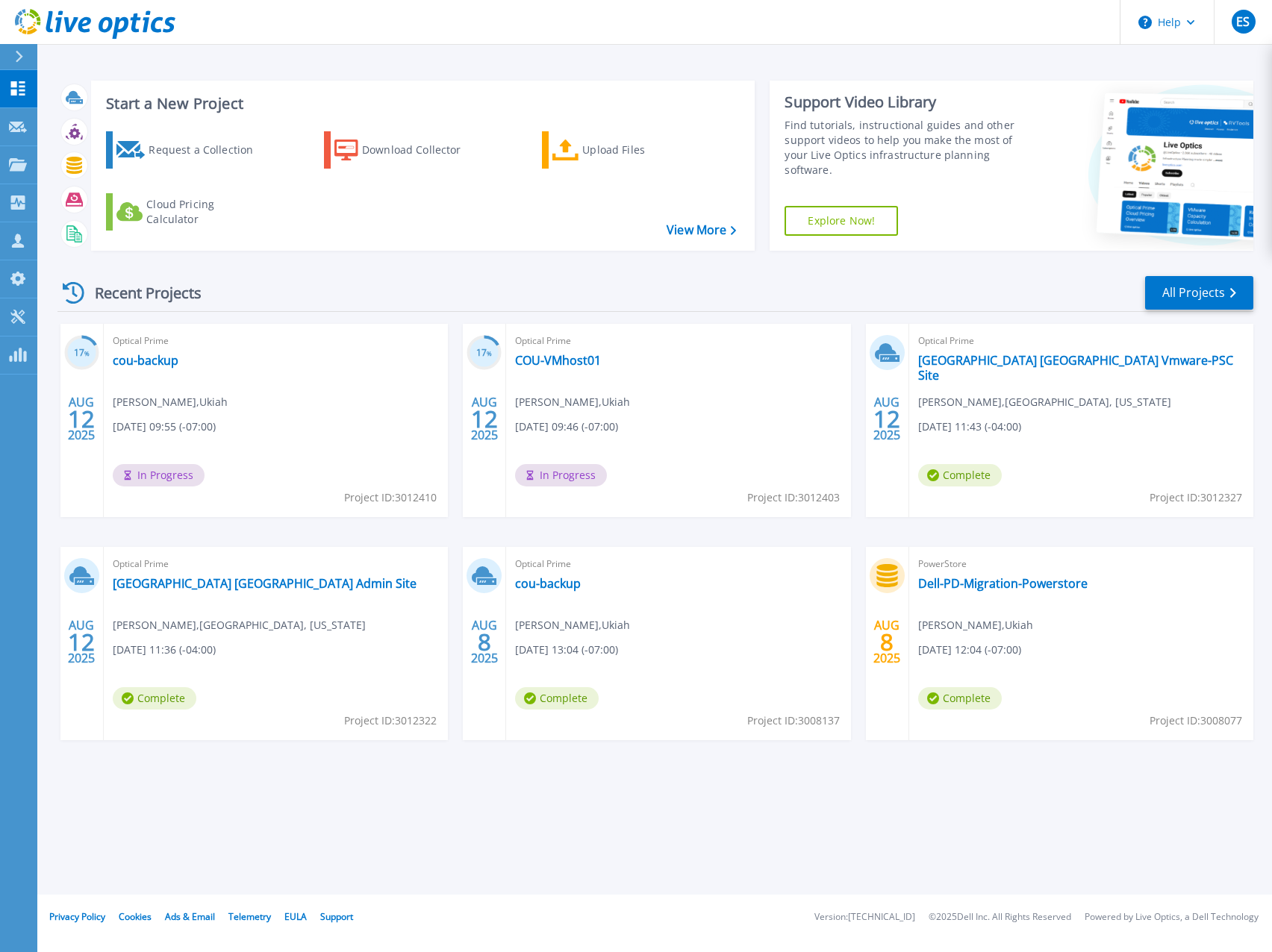
click at [771, 832] on div "Start a New Project Request a Collection Download Collector Upload Files Cloud …" at bounding box center [655, 447] width 1235 height 895
click at [228, 581] on link "[GEOGRAPHIC_DATA] [GEOGRAPHIC_DATA] Admin Site" at bounding box center [264, 584] width 303 height 15
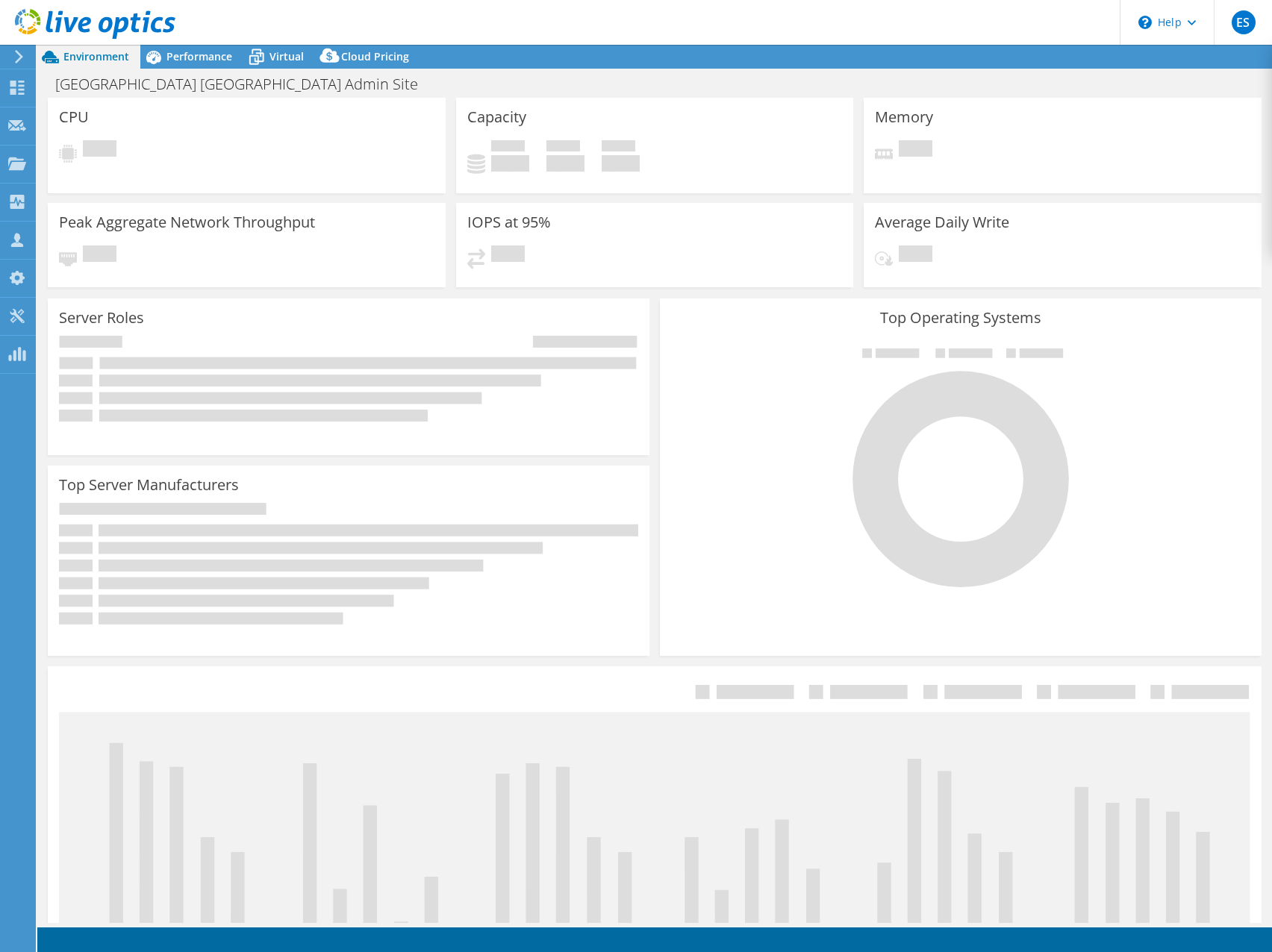
select select "USD"
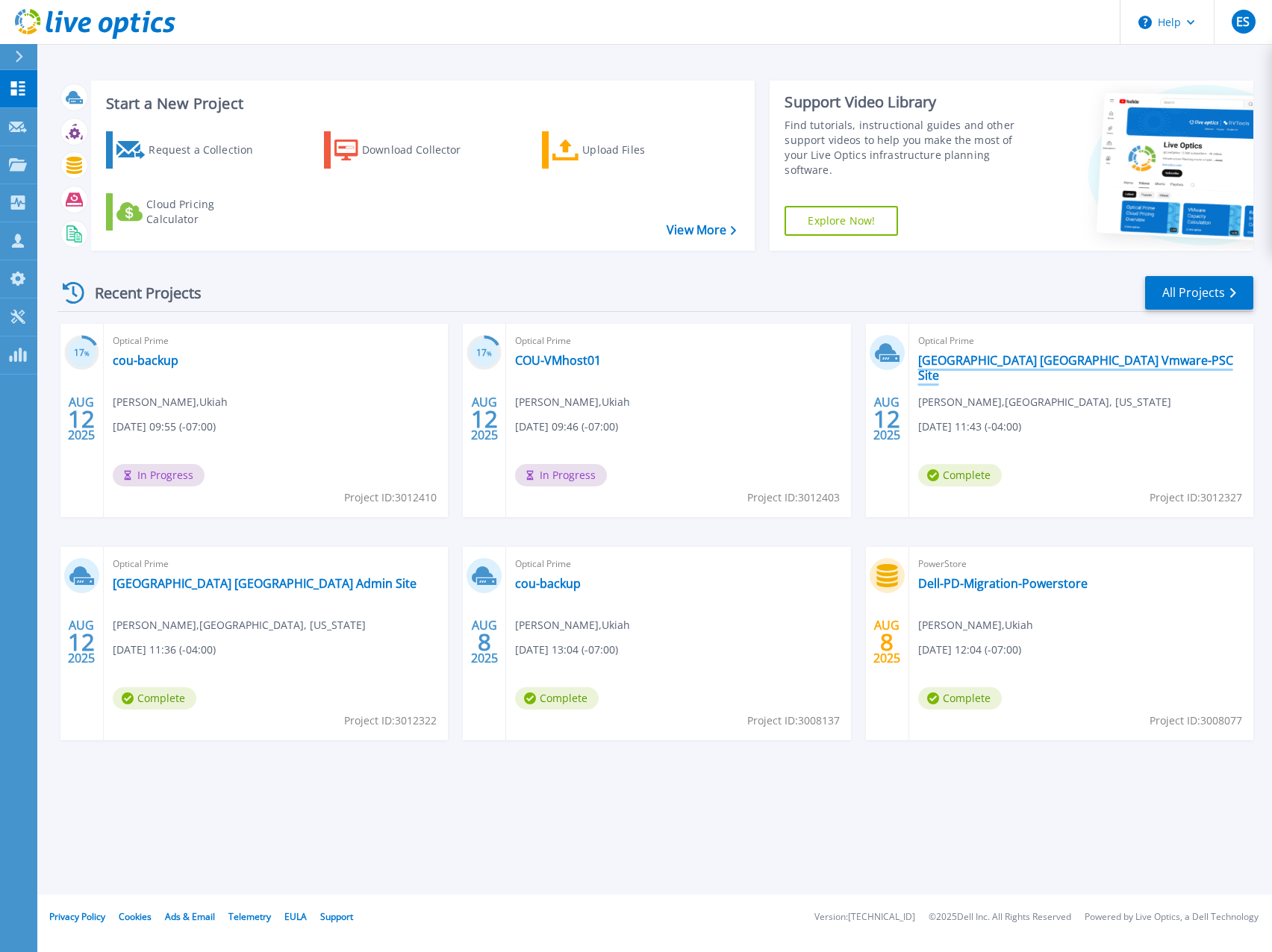
click at [1011, 359] on link "[GEOGRAPHIC_DATA] [GEOGRAPHIC_DATA] Vmware-PSC Site" at bounding box center [1081, 367] width 326 height 30
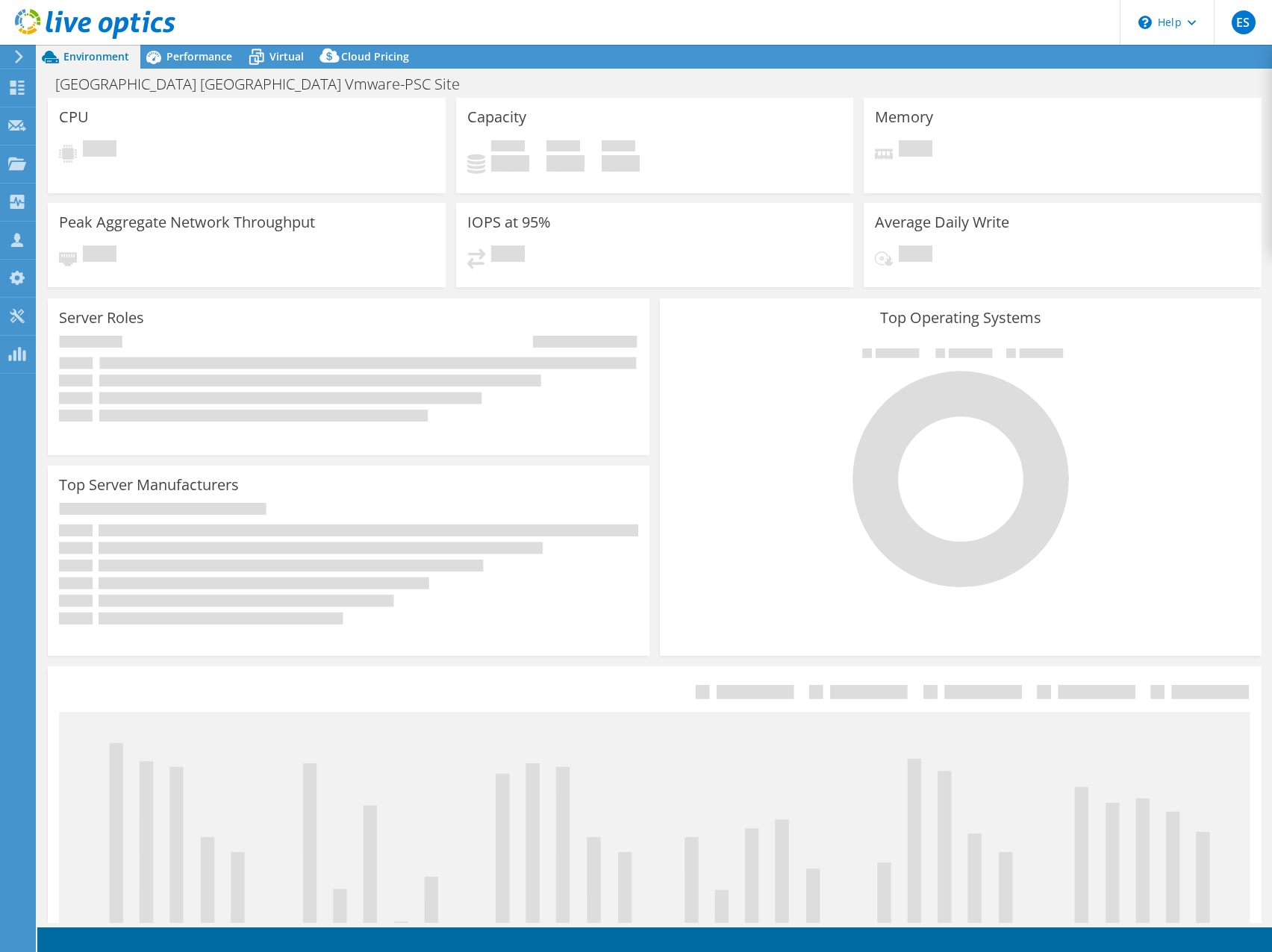
select select "USD"
